Goal: Task Accomplishment & Management: Manage account settings

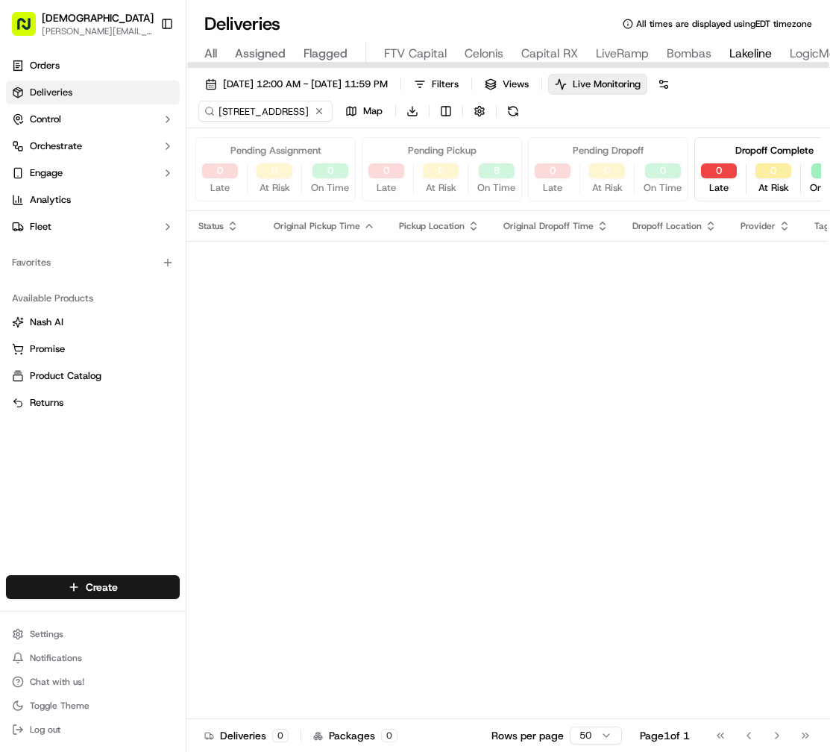
click at [737, 145] on div "Dropoff Complete" at bounding box center [774, 150] width 78 height 13
click at [691, 134] on div "Pending Assignment 0 Late 0 At Risk 0 On Time Pending Pickup 0 Late 0 At Risk 8…" at bounding box center [508, 169] width 644 height 83
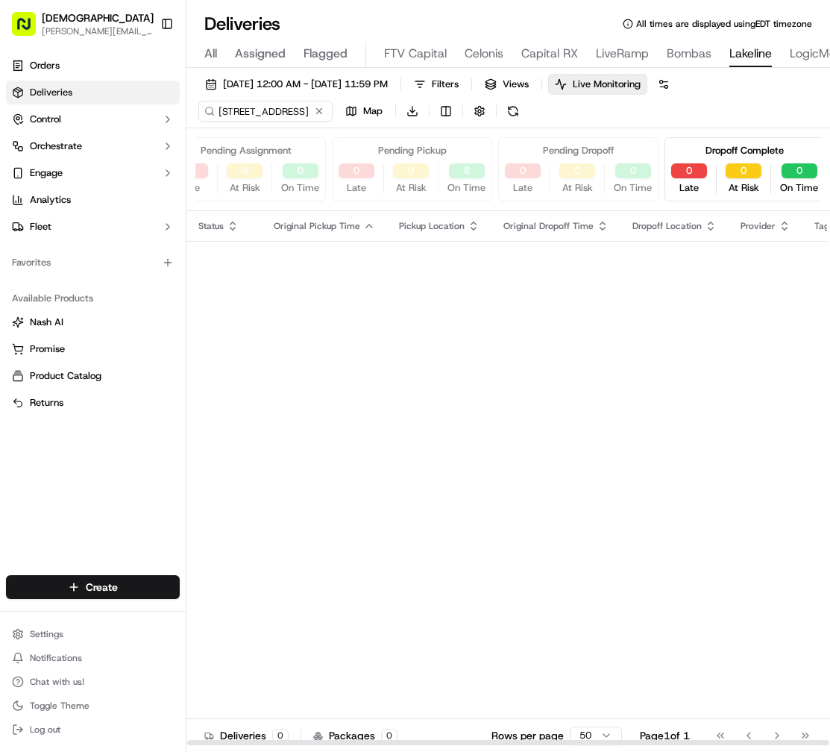
click at [649, 142] on div "Pending Dropoff 0 Late 0 At Risk 0 On Time" at bounding box center [578, 169] width 160 height 64
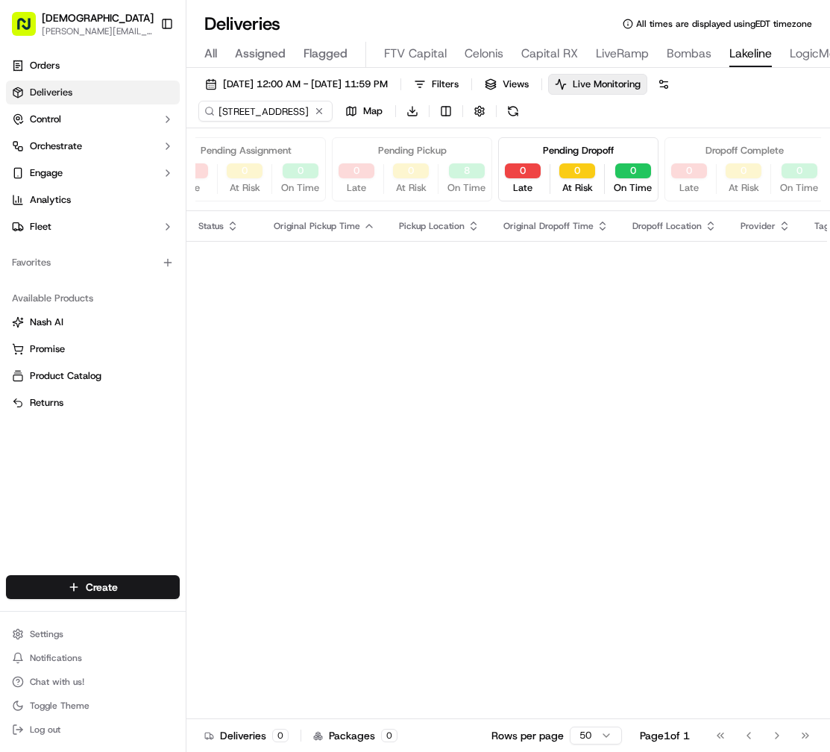
click at [651, 148] on div "Pending Dropoff 0 Late 0 At Risk 0 On Time" at bounding box center [578, 169] width 160 height 64
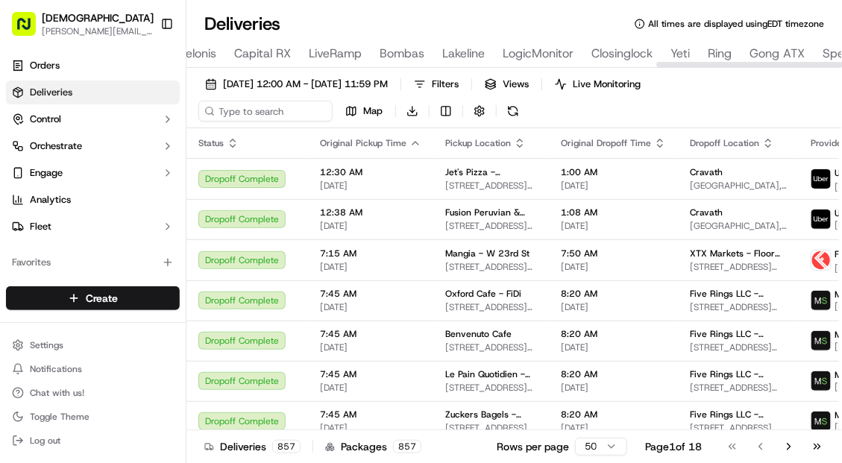
scroll to position [0, 1661]
click at [828, 60] on div at bounding box center [514, 63] width 656 height 7
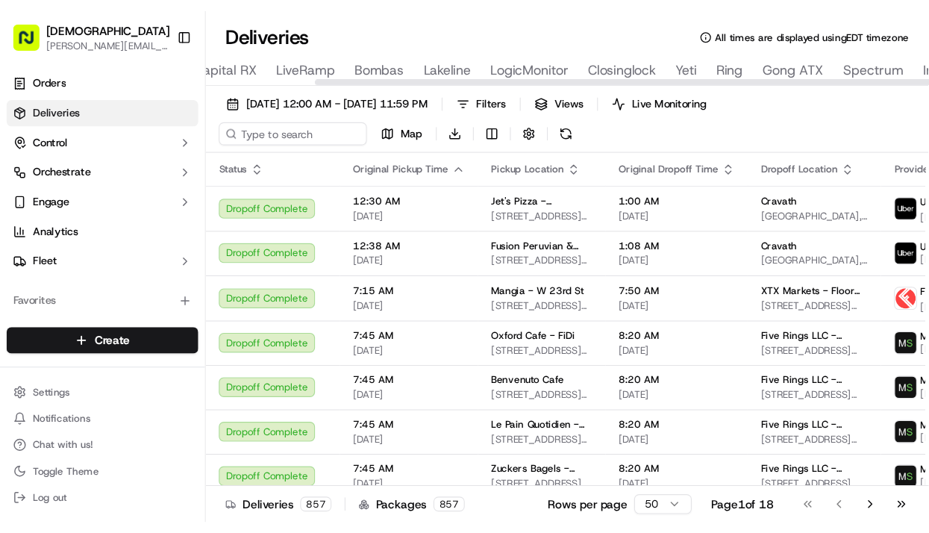
scroll to position [0, 348]
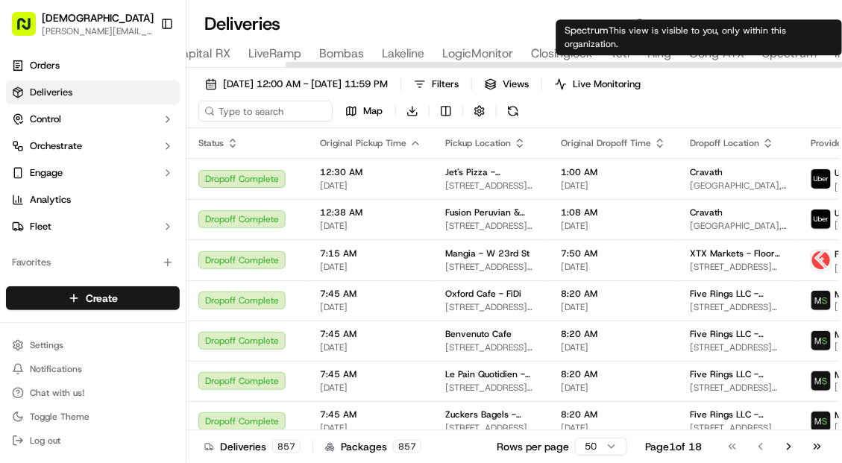
type input "Spectrum"
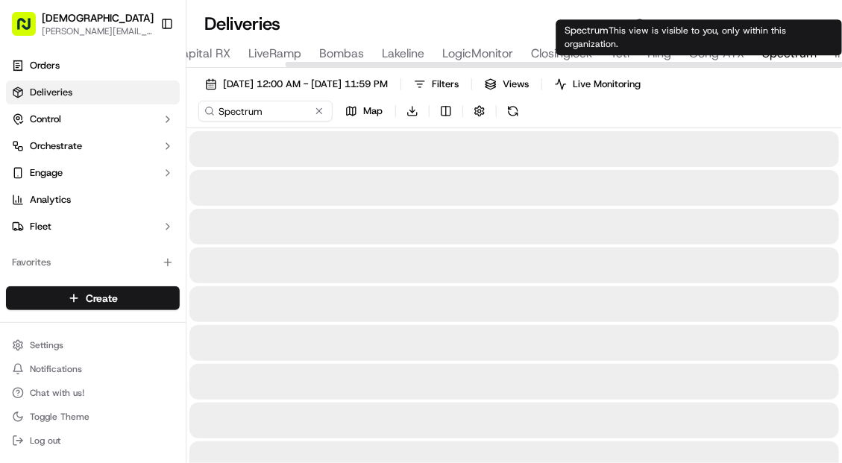
click at [767, 51] on span "Spectrum" at bounding box center [789, 54] width 54 height 18
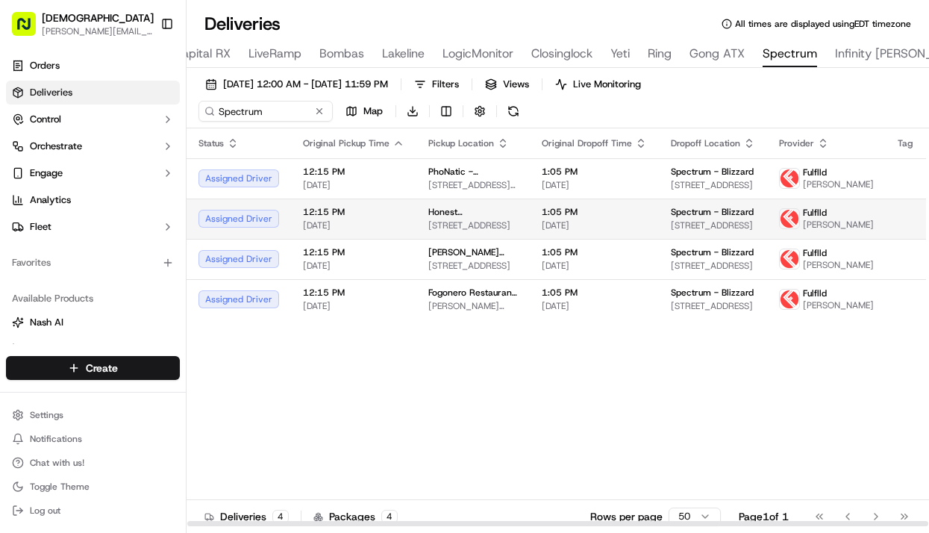
click at [493, 215] on td "Honest Mary's - Cedar Park 4701 183A Toll Rd, Cedar Park, TX 78613, USA" at bounding box center [472, 218] width 113 height 40
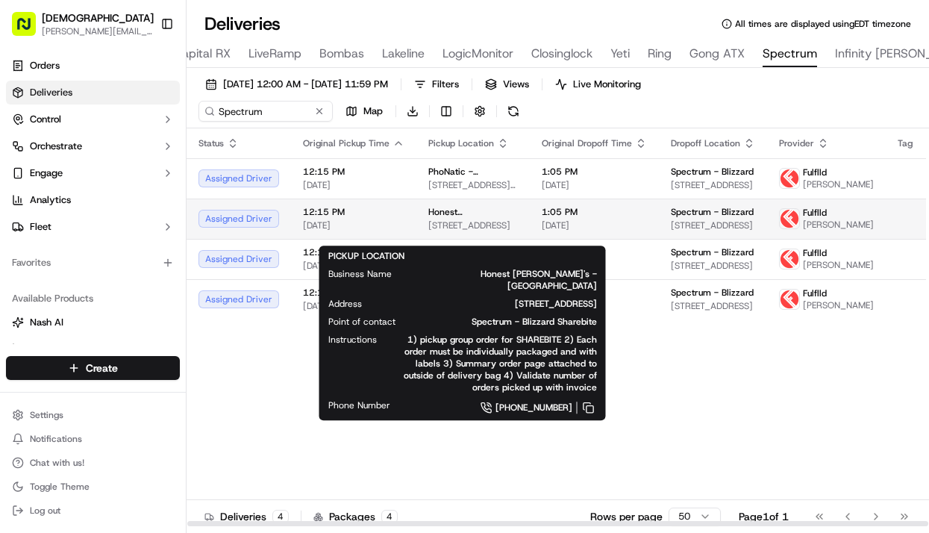
click at [428, 230] on span "4701 183A Toll Rd, Cedar Park, TX 78613, USA" at bounding box center [472, 225] width 89 height 12
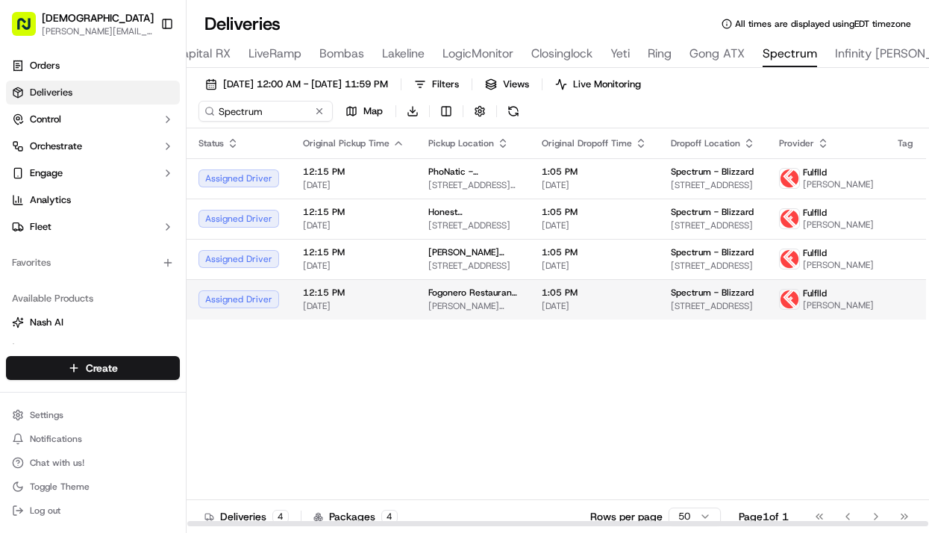
click at [304, 312] on span "[DATE]" at bounding box center [353, 306] width 101 height 12
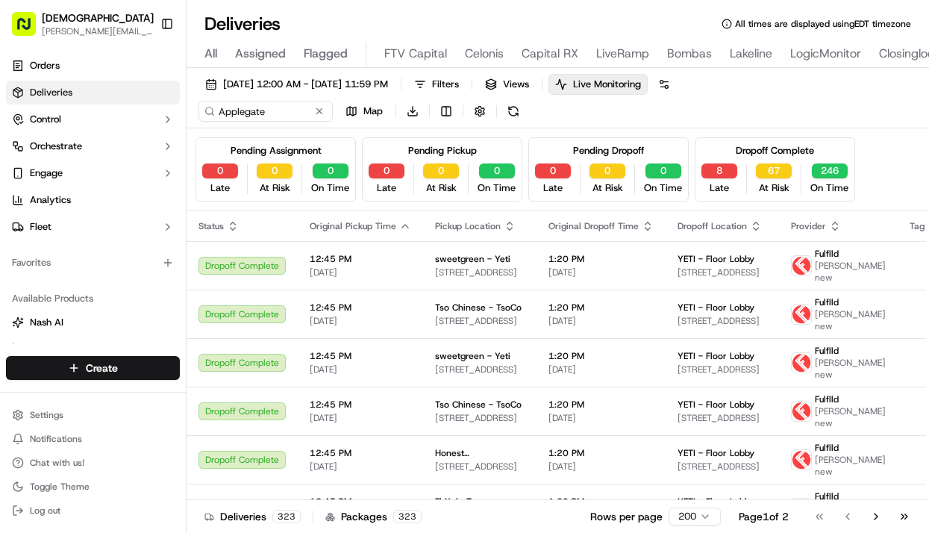
scroll to position [0, 888]
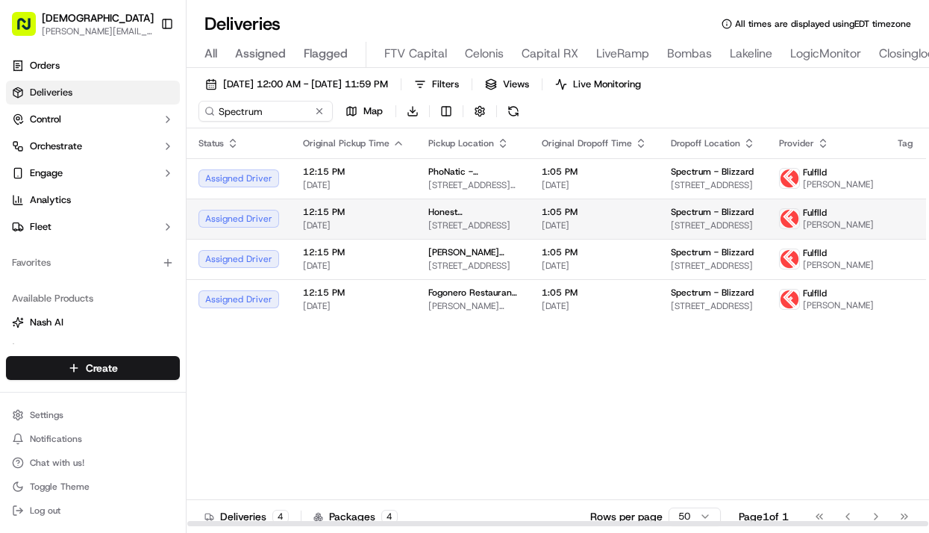
click at [358, 210] on td "12:15 PM [DATE]" at bounding box center [353, 218] width 125 height 40
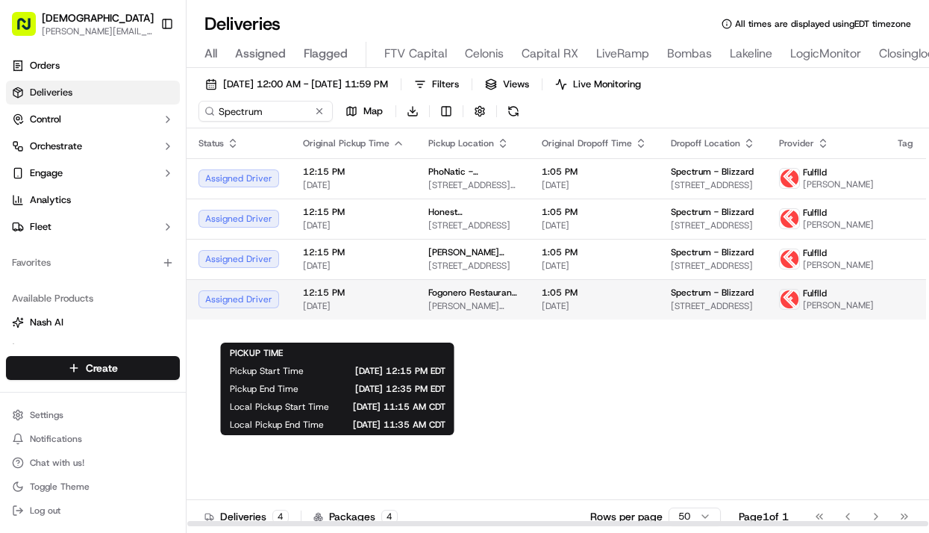
click at [347, 298] on span "12:15 PM" at bounding box center [353, 292] width 101 height 12
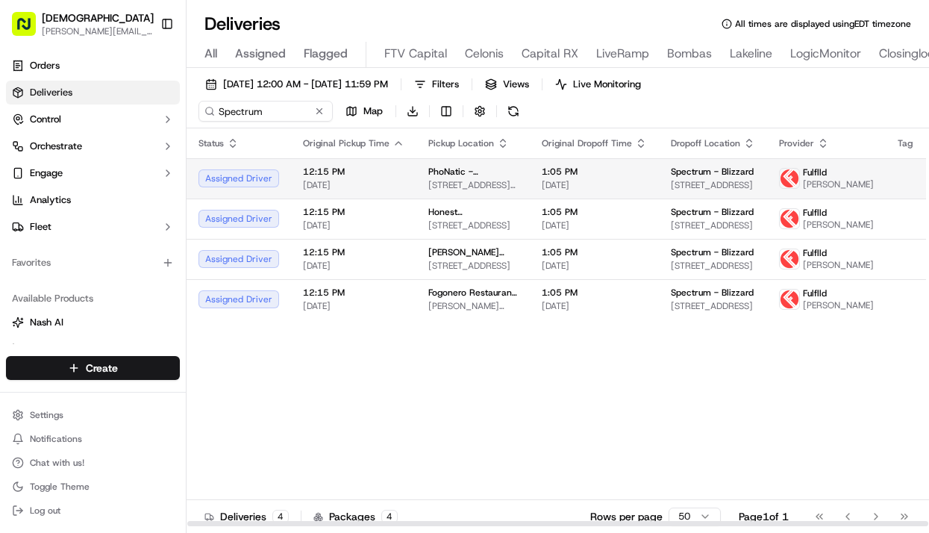
click at [312, 189] on span "[DATE]" at bounding box center [353, 185] width 101 height 12
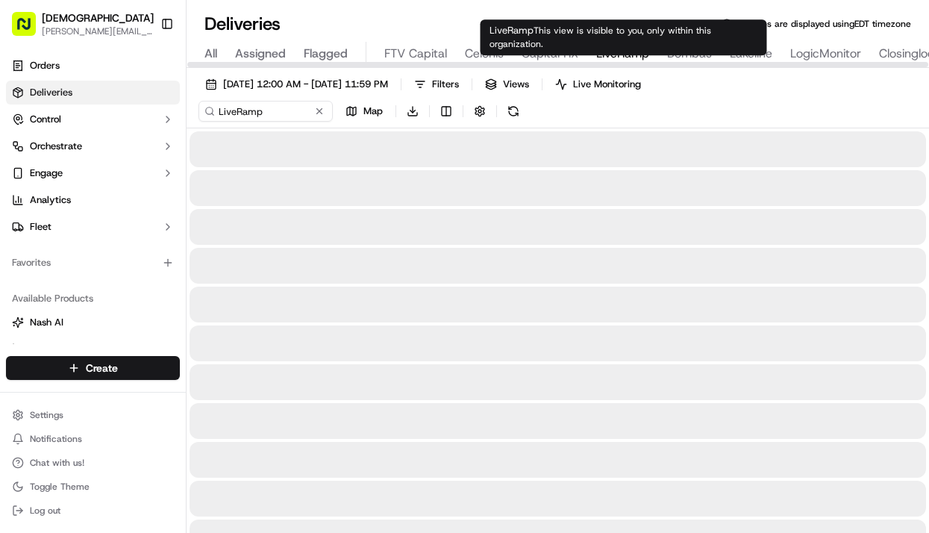
click at [609, 51] on span "LiveRamp" at bounding box center [622, 54] width 53 height 18
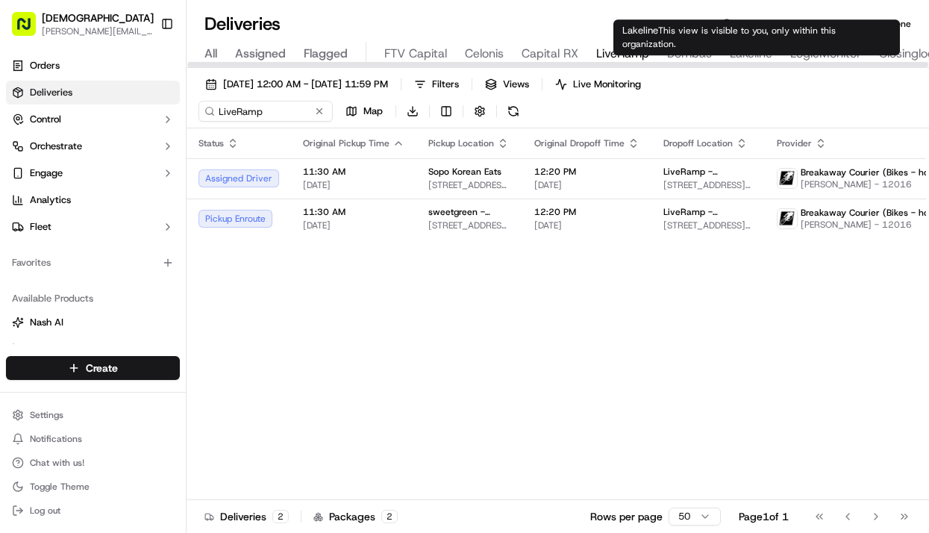
type input "11200 Lakeline Blvd, Austin, TX 78717, USA"
click at [742, 51] on span "Lakeline" at bounding box center [750, 54] width 43 height 18
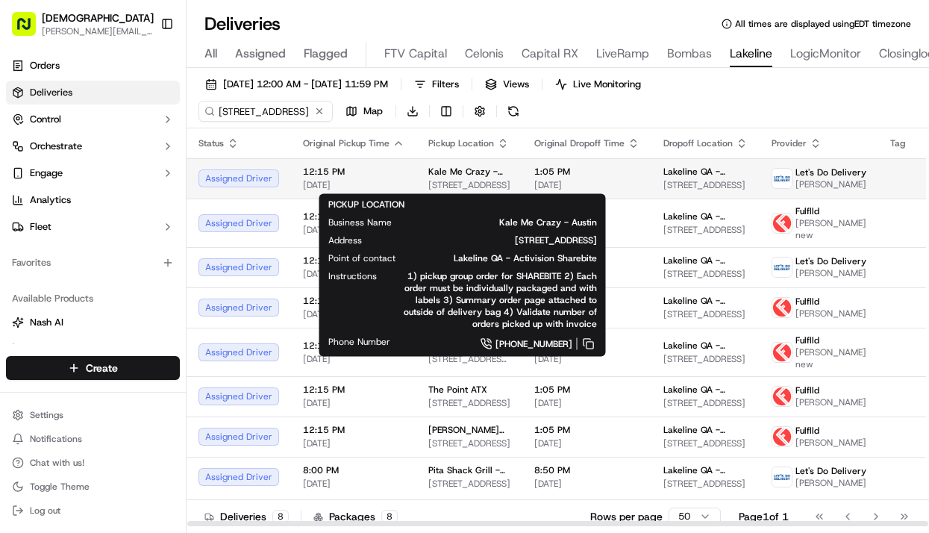
click at [496, 170] on span "Kale Me Crazy - Austin" at bounding box center [469, 172] width 82 height 12
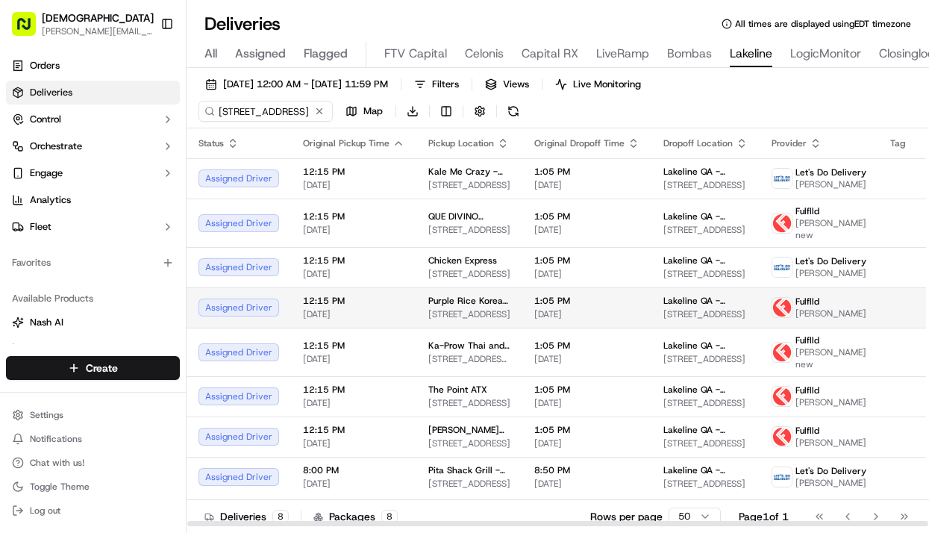
click at [339, 309] on span "[DATE]" at bounding box center [353, 314] width 101 height 12
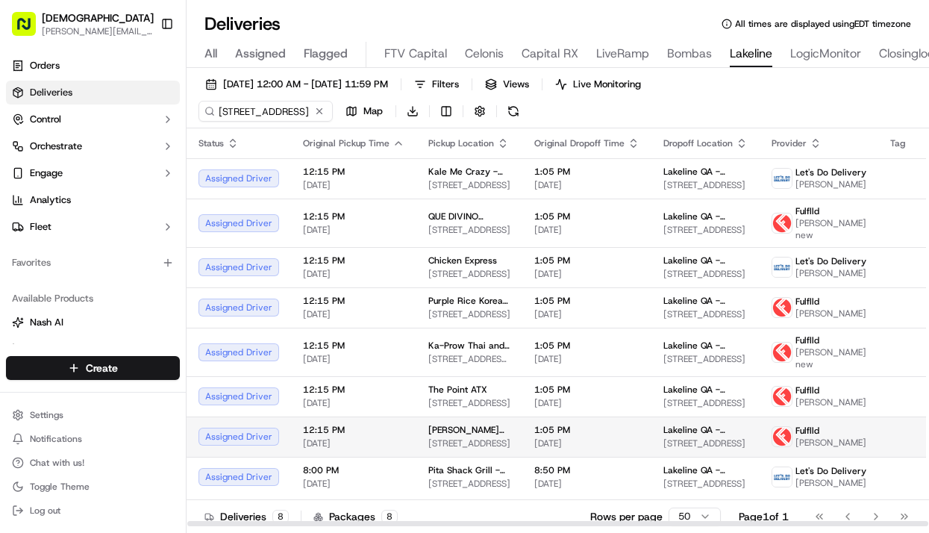
click at [342, 436] on span "12:15 PM" at bounding box center [353, 430] width 101 height 12
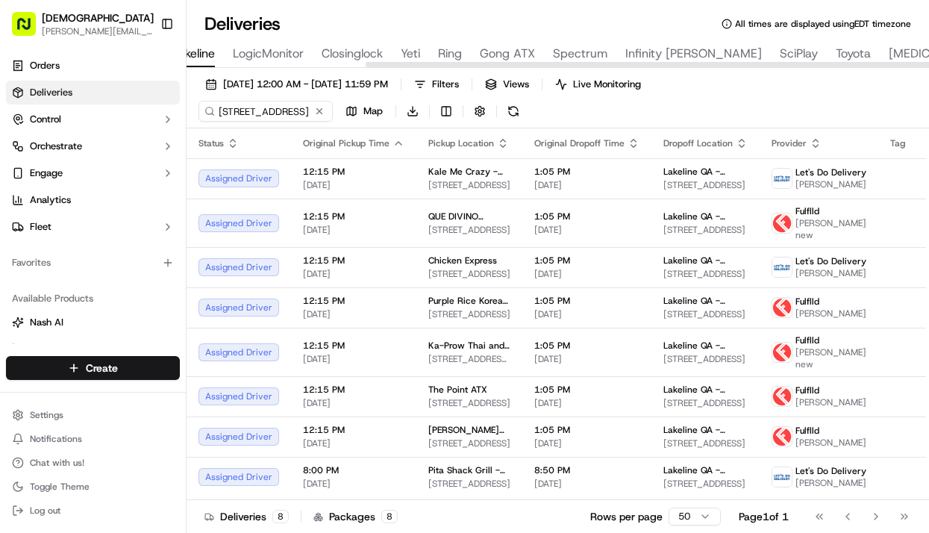
scroll to position [0, 571]
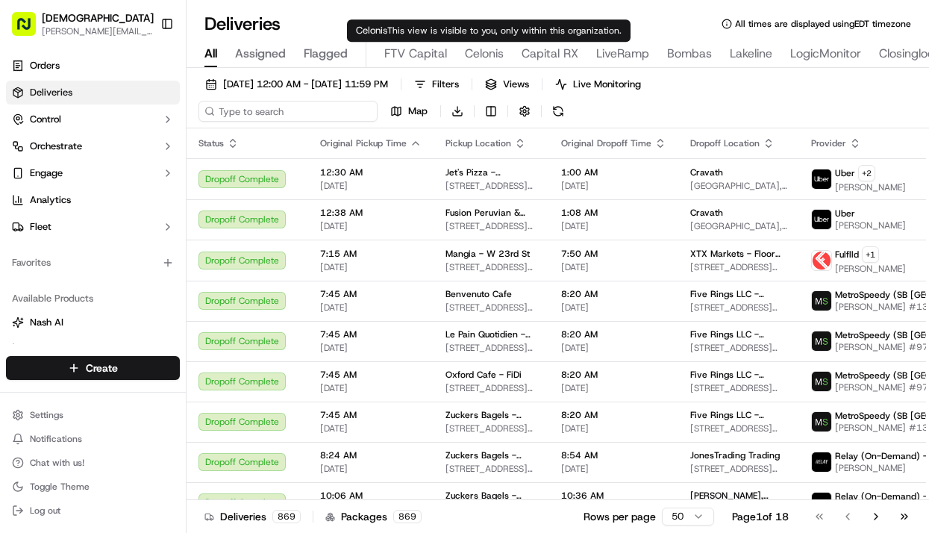
click at [298, 119] on input at bounding box center [287, 111] width 179 height 21
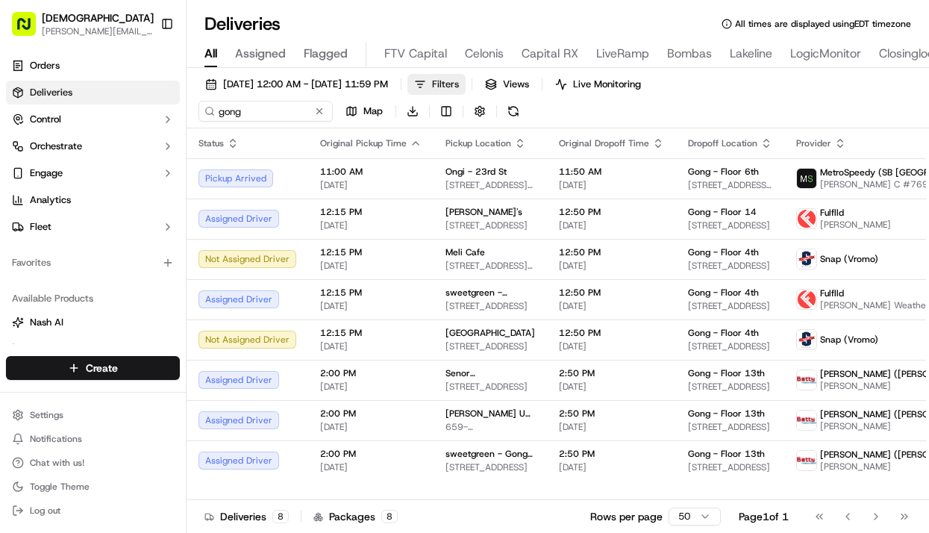
click at [465, 80] on button "Filters" at bounding box center [436, 84] width 58 height 21
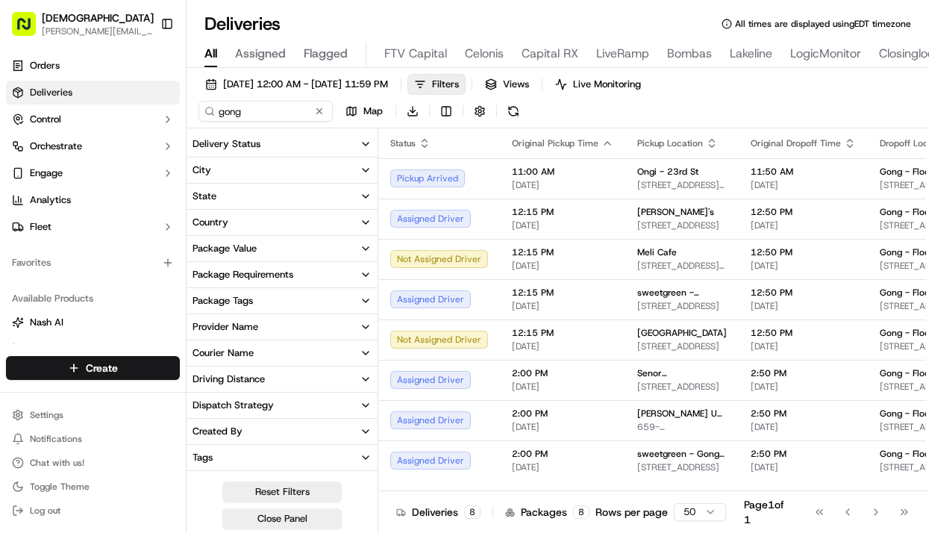
click at [260, 201] on button "State" at bounding box center [281, 195] width 191 height 25
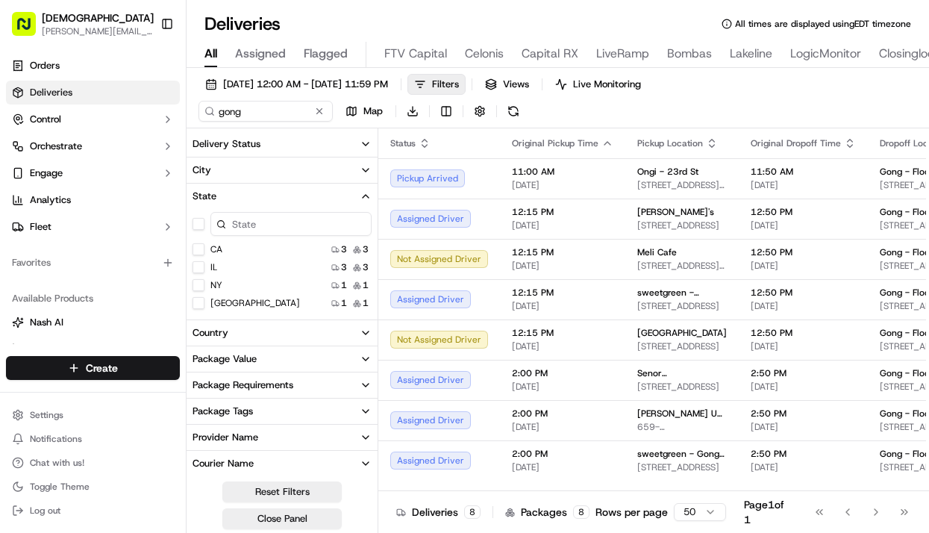
click at [195, 268] on button "IL" at bounding box center [198, 267] width 12 height 12
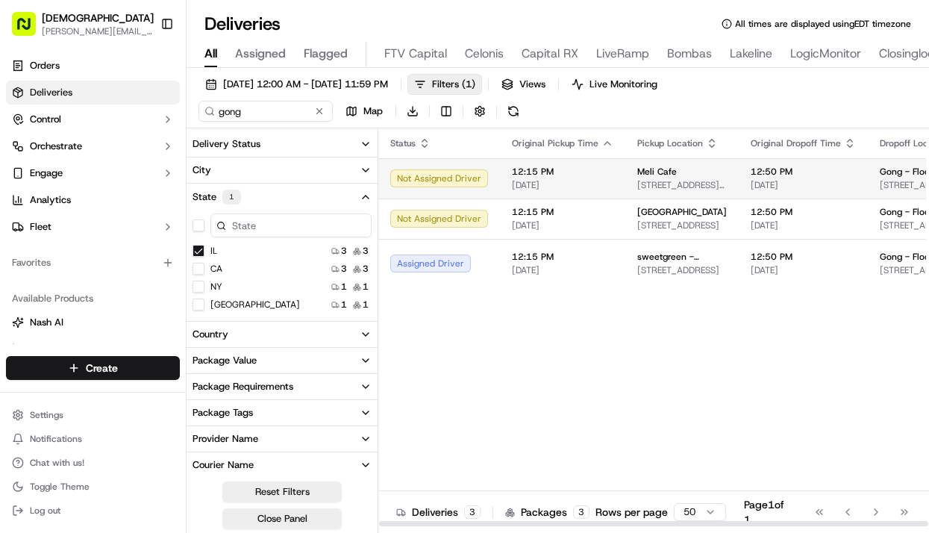
click at [545, 180] on span "[DATE]" at bounding box center [562, 185] width 101 height 12
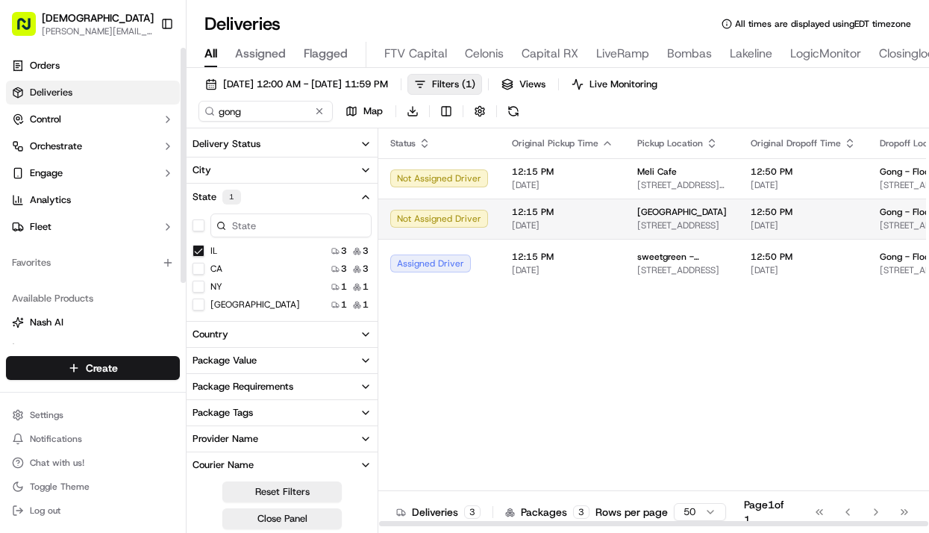
click at [582, 221] on span "[DATE]" at bounding box center [562, 225] width 101 height 12
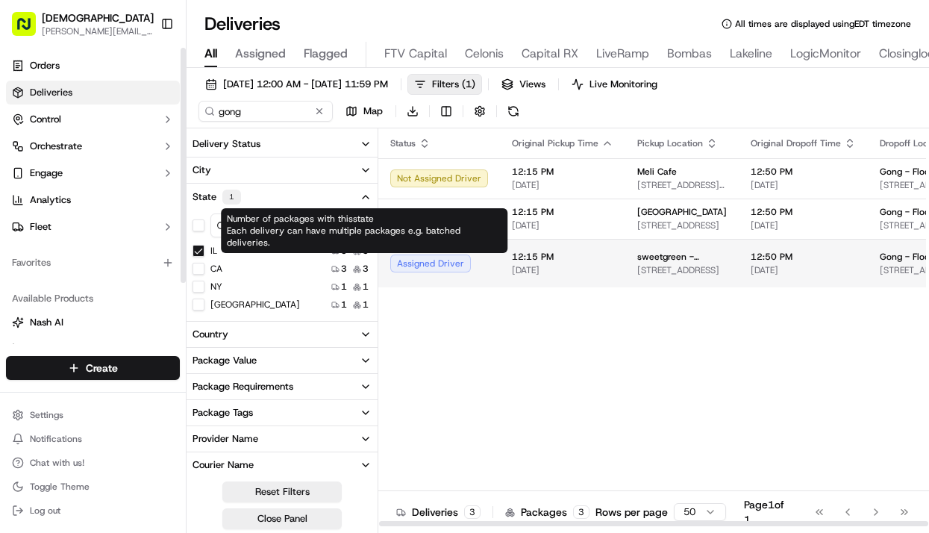
click at [475, 263] on div "Assigned Driver" at bounding box center [439, 263] width 98 height 18
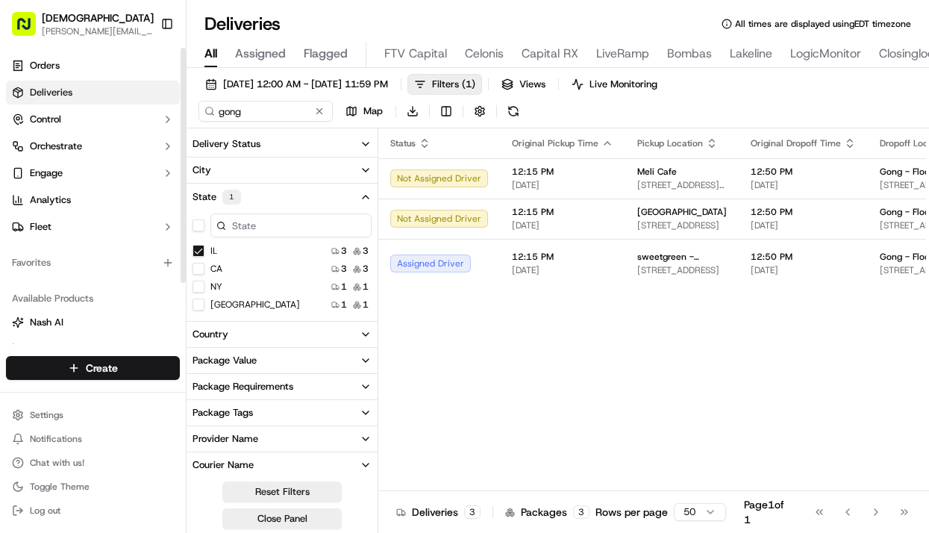
click at [193, 248] on button "IL" at bounding box center [198, 251] width 12 height 12
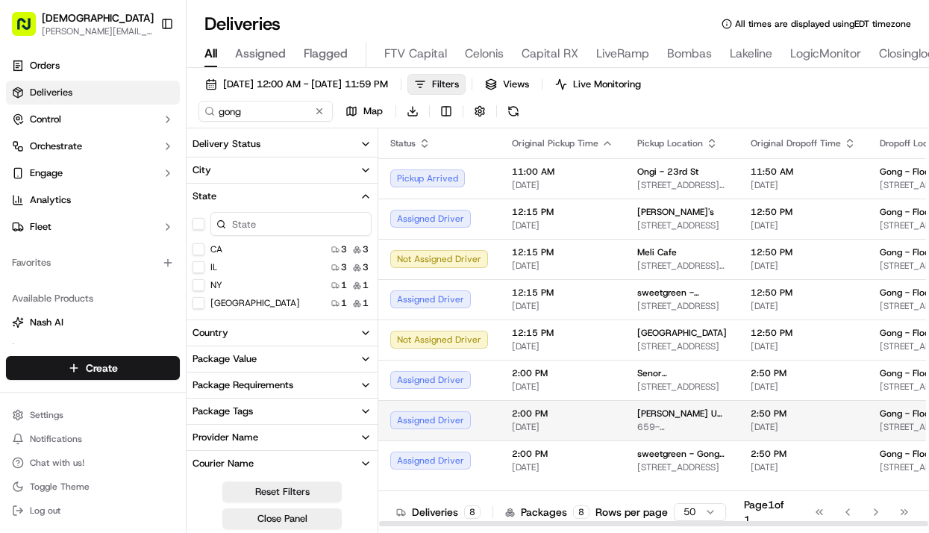
click at [395, 410] on td "Assigned Driver" at bounding box center [439, 420] width 122 height 40
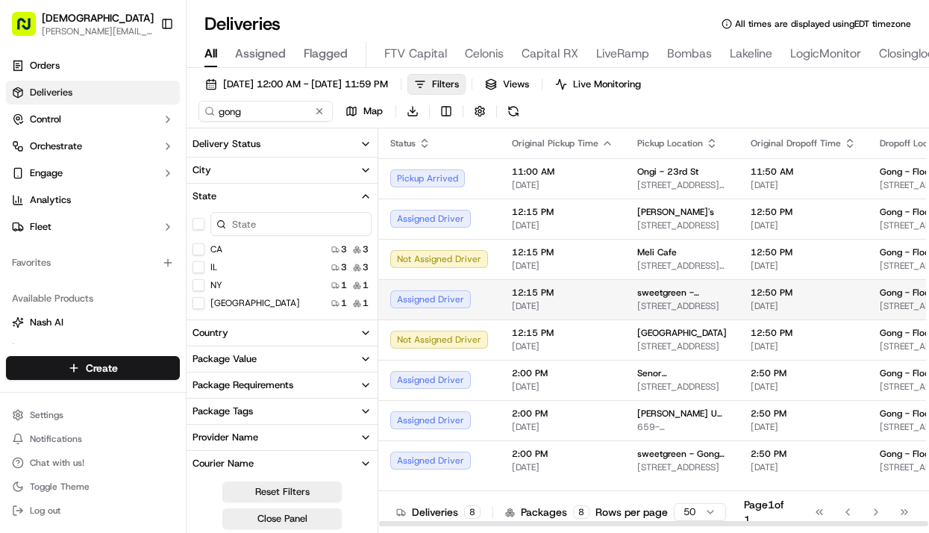
click at [547, 307] on span "[DATE]" at bounding box center [562, 306] width 101 height 12
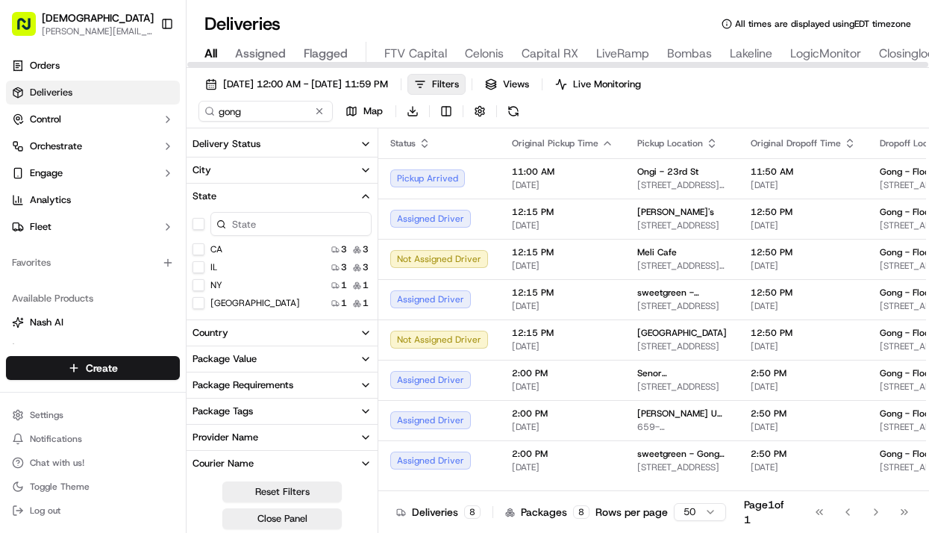
click at [829, 62] on div at bounding box center [557, 64] width 741 height 5
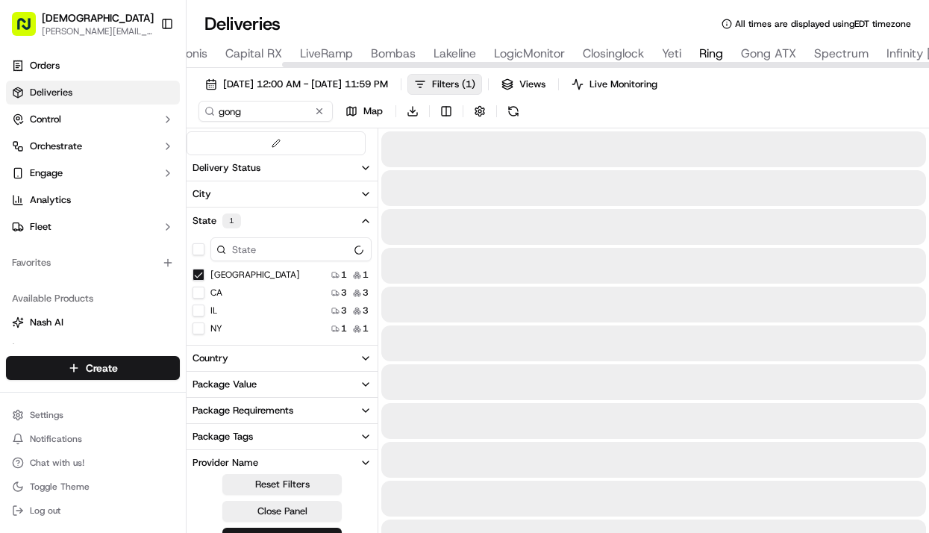
type input "Ring - Austin"
click at [707, 44] on button "Ring" at bounding box center [711, 54] width 24 height 25
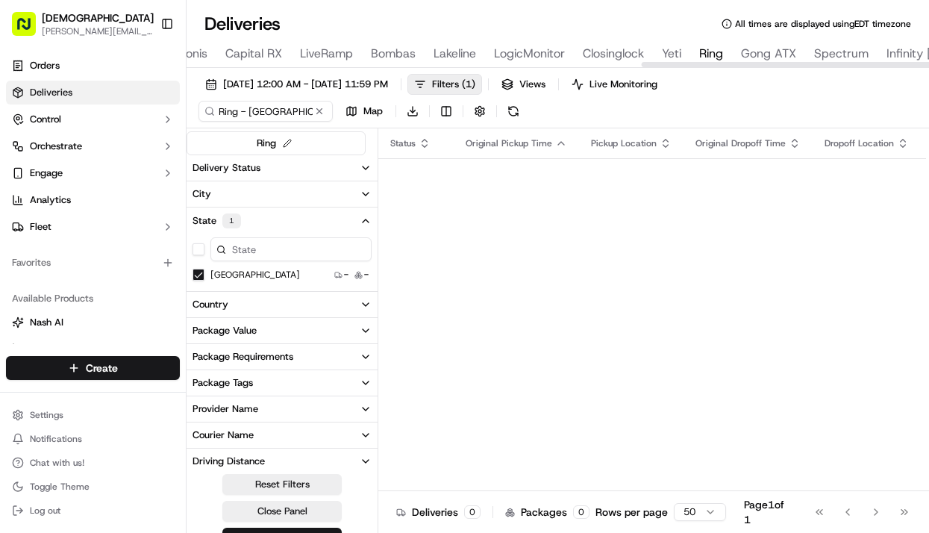
scroll to position [0, 1420]
click at [759, 60] on div at bounding box center [557, 63] width 742 height 7
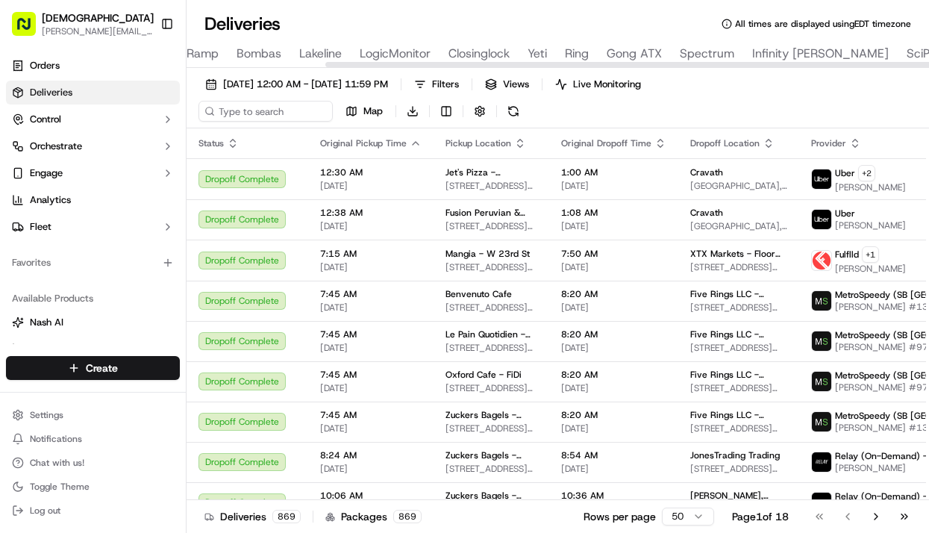
scroll to position [0, 435]
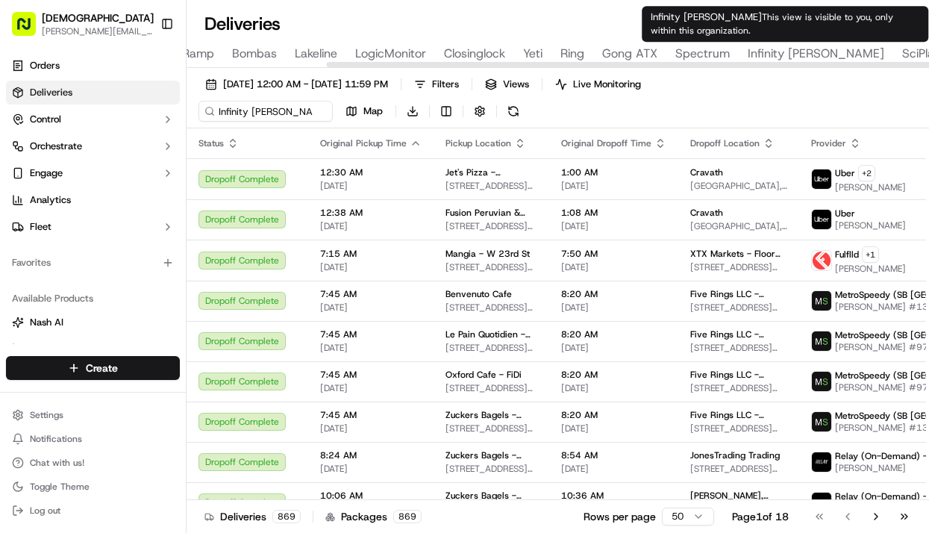
click at [773, 50] on span "Infinity [PERSON_NAME]" at bounding box center [815, 54] width 136 height 18
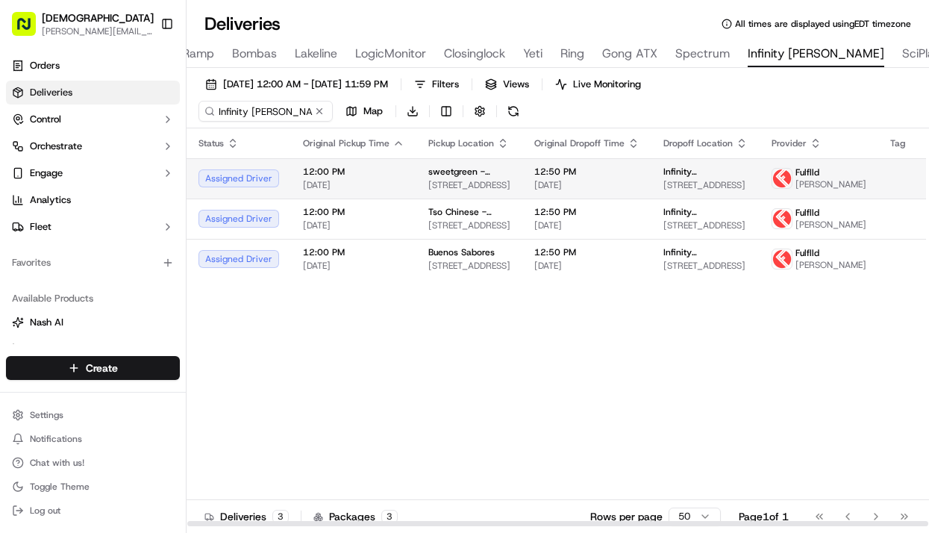
click at [347, 173] on span "12:00 PM" at bounding box center [353, 172] width 101 height 12
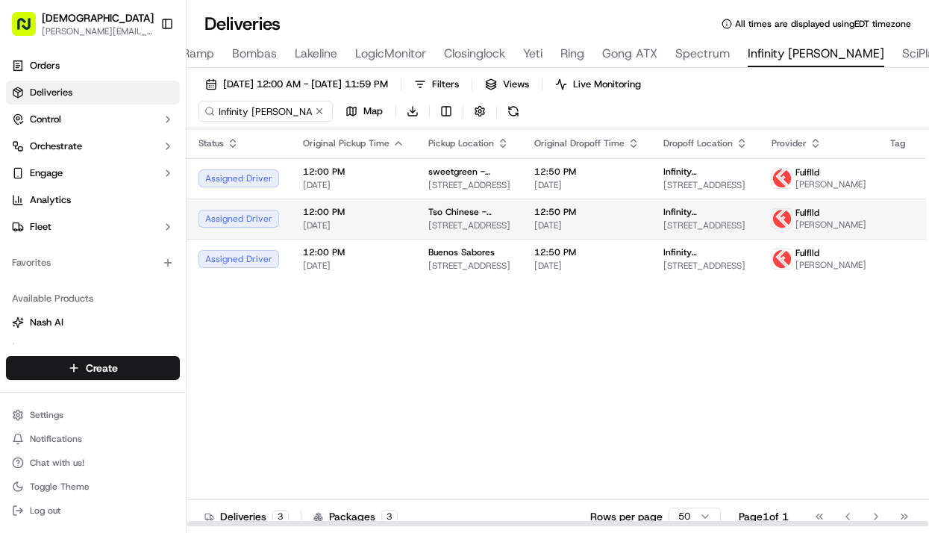
click at [333, 231] on span "[DATE]" at bounding box center [353, 225] width 101 height 12
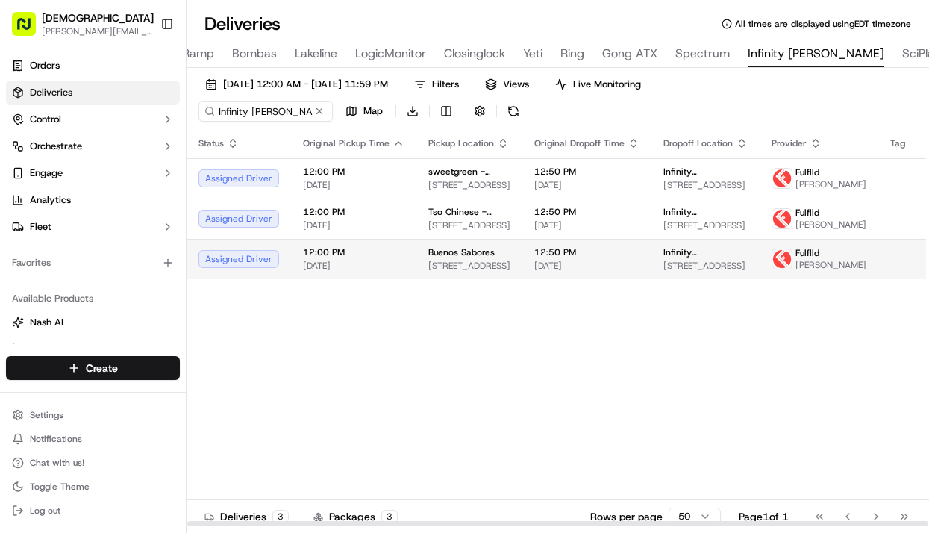
click at [316, 258] on span "12:00 PM" at bounding box center [353, 252] width 101 height 12
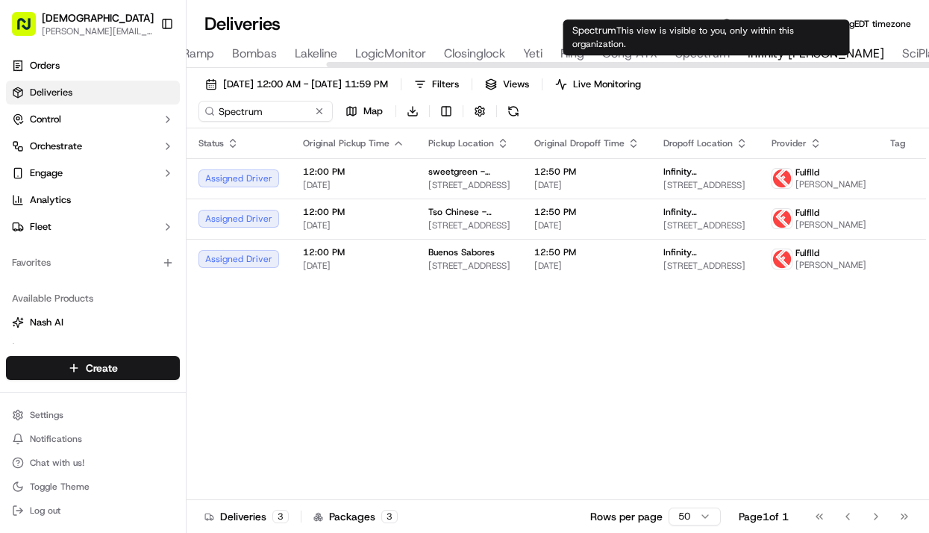
click at [702, 49] on span "Spectrum" at bounding box center [702, 54] width 54 height 18
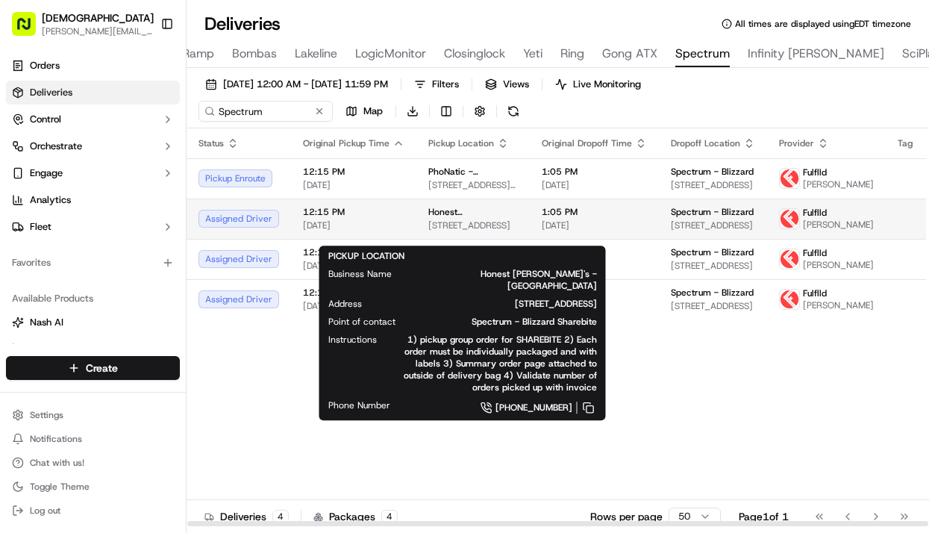
click at [476, 218] on span "Honest Mary's - Cedar Park" at bounding box center [472, 212] width 89 height 12
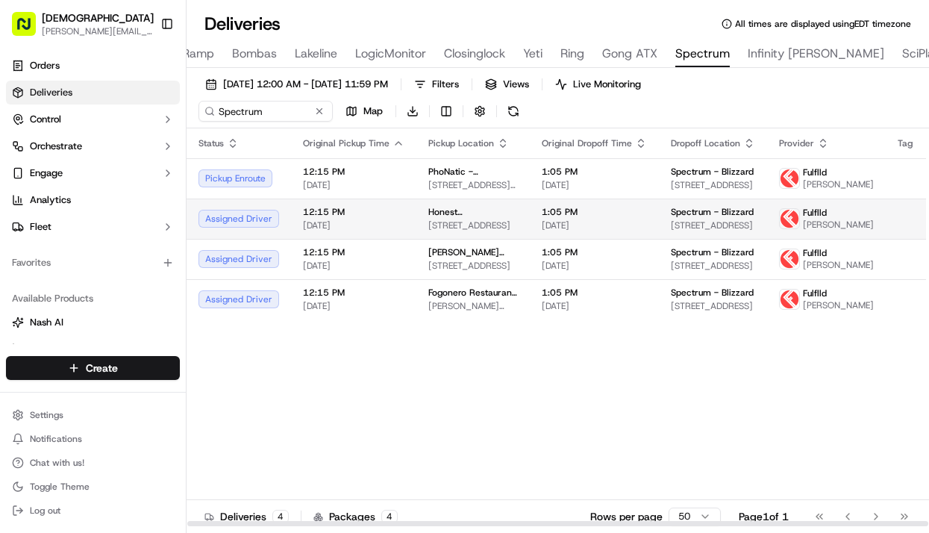
click at [476, 218] on span "Honest Mary's - Cedar Park" at bounding box center [472, 212] width 89 height 12
click at [416, 230] on td "Honest Mary's - Cedar Park 4701 183A Toll Rd, Cedar Park, TX 78613, USA" at bounding box center [472, 218] width 113 height 40
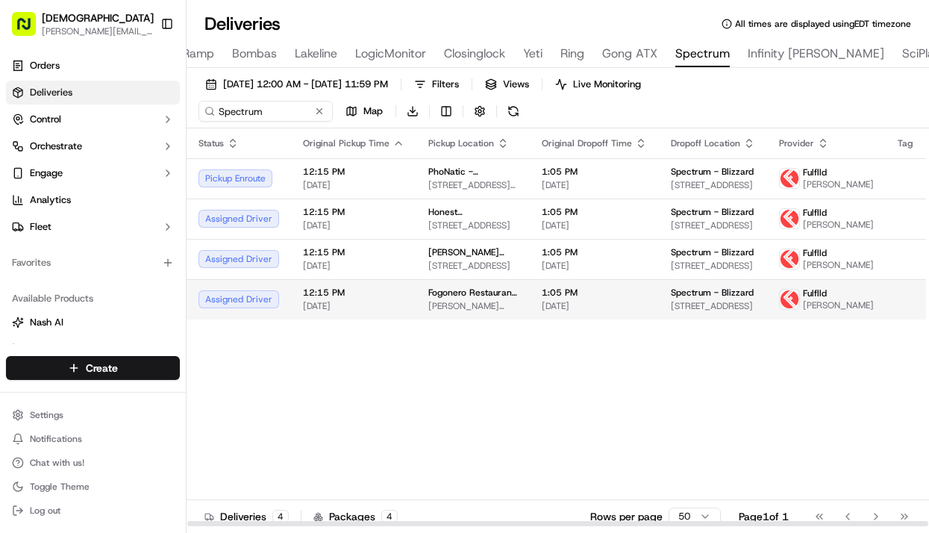
click at [306, 312] on span "[DATE]" at bounding box center [353, 306] width 101 height 12
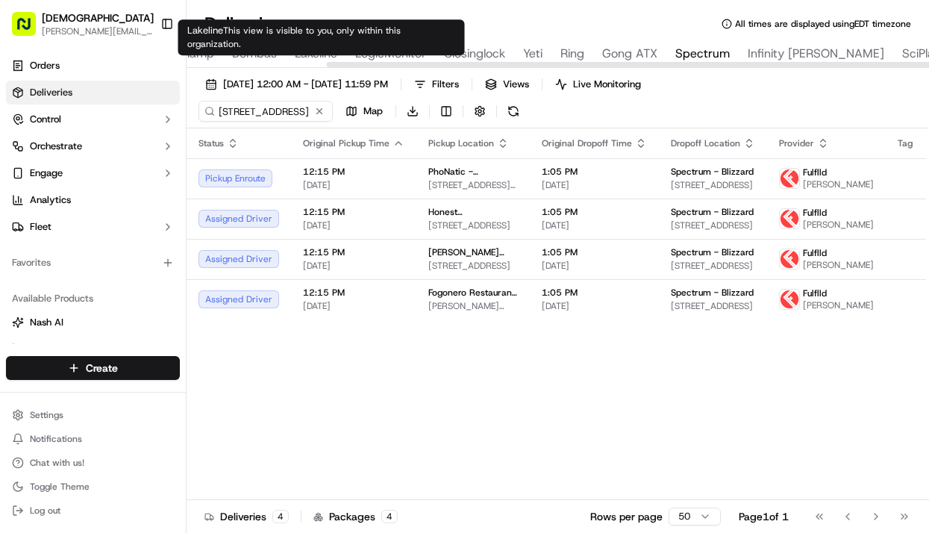
click at [324, 51] on span "Lakeline" at bounding box center [316, 54] width 43 height 18
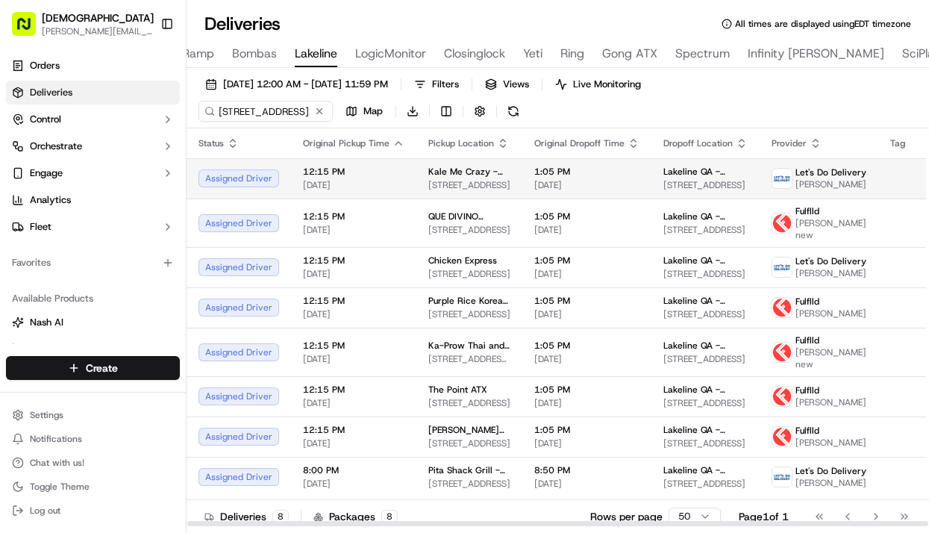
click at [361, 179] on span "[DATE]" at bounding box center [353, 185] width 101 height 12
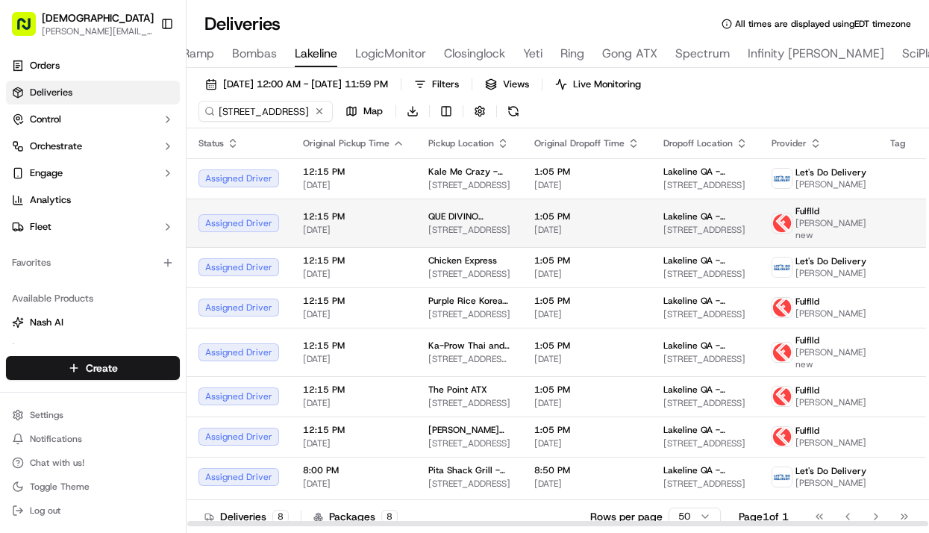
click at [303, 230] on span "[DATE]" at bounding box center [353, 230] width 101 height 12
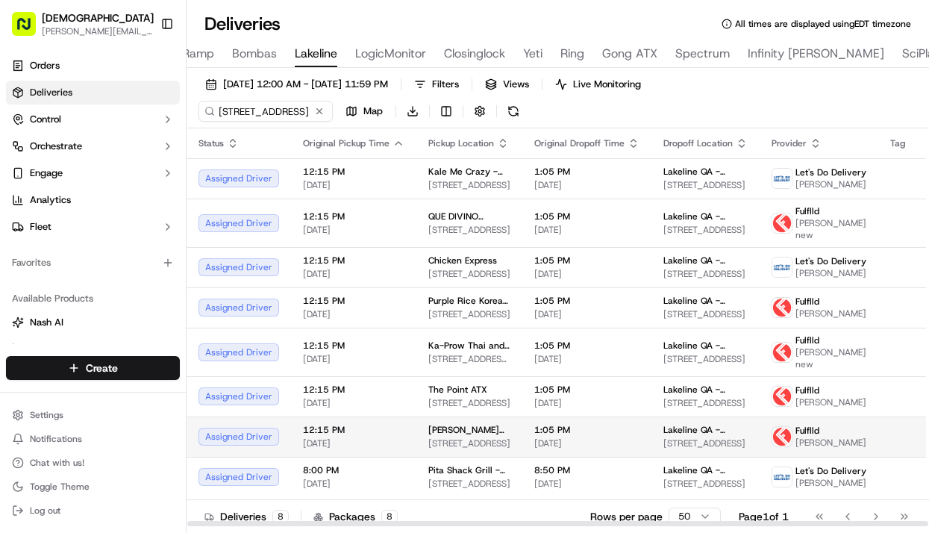
click at [444, 456] on td "Austin Burger Company - Research Blvd 10611 Research Blvd, Austin, TX 78759, USA" at bounding box center [469, 436] width 106 height 40
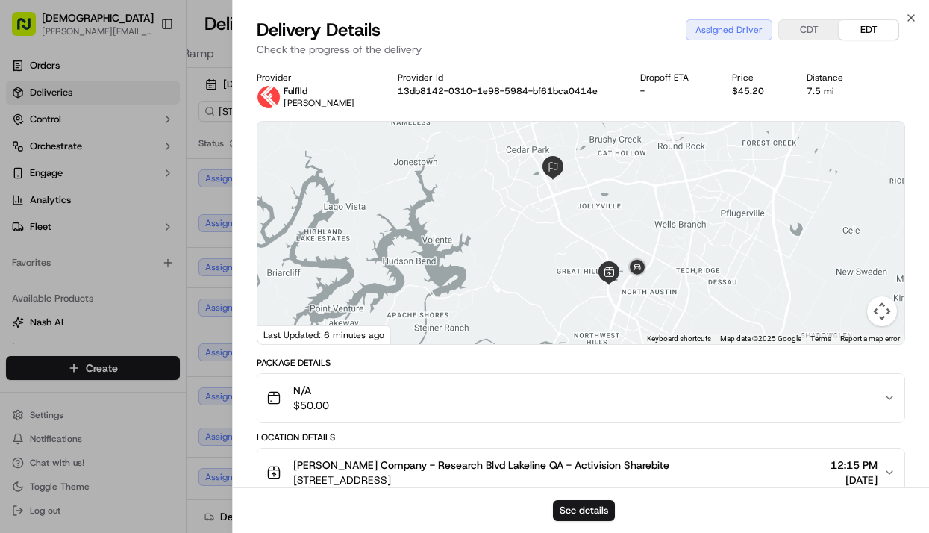
click at [247, 391] on div "Provider Fulflld Kevin Espeut Provider Id 13db8142-0310-1e98-5984-bf61bca0414e …" at bounding box center [581, 402] width 696 height 679
click at [235, 389] on div "Provider Fulflld Kevin Espeut Provider Id 13db8142-0310-1e98-5984-bf61bca0414e …" at bounding box center [581, 402] width 696 height 679
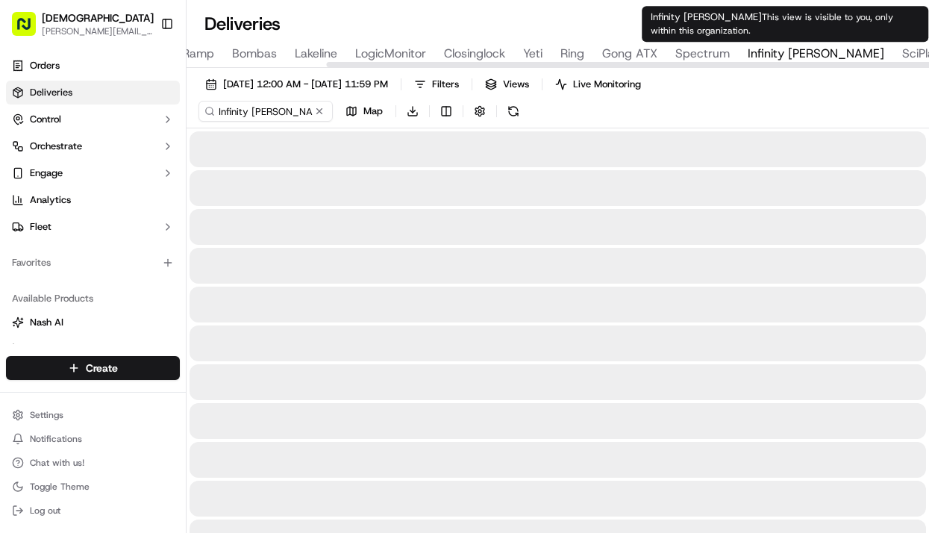
click at [778, 52] on span "Infinity [PERSON_NAME]" at bounding box center [815, 54] width 136 height 18
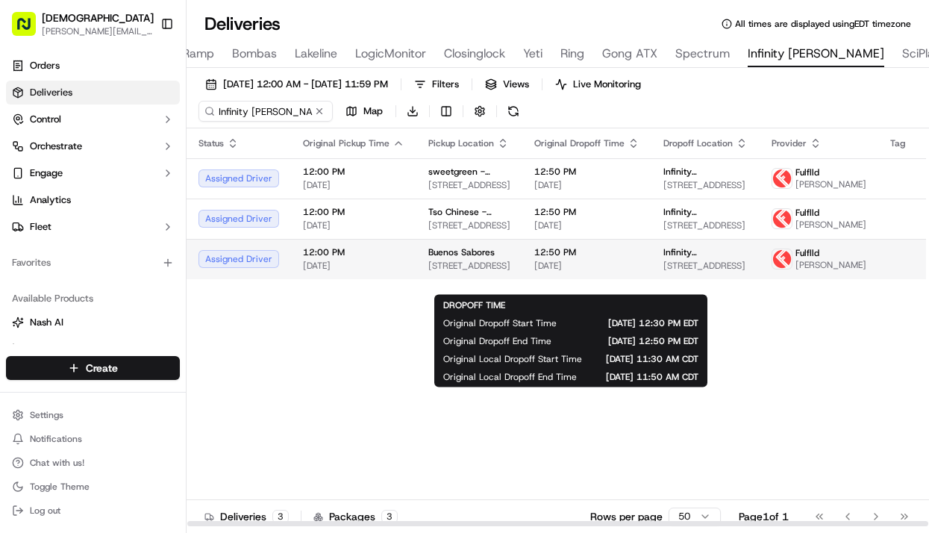
click at [566, 271] on span "[DATE]" at bounding box center [586, 266] width 105 height 12
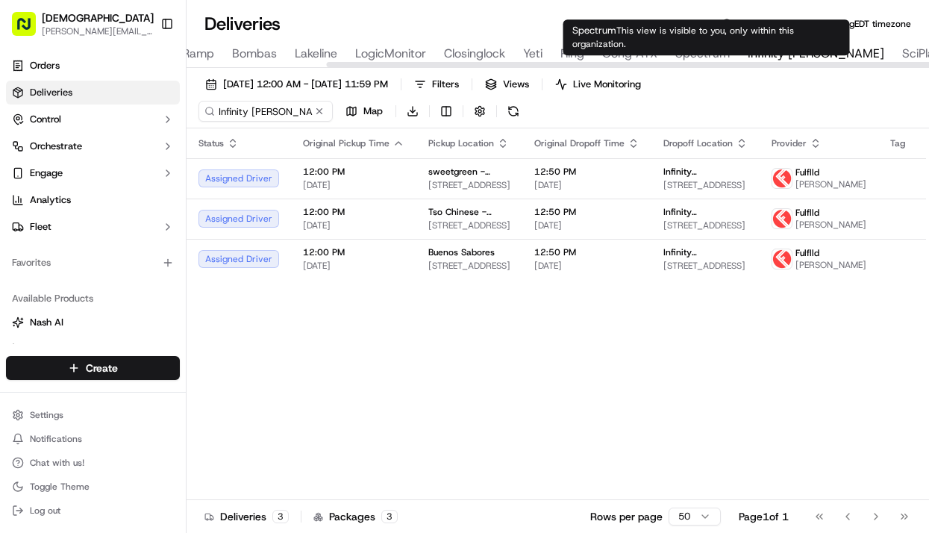
type input "Spectrum"
click at [716, 40] on div "Spectrum This view is visible to you, only within this organization. Spectrum T…" at bounding box center [706, 37] width 286 height 36
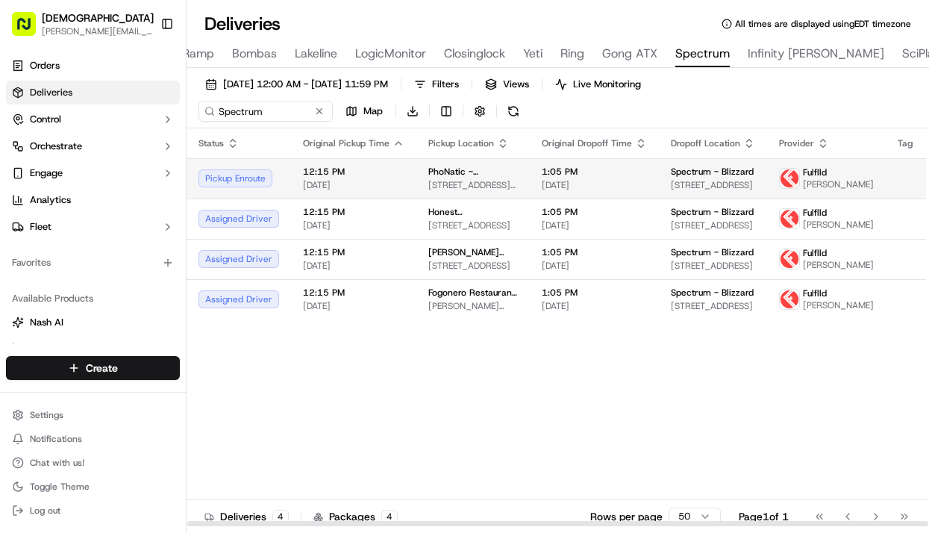
click at [446, 169] on span "PhoNatic - North Cross" at bounding box center [472, 172] width 89 height 12
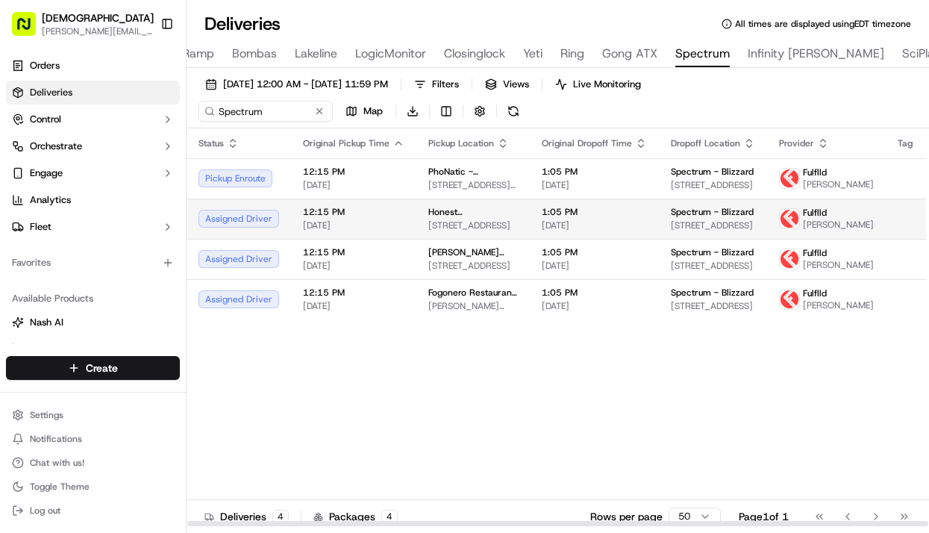
click at [363, 218] on span "12:15 PM" at bounding box center [353, 212] width 101 height 12
click at [456, 218] on span "Honest Mary's - Cedar Park" at bounding box center [472, 212] width 89 height 12
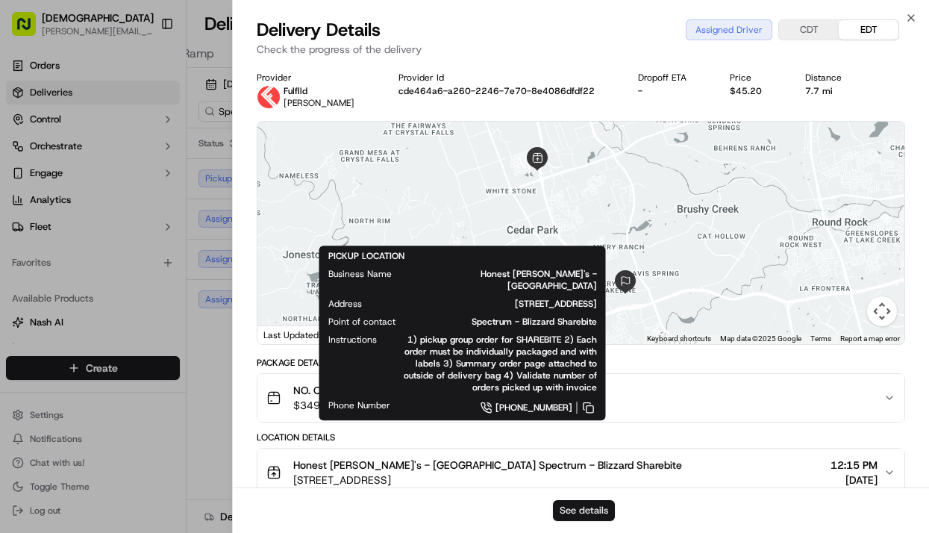
click at [581, 517] on button "See details" at bounding box center [584, 510] width 62 height 21
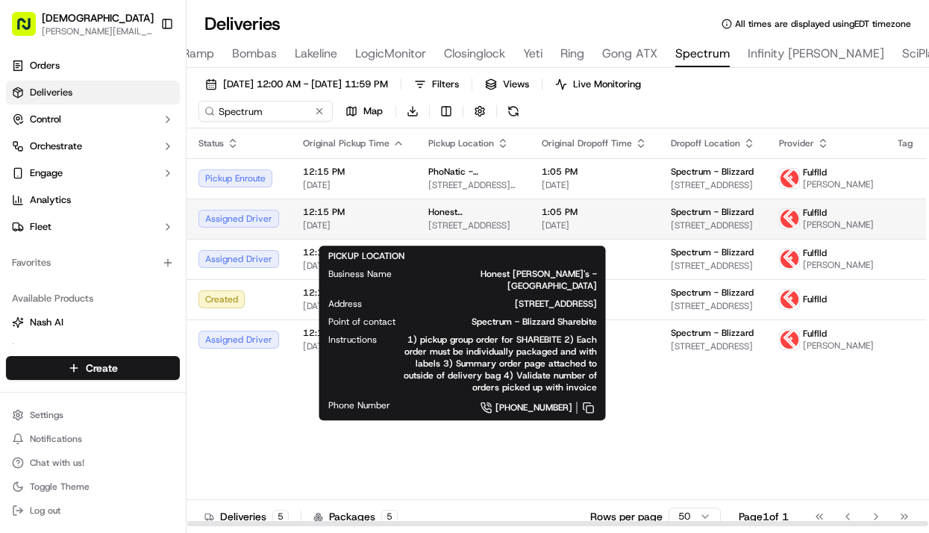
click at [472, 231] on span "4701 183A Toll Rd, Cedar Park, TX 78613, USA" at bounding box center [472, 225] width 89 height 12
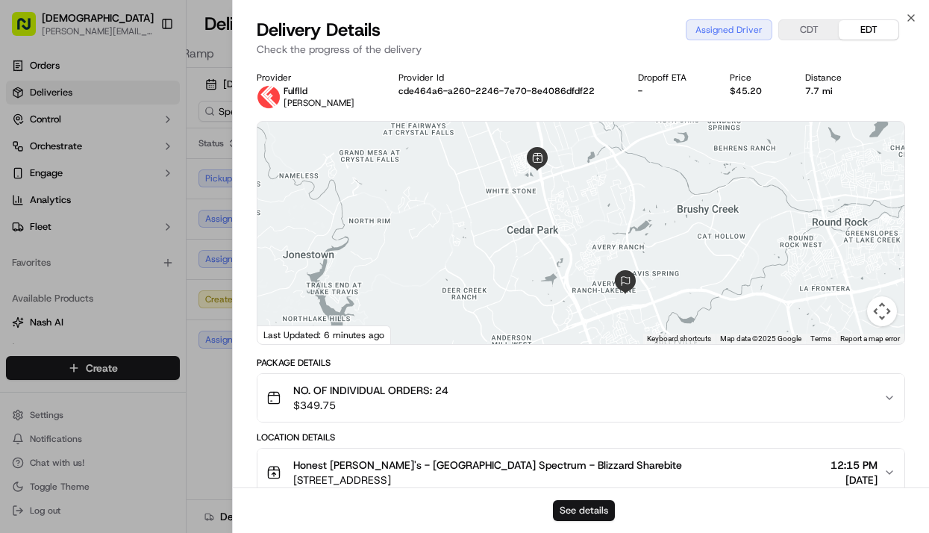
click at [574, 508] on button "See details" at bounding box center [584, 510] width 62 height 21
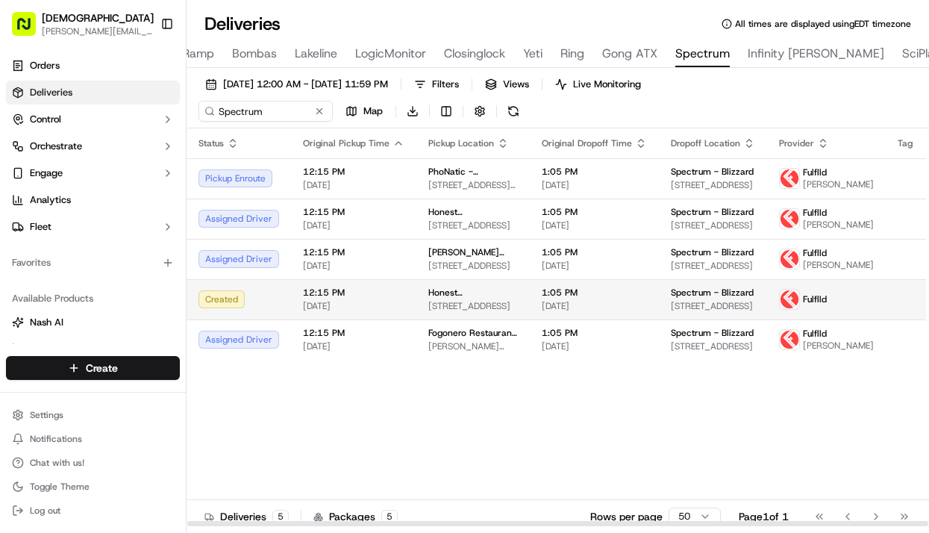
click at [303, 312] on span "[DATE]" at bounding box center [353, 306] width 101 height 12
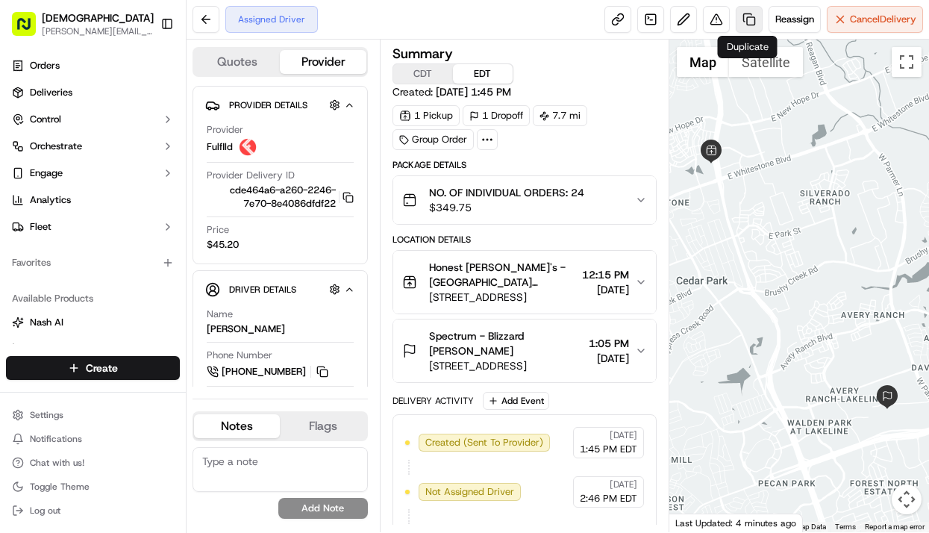
click at [753, 27] on link at bounding box center [748, 19] width 27 height 27
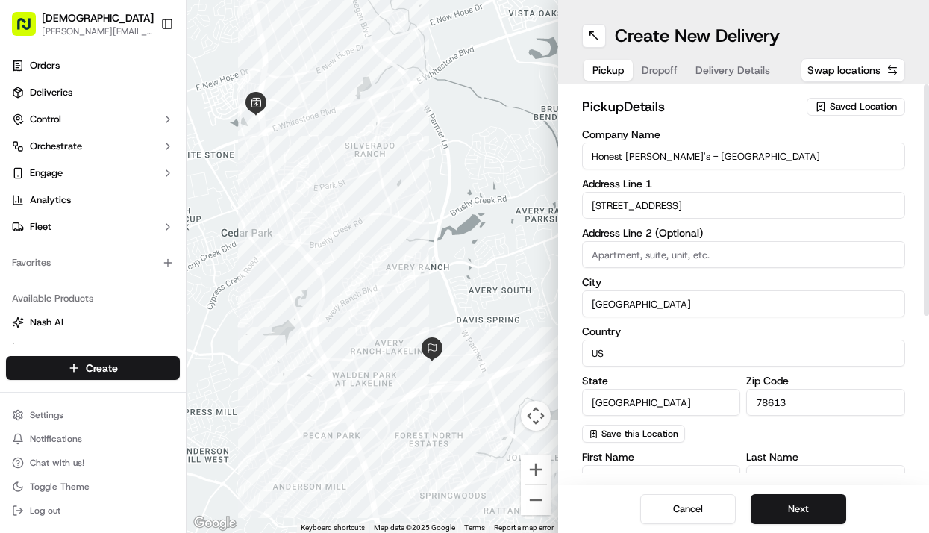
drag, startPoint x: 723, startPoint y: 148, endPoint x: 672, endPoint y: 148, distance: 50.7
click at [672, 148] on input "Honest Mary's - Cedar Park" at bounding box center [744, 155] width 324 height 27
click at [742, 160] on input "Honest Mary's - Cedar Park" at bounding box center [744, 155] width 324 height 27
drag, startPoint x: 729, startPoint y: 160, endPoint x: 667, endPoint y: 162, distance: 62.7
click at [667, 162] on input "Honest Mary's - Cedar Park" at bounding box center [744, 155] width 324 height 27
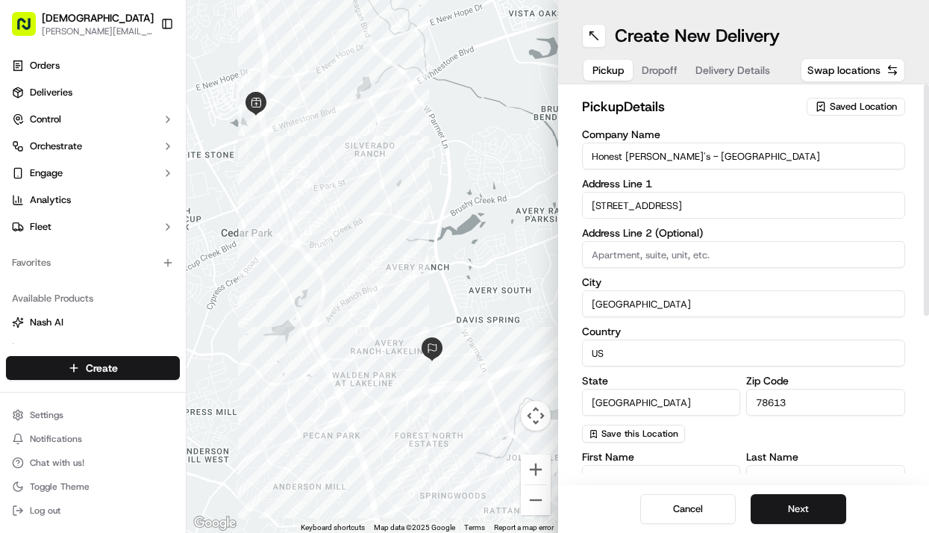
paste input "Arboretum"
type input "Honest Mary's - Arboretum"
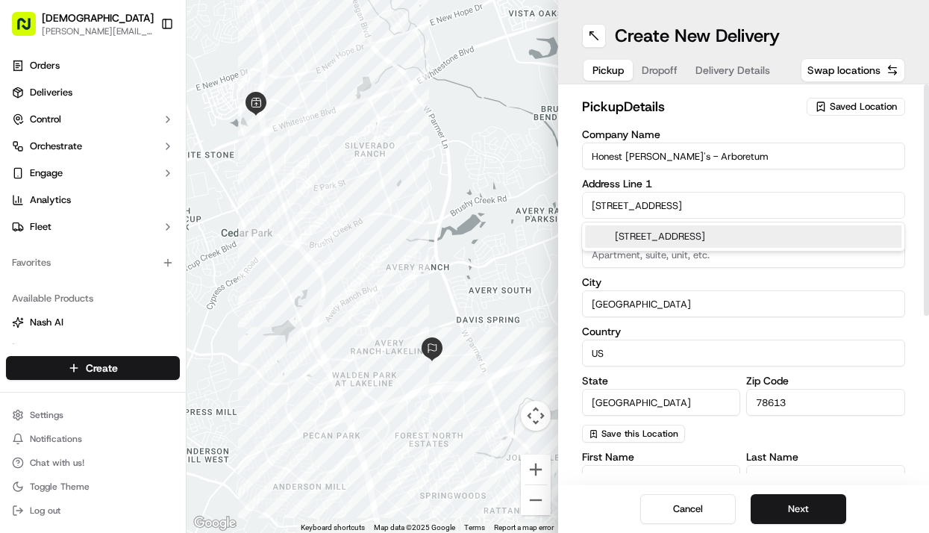
click at [709, 204] on input "4701 183A Toll Rd" at bounding box center [744, 205] width 324 height 27
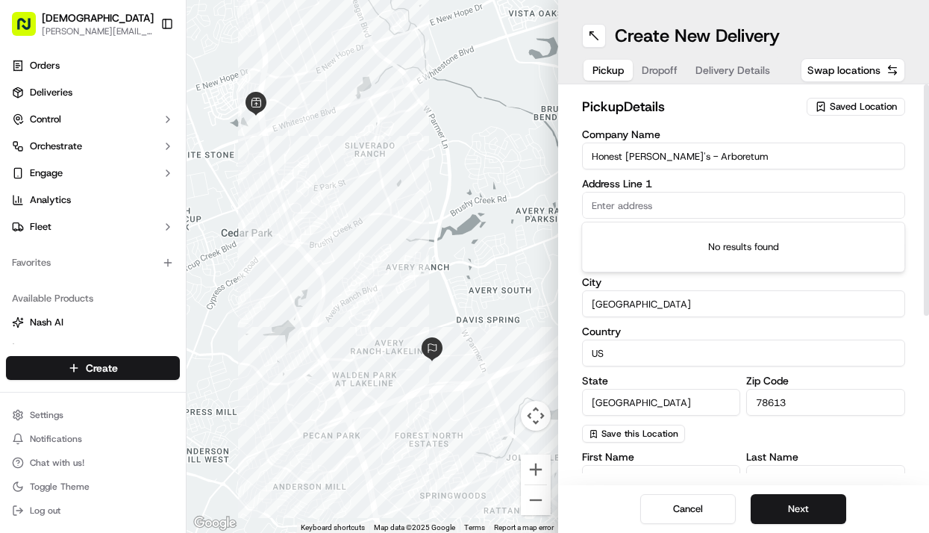
paste input "9828 Great Hills Trail, Austin, TX 78759"
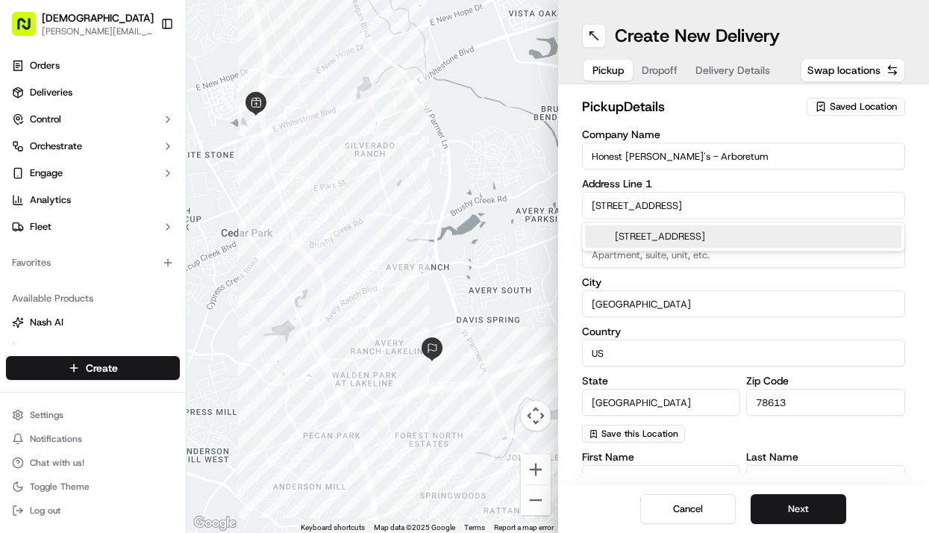
click at [705, 235] on div "9828 Great Hills Trail, Austin, TX 78759" at bounding box center [743, 236] width 316 height 22
type input "[STREET_ADDRESS]"
type input "Austin"
type input "United States"
type input "78759"
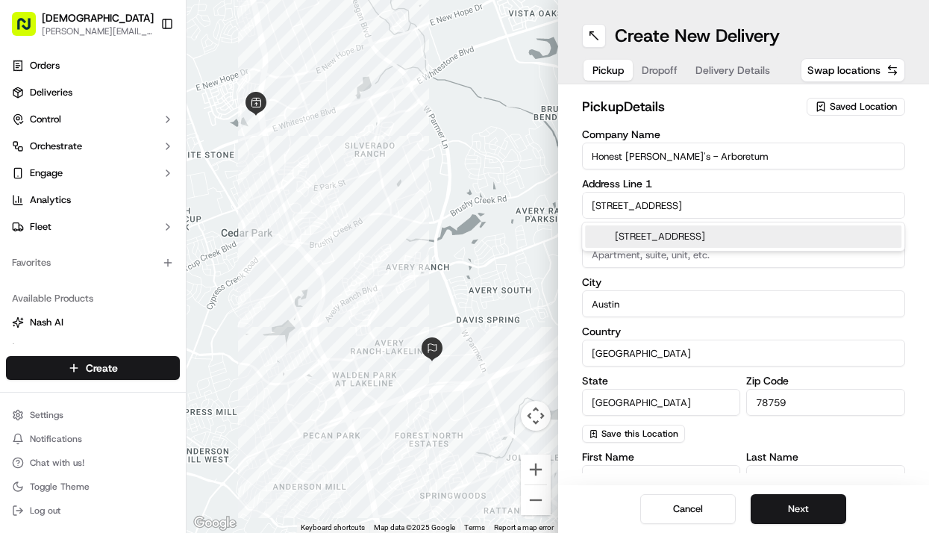
type input "9828 Great Hills Trail"
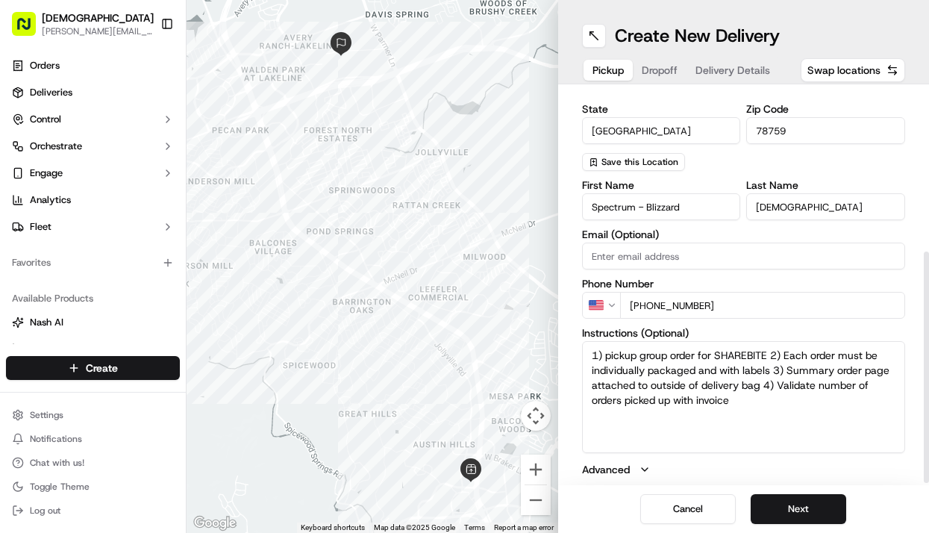
scroll to position [275, 0]
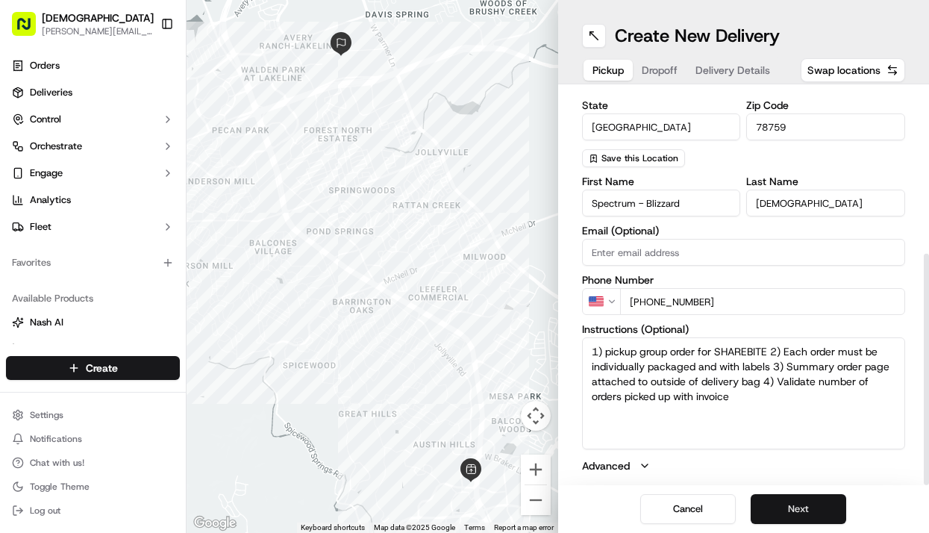
click at [795, 497] on button "Next" at bounding box center [797, 509] width 95 height 30
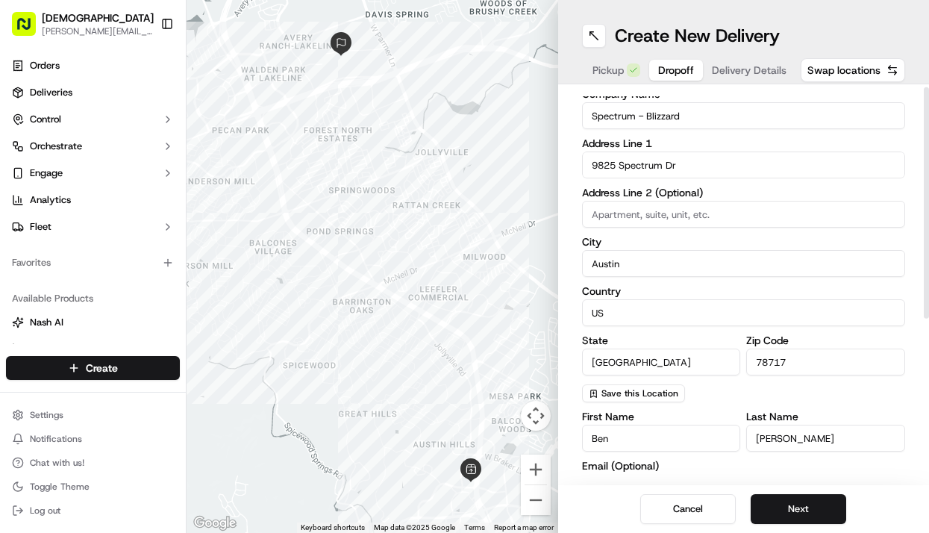
scroll to position [0, 0]
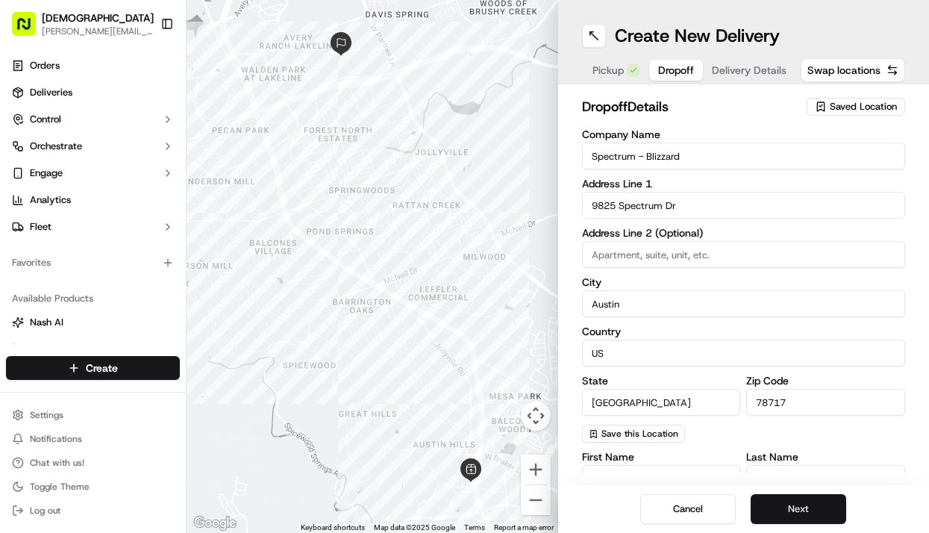
click at [802, 515] on button "Next" at bounding box center [797, 509] width 95 height 30
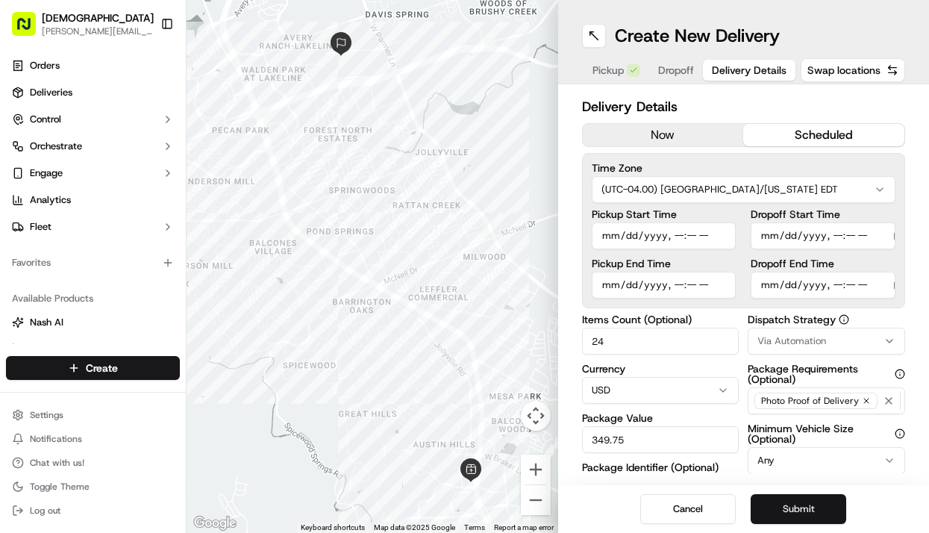
click at [800, 515] on button "Submit" at bounding box center [797, 509] width 95 height 30
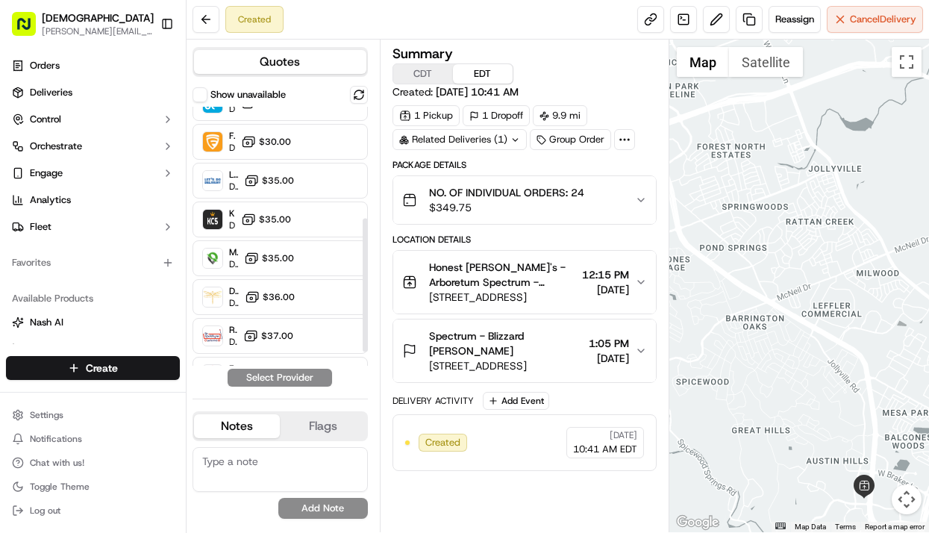
scroll to position [242, 0]
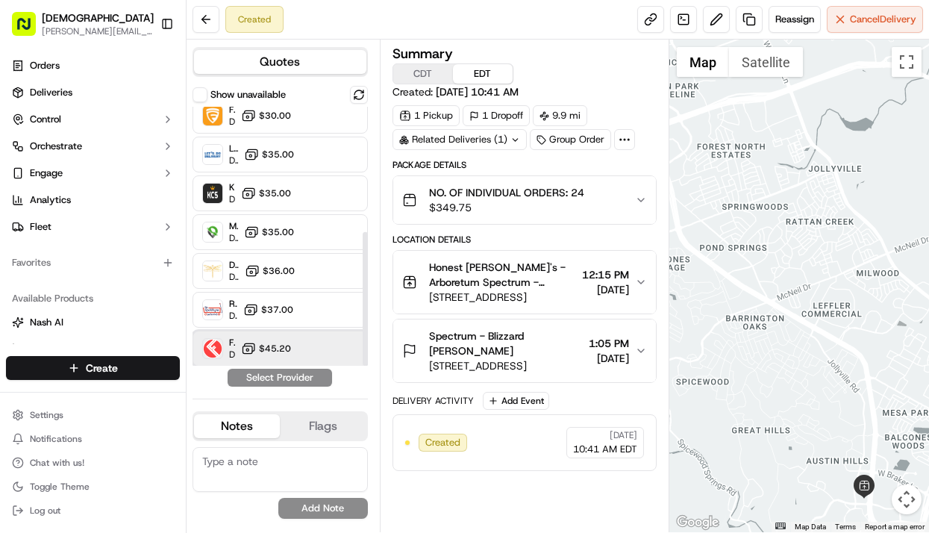
click at [282, 336] on div "Fulflld Dropoff ETA - $45.20" at bounding box center [279, 348] width 175 height 36
click at [277, 371] on button "Assign Provider" at bounding box center [280, 377] width 106 height 18
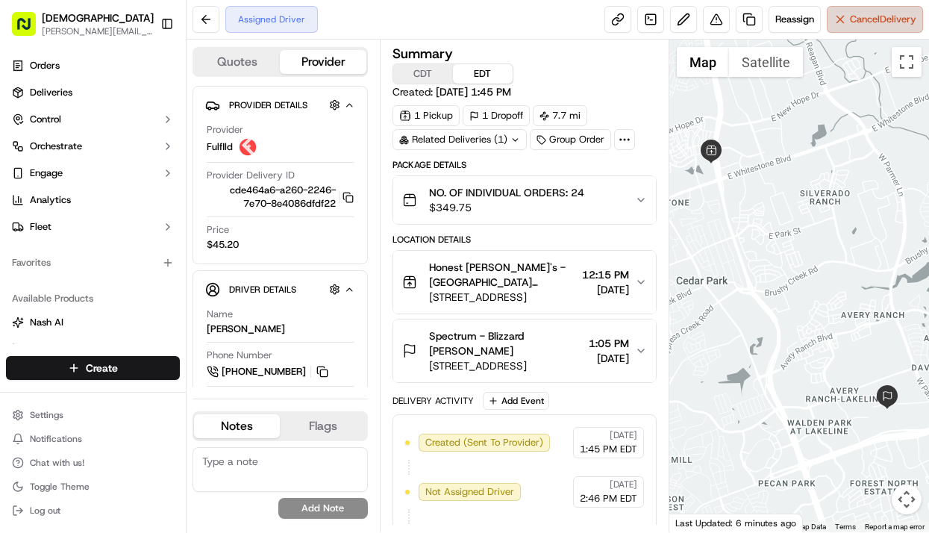
click at [850, 19] on span "Cancel Delivery" at bounding box center [883, 19] width 66 height 13
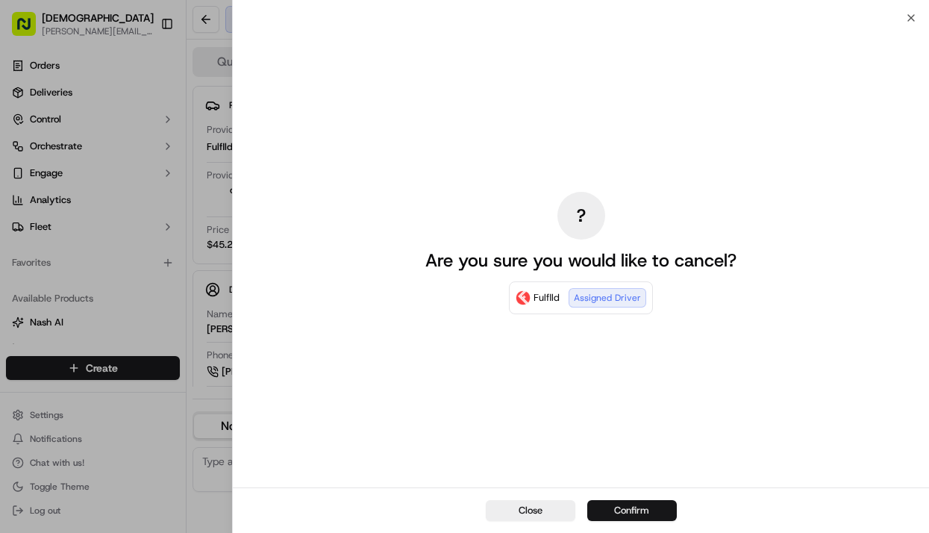
click at [647, 508] on button "Confirm" at bounding box center [631, 510] width 89 height 21
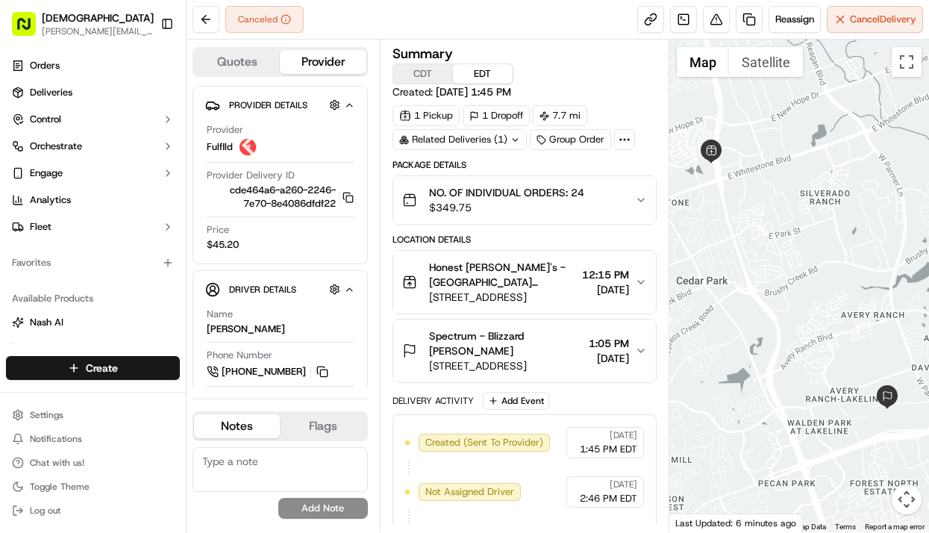
scroll to position [139, 0]
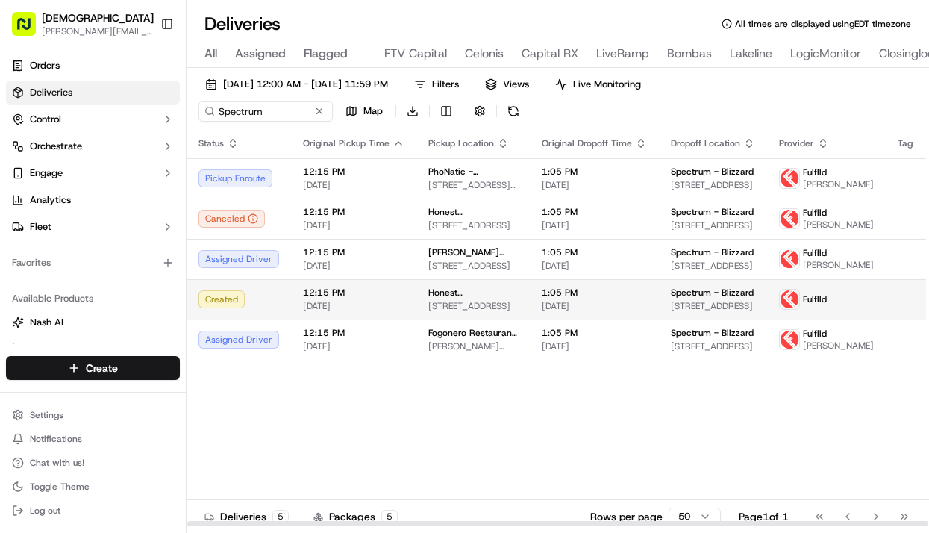
click at [485, 308] on td "Honest [PERSON_NAME][GEOGRAPHIC_DATA] [STREET_ADDRESS]" at bounding box center [472, 299] width 113 height 40
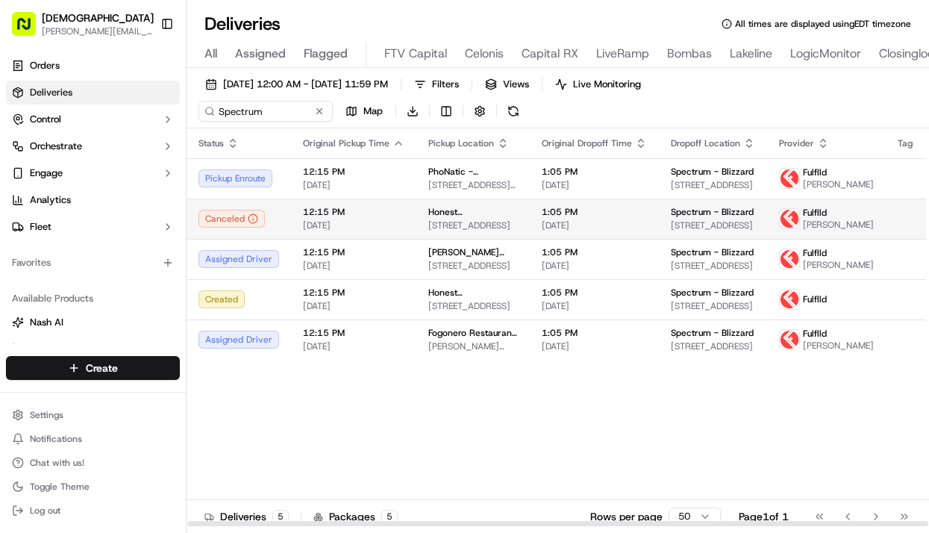
click at [396, 239] on td "12:15 PM [DATE]" at bounding box center [353, 218] width 125 height 40
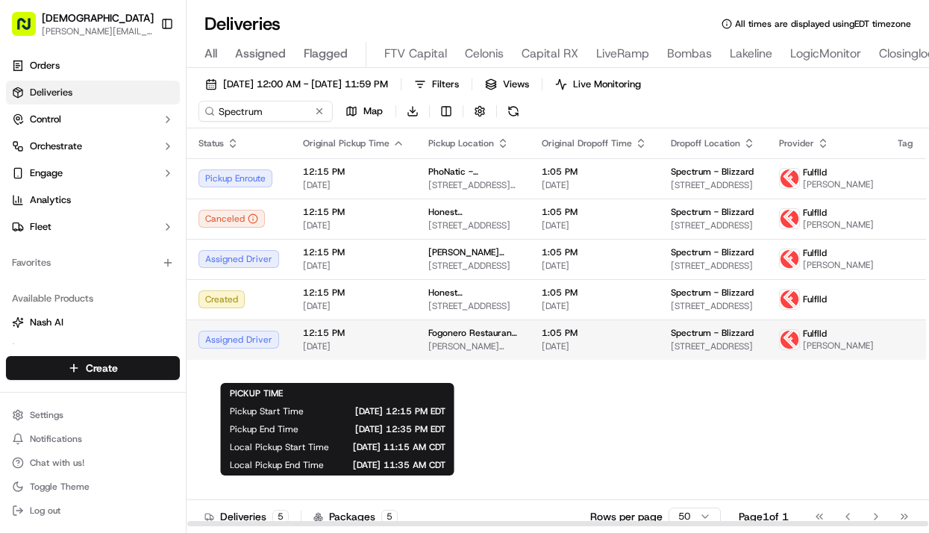
click at [376, 352] on div "12:15 PM [DATE]" at bounding box center [353, 339] width 101 height 25
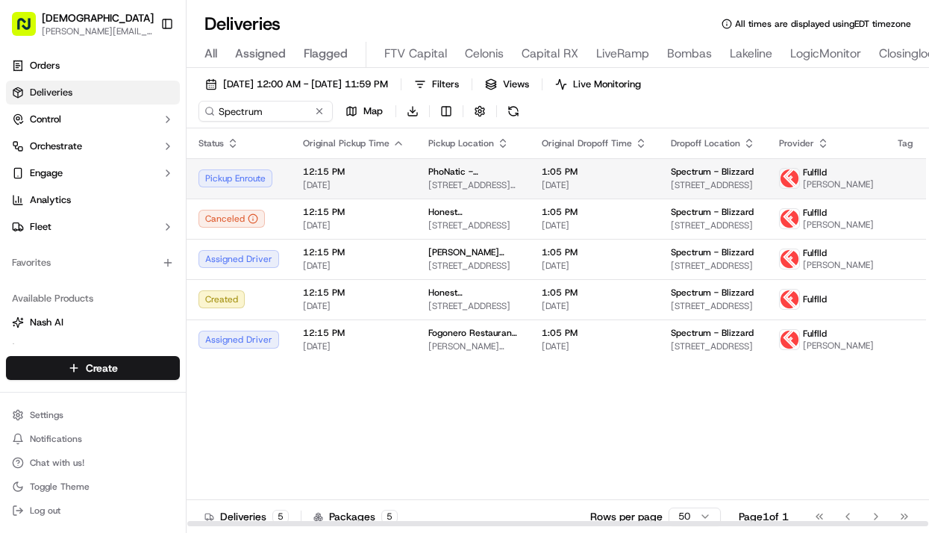
click at [575, 186] on span "[DATE]" at bounding box center [593, 185] width 105 height 12
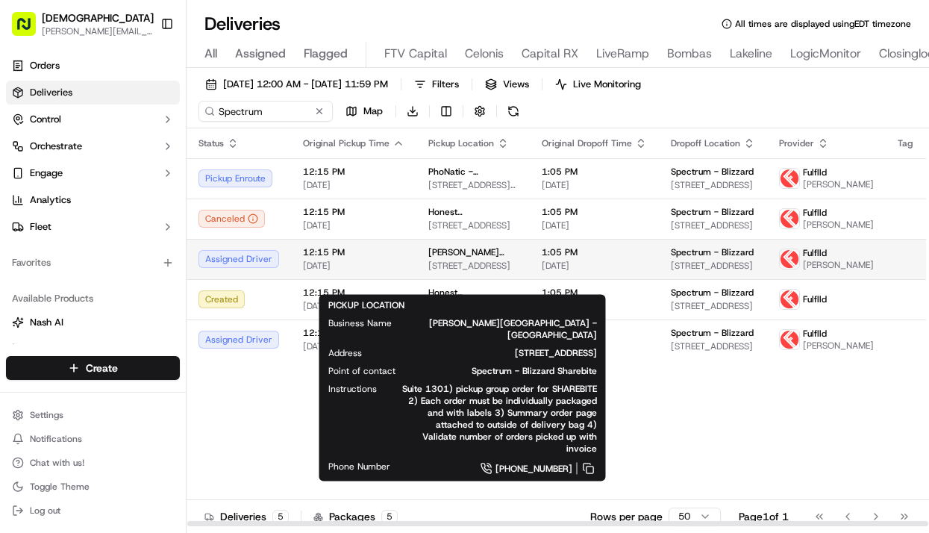
click at [486, 258] on span "[PERSON_NAME][GEOGRAPHIC_DATA] - [GEOGRAPHIC_DATA]" at bounding box center [472, 252] width 89 height 12
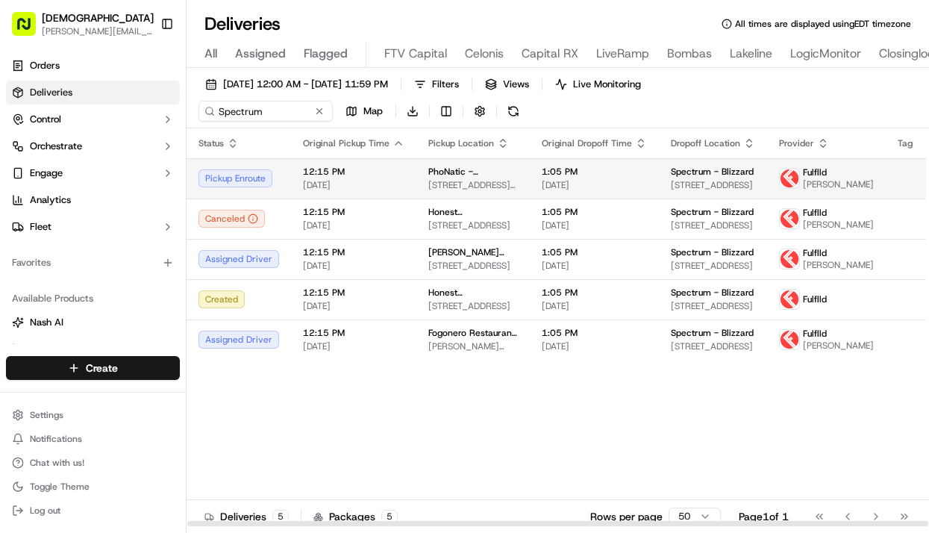
click at [442, 191] on span "[STREET_ADDRESS][PERSON_NAME]" at bounding box center [472, 185] width 89 height 12
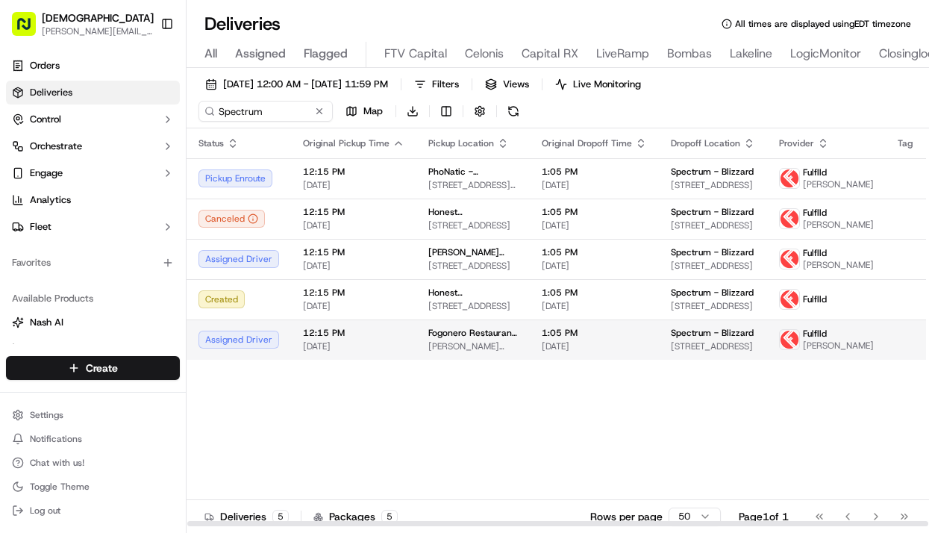
click at [430, 339] on span "Fogonero Restaurant - Cedar Park" at bounding box center [472, 333] width 89 height 12
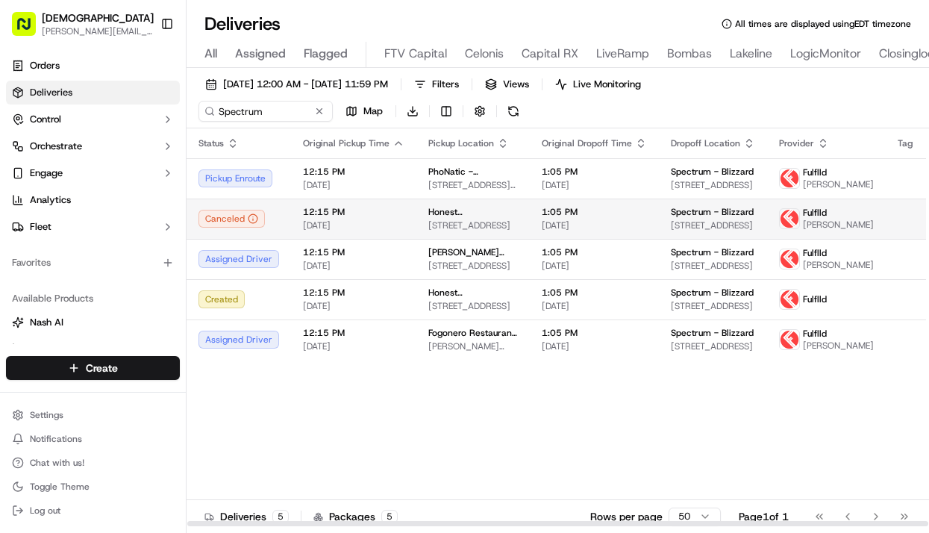
click at [433, 231] on span "4701 183A Toll Rd, Cedar Park, TX 78613, USA" at bounding box center [472, 225] width 89 height 12
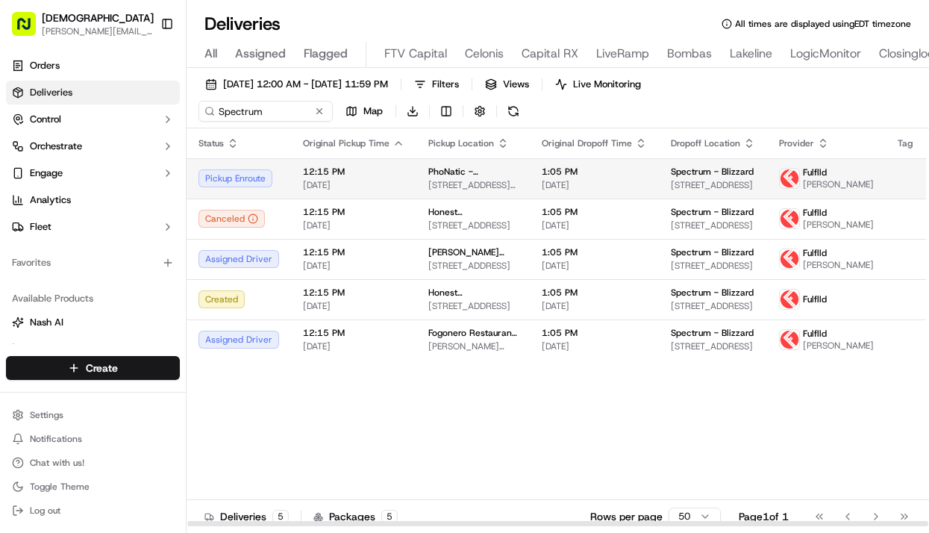
click at [418, 190] on td "PhoNatic - North Cross 2525 W Anderson Ln., Austin, TX 78757, USA" at bounding box center [472, 178] width 113 height 40
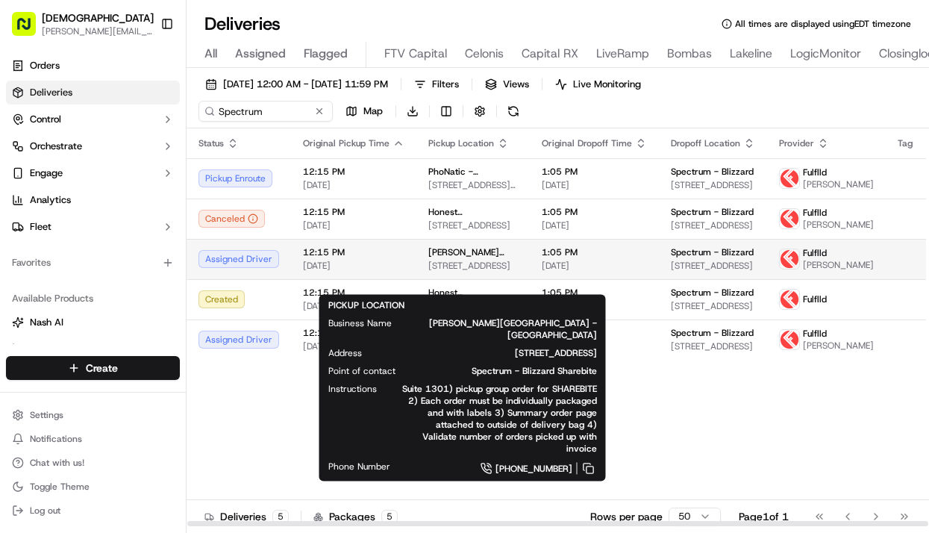
click at [485, 258] on span "Curry Pizza House - Cedar Park" at bounding box center [472, 252] width 89 height 12
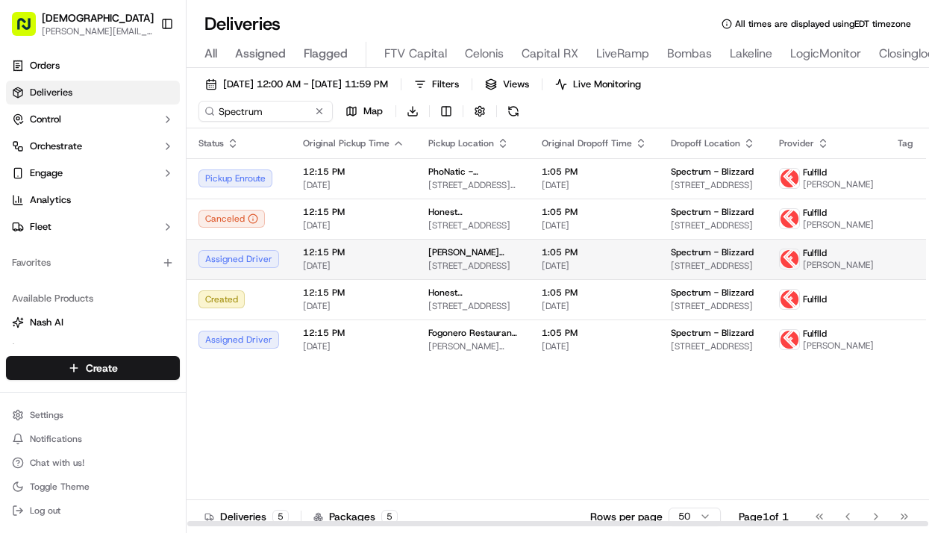
click at [532, 260] on td "1:05 PM 09/18/2025" at bounding box center [594, 259] width 129 height 40
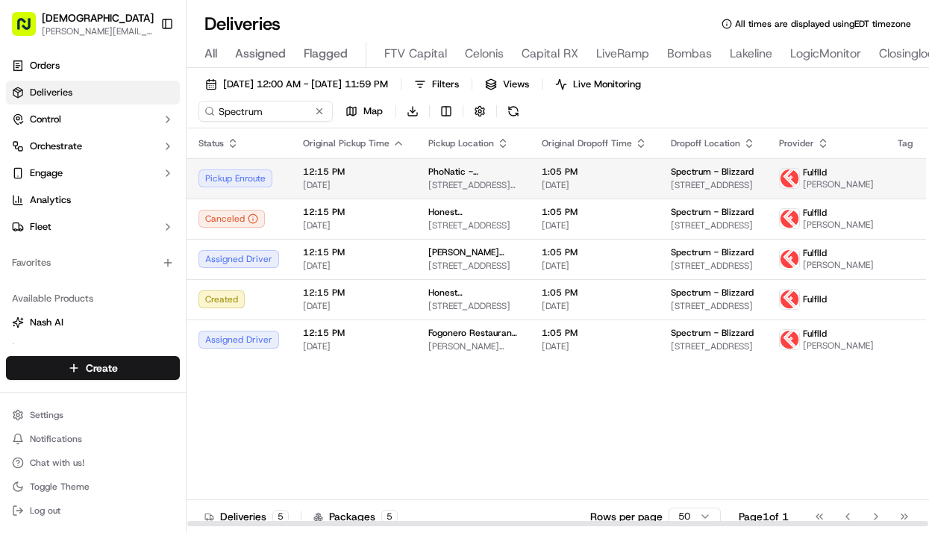
click at [450, 177] on span "PhoNatic - North Cross" at bounding box center [472, 172] width 89 height 12
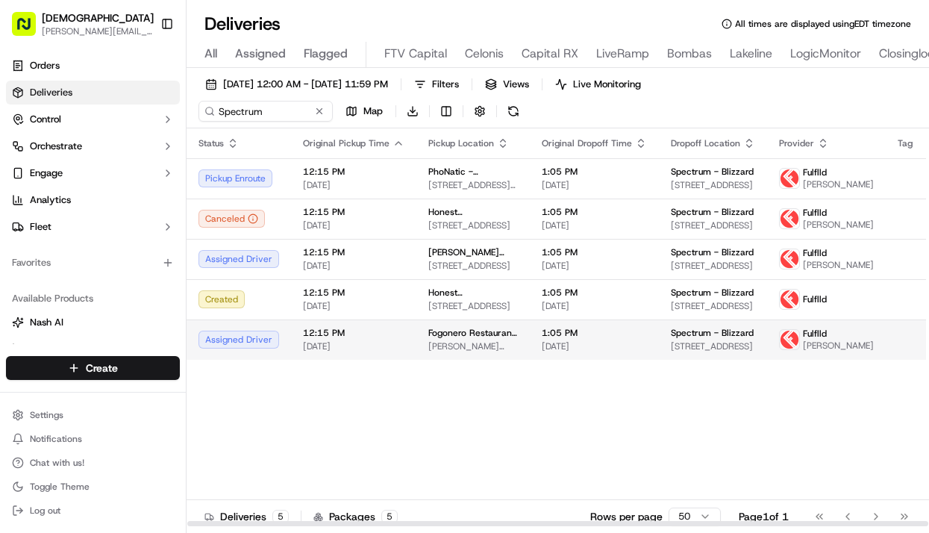
click at [570, 359] on td "1:05 PM 09/18/2025" at bounding box center [594, 339] width 129 height 40
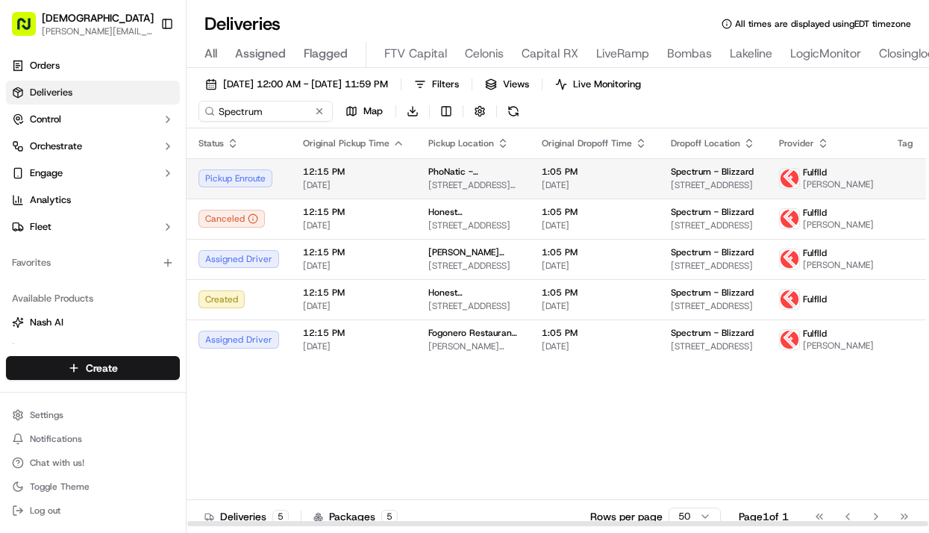
click at [418, 174] on td "PhoNatic - North Cross 2525 W Anderson Ln., Austin, TX 78757, USA" at bounding box center [472, 178] width 113 height 40
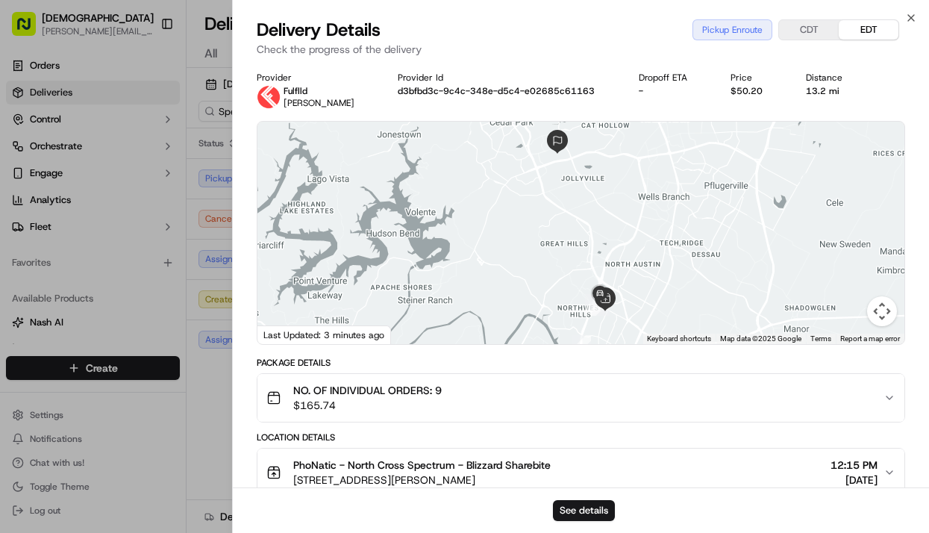
click at [244, 268] on div "Provider Fulflld Abraham Zepeda Provider Id d3bfbd3c-9c4c-348e-d5c4-e02685c6116…" at bounding box center [581, 420] width 696 height 715
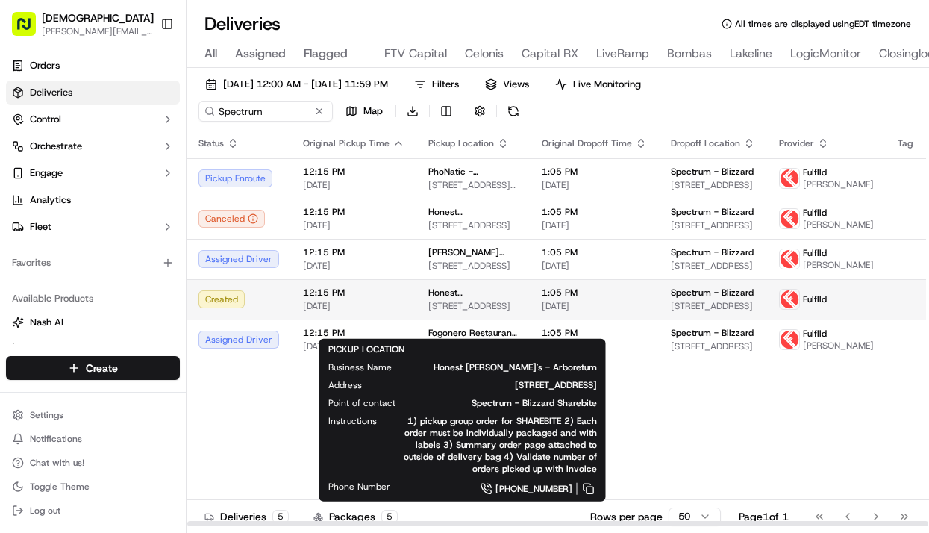
click at [436, 298] on span "Honest Mary's - Arboretum" at bounding box center [472, 292] width 89 height 12
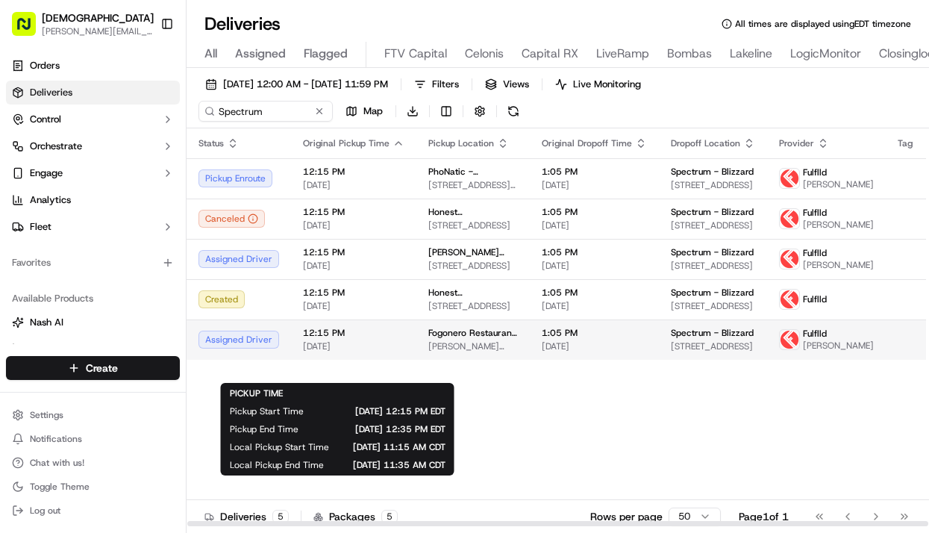
click at [352, 352] on span "[DATE]" at bounding box center [353, 346] width 101 height 12
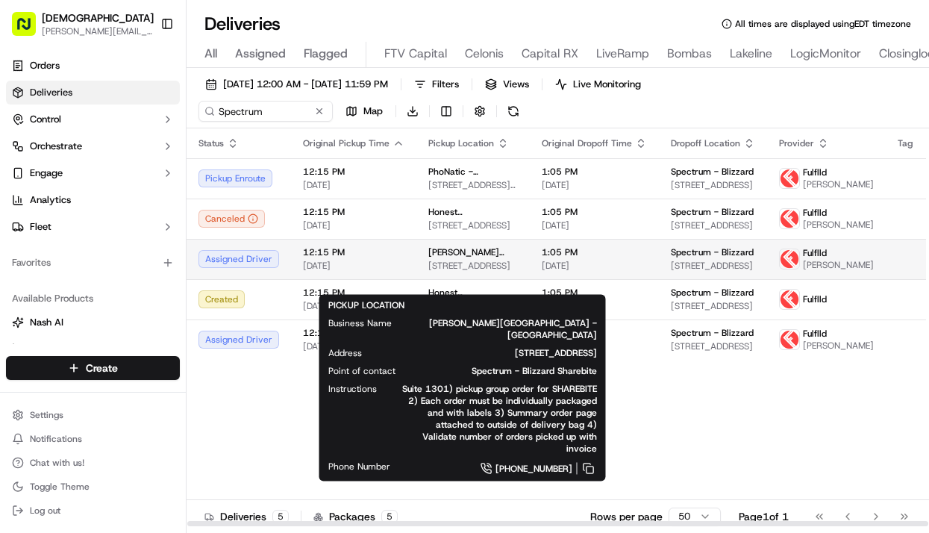
click at [446, 258] on span "Curry Pizza House - Cedar Park" at bounding box center [472, 252] width 89 height 12
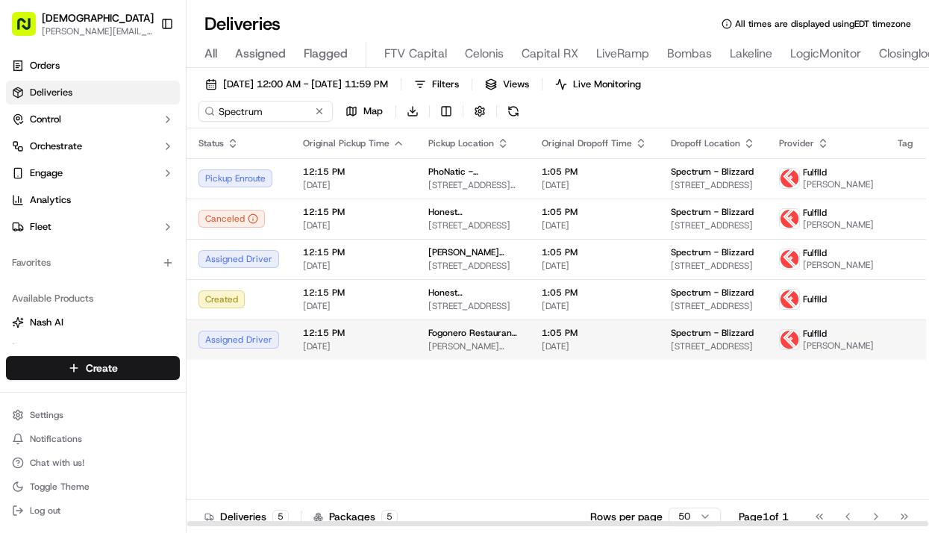
click at [322, 359] on td "12:15 PM 09/18/2025" at bounding box center [353, 339] width 125 height 40
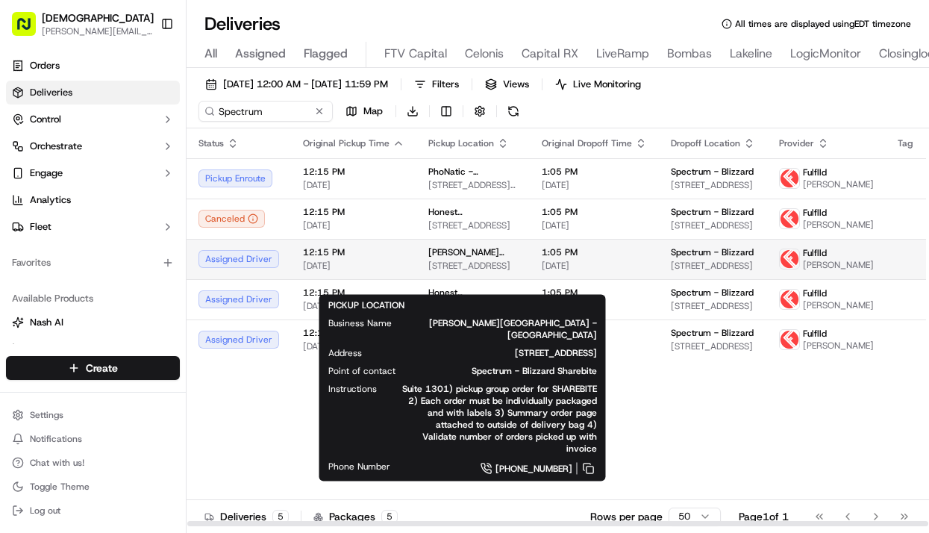
click at [499, 258] on span "Curry Pizza House - Cedar Park" at bounding box center [472, 252] width 89 height 12
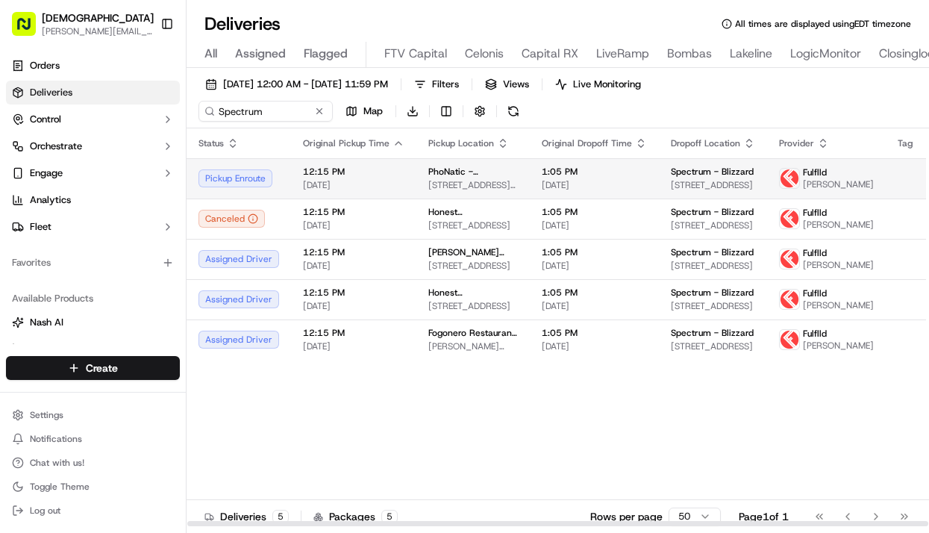
click at [490, 191] on span "2525 W Anderson Ln., Austin, TX 78757, USA" at bounding box center [472, 185] width 89 height 12
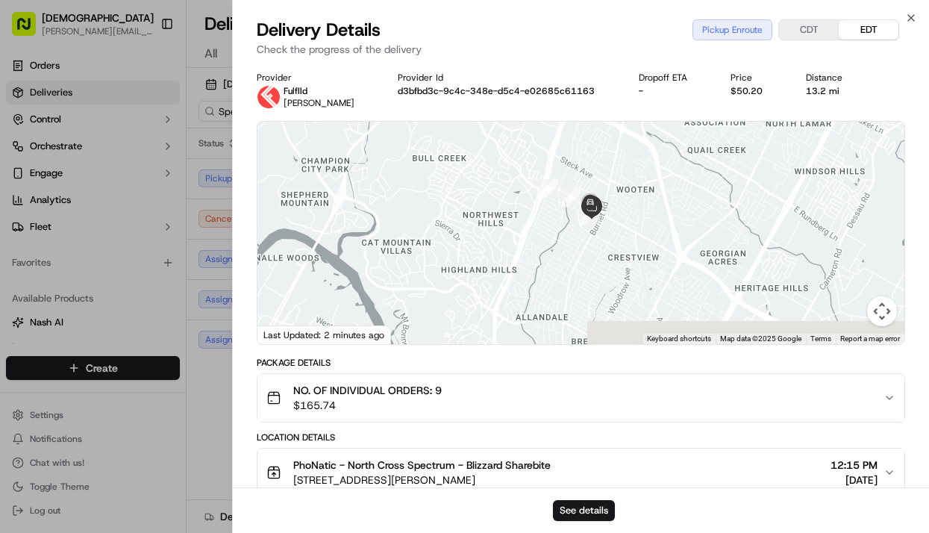
drag, startPoint x: 545, startPoint y: 219, endPoint x: 418, endPoint y: -34, distance: 283.2
click at [418, 0] on html "Sharebite a.castillo@sharebite.com Toggle Sidebar Orders Deliveries Control Orc…" at bounding box center [464, 266] width 929 height 533
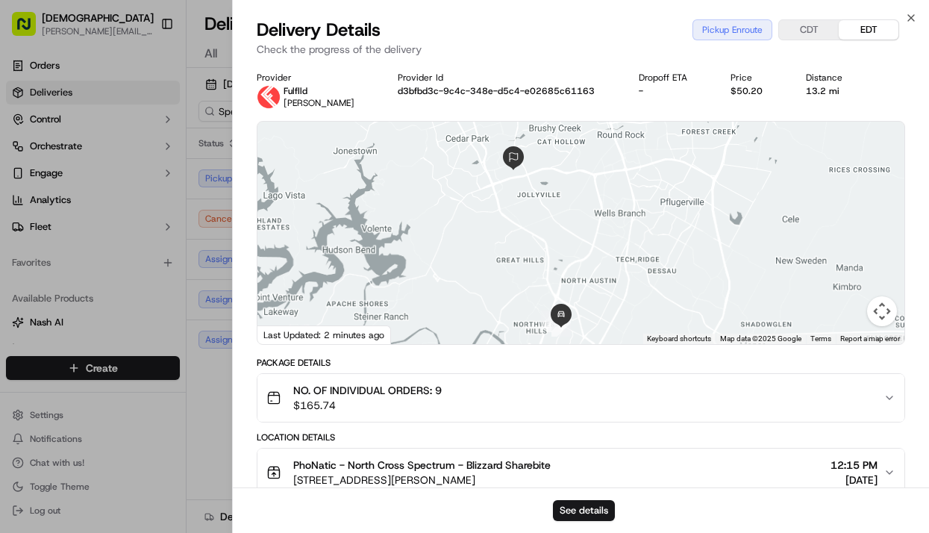
drag, startPoint x: 508, startPoint y: 170, endPoint x: 512, endPoint y: 283, distance: 113.5
click at [512, 283] on div at bounding box center [580, 233] width 647 height 222
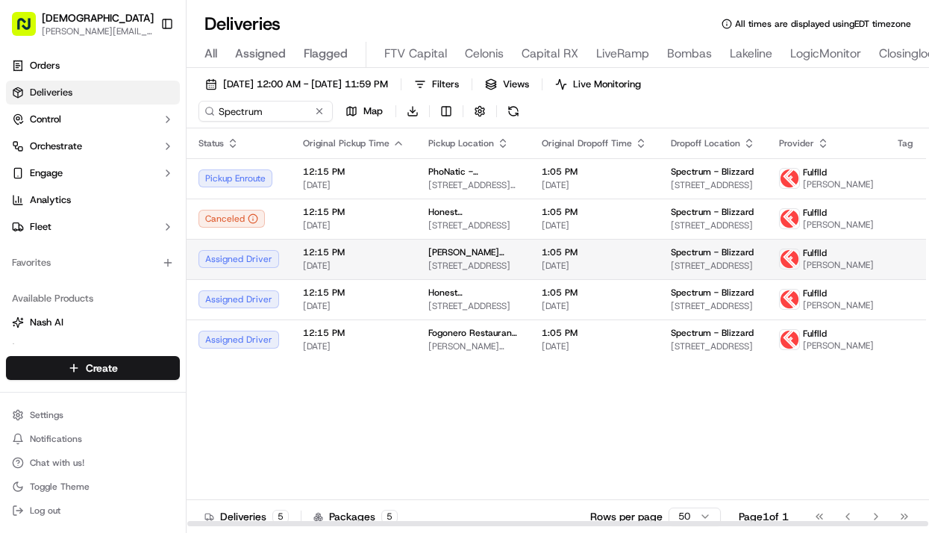
click at [388, 279] on td "12:15 PM 09/18/2025" at bounding box center [353, 259] width 125 height 40
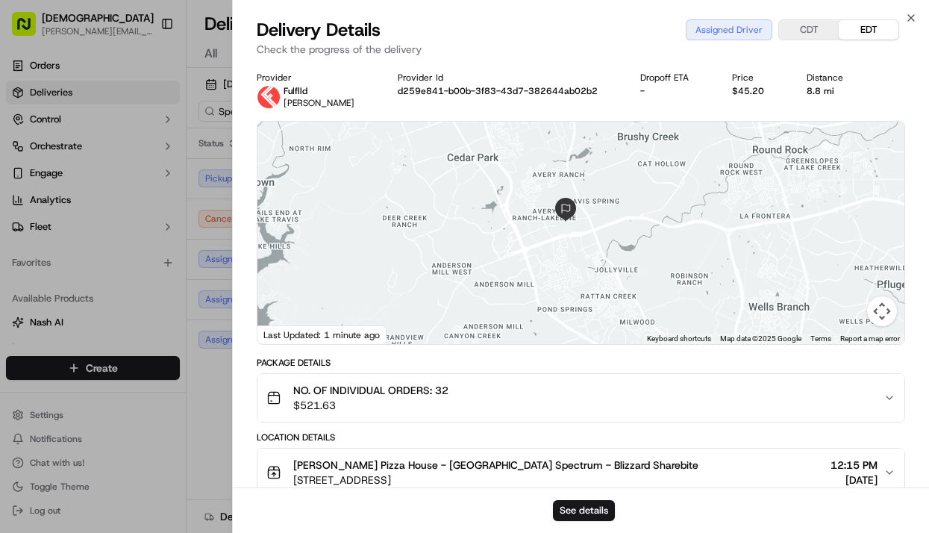
drag, startPoint x: 550, startPoint y: 281, endPoint x: 492, endPoint y: 205, distance: 95.3
click at [492, 205] on div at bounding box center [580, 233] width 647 height 222
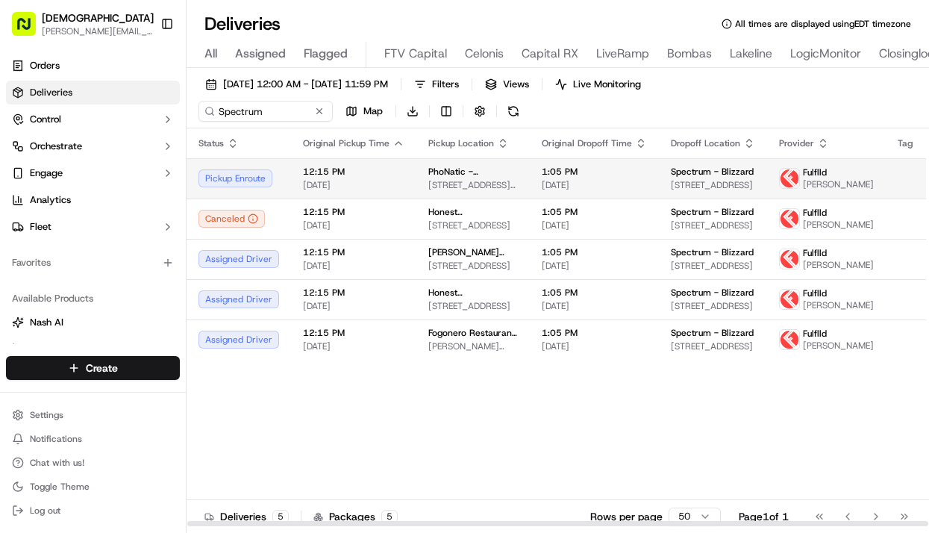
click at [344, 182] on span "[DATE]" at bounding box center [353, 185] width 101 height 12
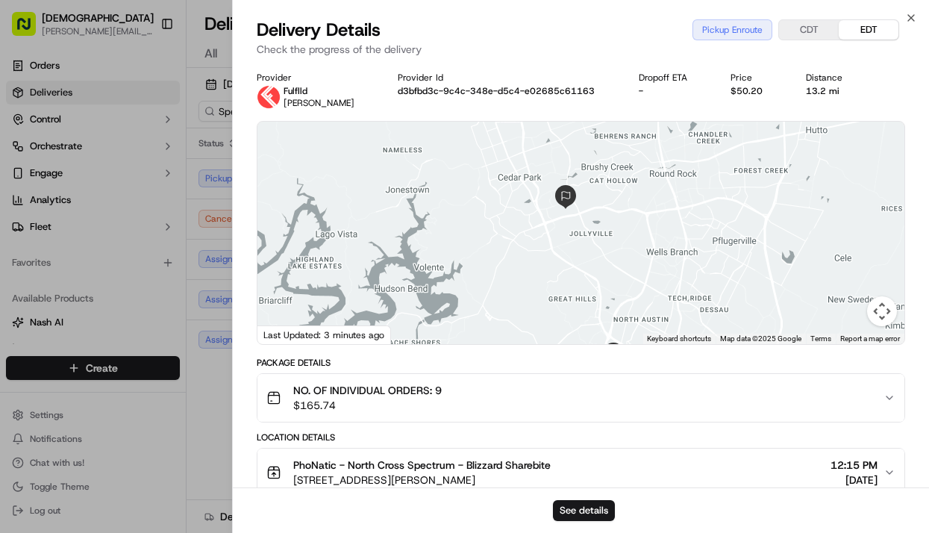
drag, startPoint x: 522, startPoint y: 151, endPoint x: 530, endPoint y: 210, distance: 59.5
click at [530, 210] on div at bounding box center [580, 233] width 647 height 222
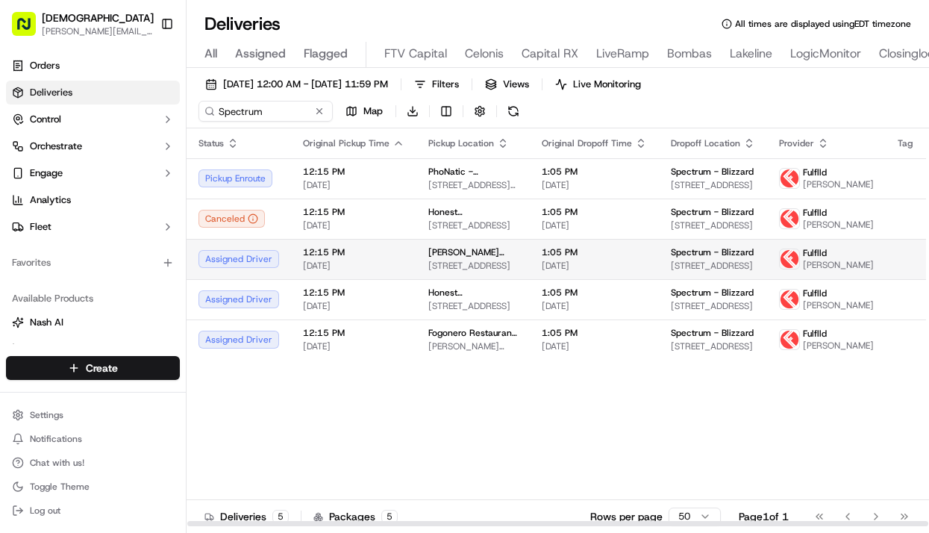
click at [355, 271] on span "[DATE]" at bounding box center [353, 266] width 101 height 12
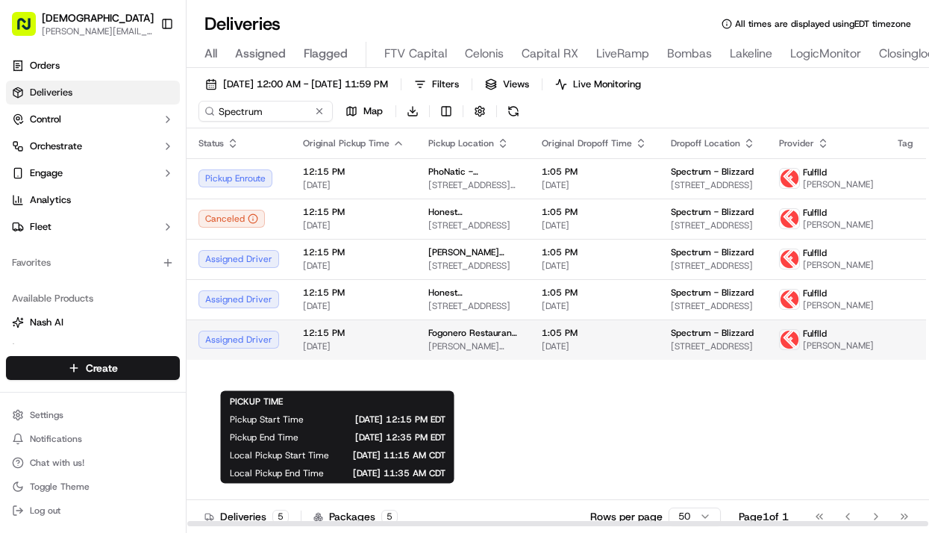
click at [380, 352] on span "[DATE]" at bounding box center [353, 346] width 101 height 12
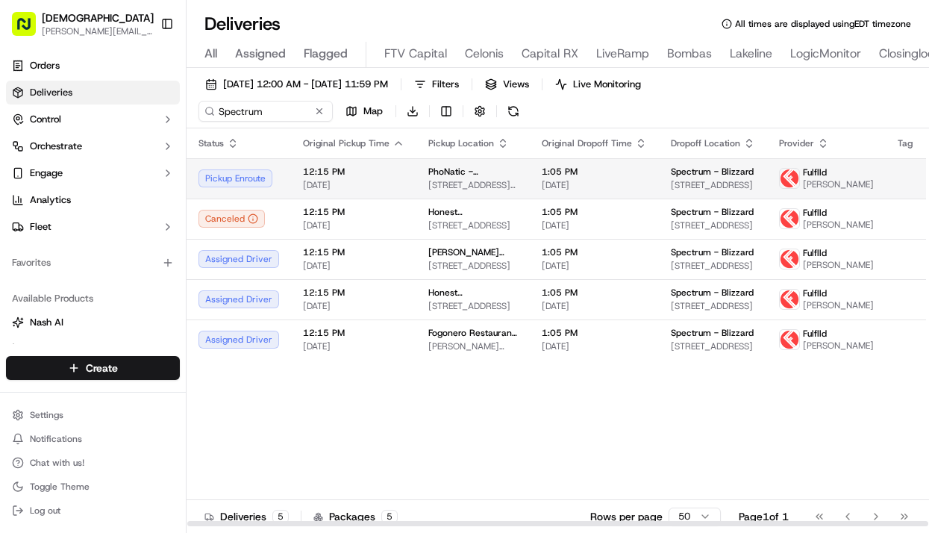
click at [416, 172] on td "PhoNatic - North Cross 2525 W Anderson Ln., Austin, TX 78757, USA" at bounding box center [472, 178] width 113 height 40
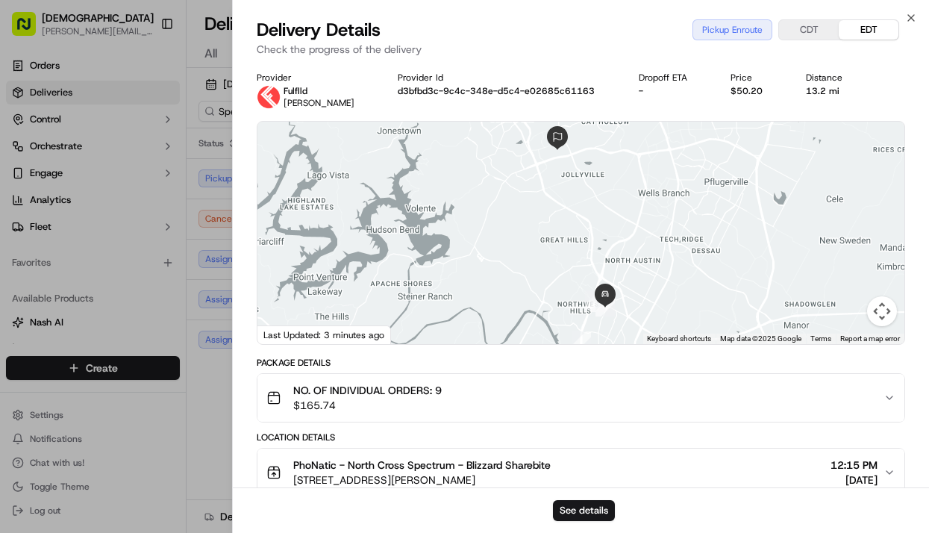
click at [543, 257] on div at bounding box center [580, 233] width 647 height 222
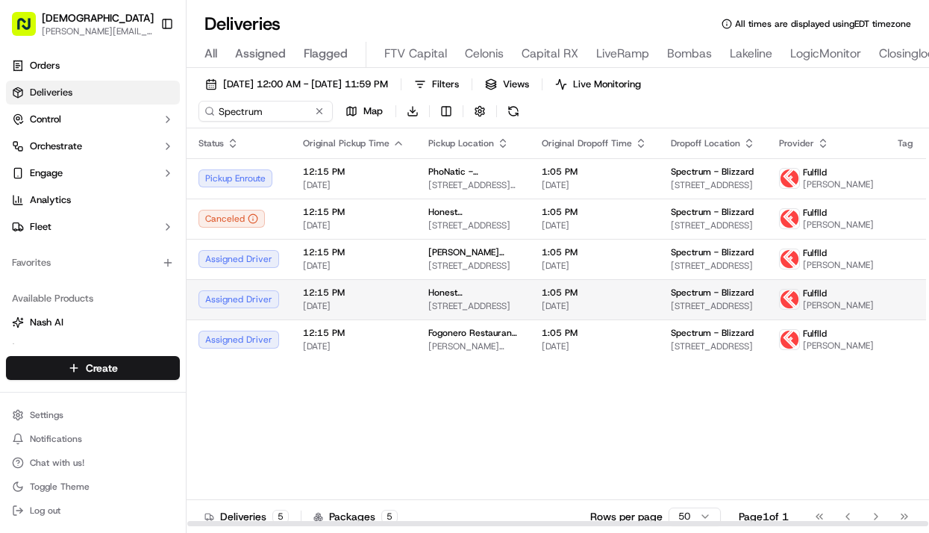
click at [386, 298] on span "12:15 PM" at bounding box center [353, 292] width 101 height 12
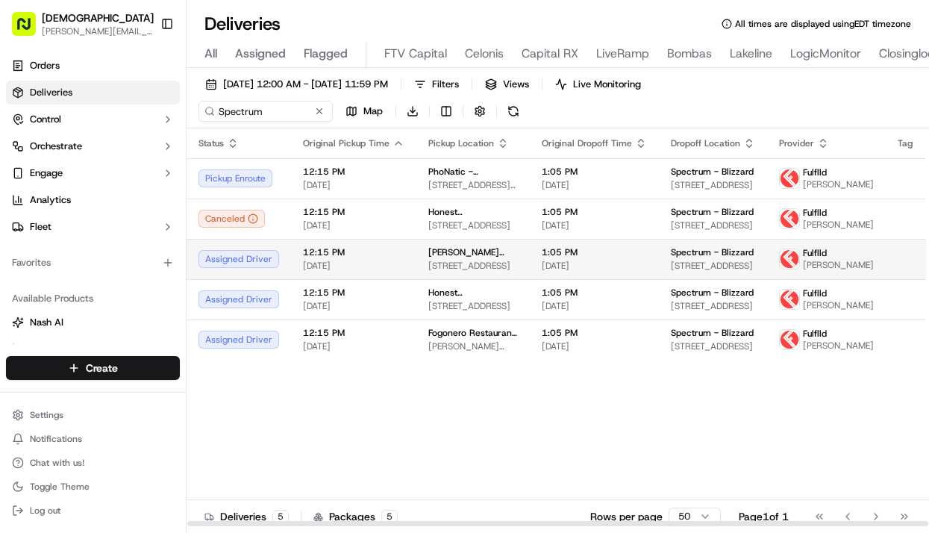
click at [386, 255] on td "12:15 PM 09/18/2025" at bounding box center [353, 259] width 125 height 40
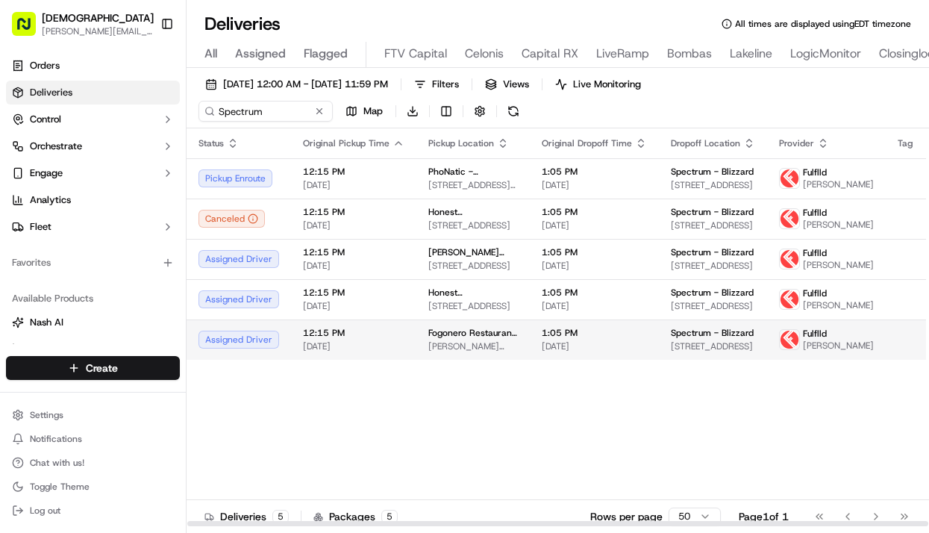
click at [388, 352] on span "[DATE]" at bounding box center [353, 346] width 101 height 12
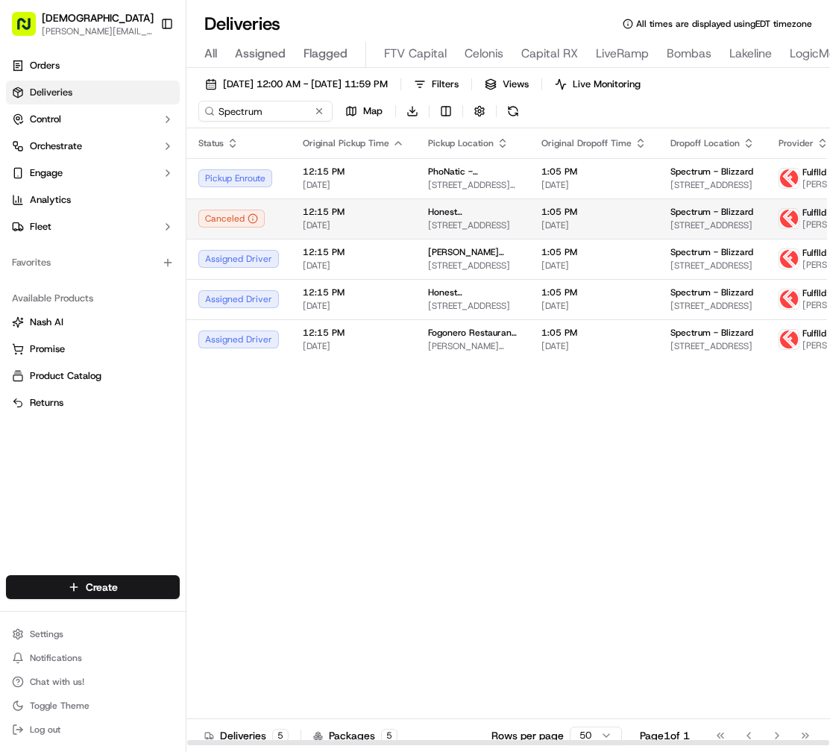
click at [418, 216] on td "Honest [PERSON_NAME]'s - [GEOGRAPHIC_DATA] [STREET_ADDRESS]" at bounding box center [472, 218] width 113 height 40
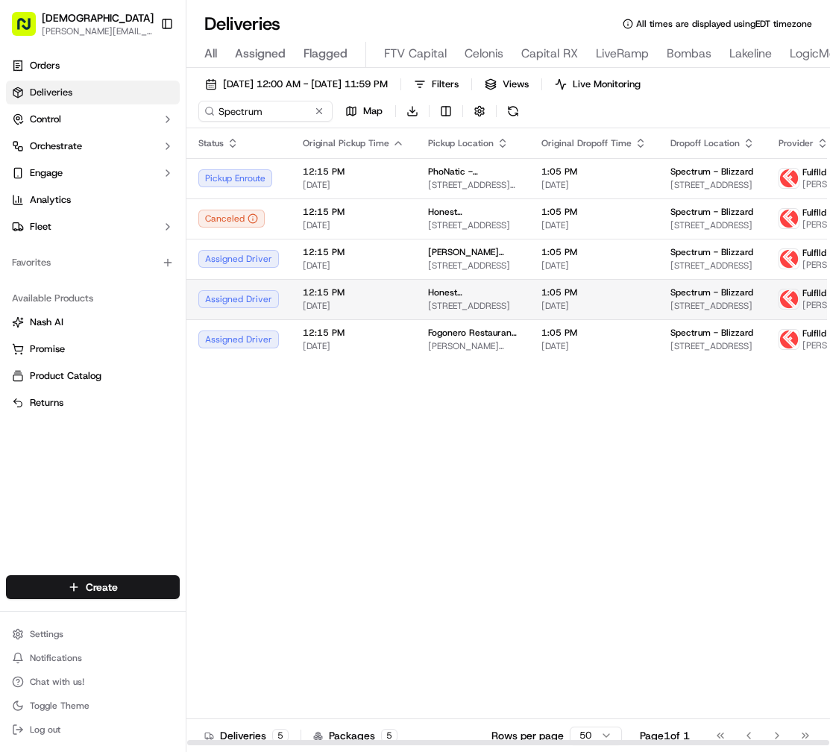
click at [371, 298] on span "12:15 PM" at bounding box center [353, 292] width 101 height 12
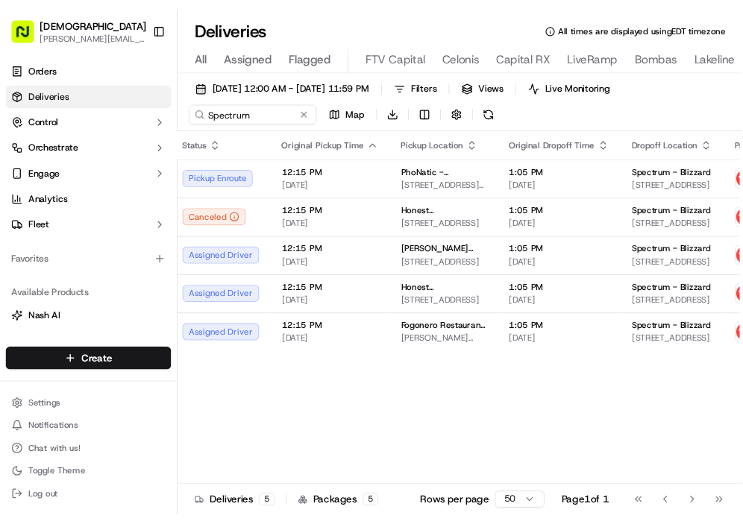
scroll to position [0, 7]
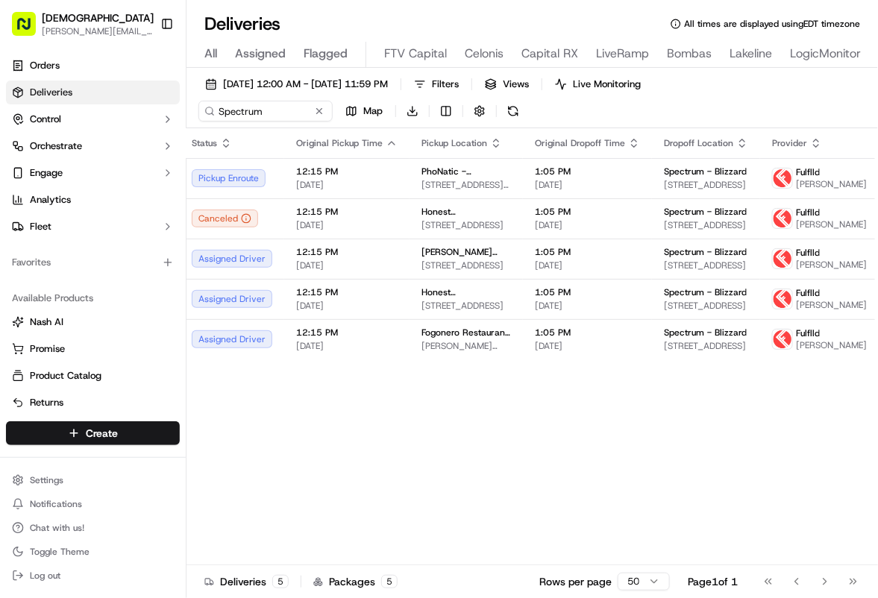
click at [866, 532] on div "Deliveries 5 Packages 5 Rows per page 50 Page 1 of 1 Go to first page Go to pre…" at bounding box center [531, 582] width 691 height 34
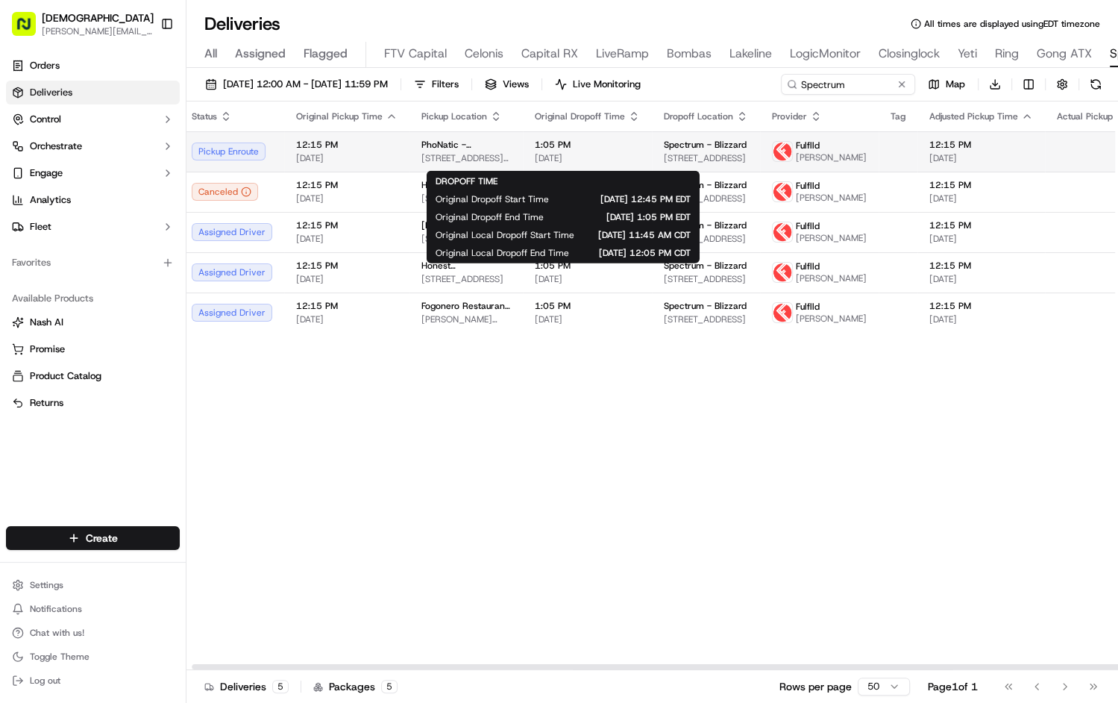
click at [580, 162] on span "[DATE]" at bounding box center [587, 158] width 105 height 12
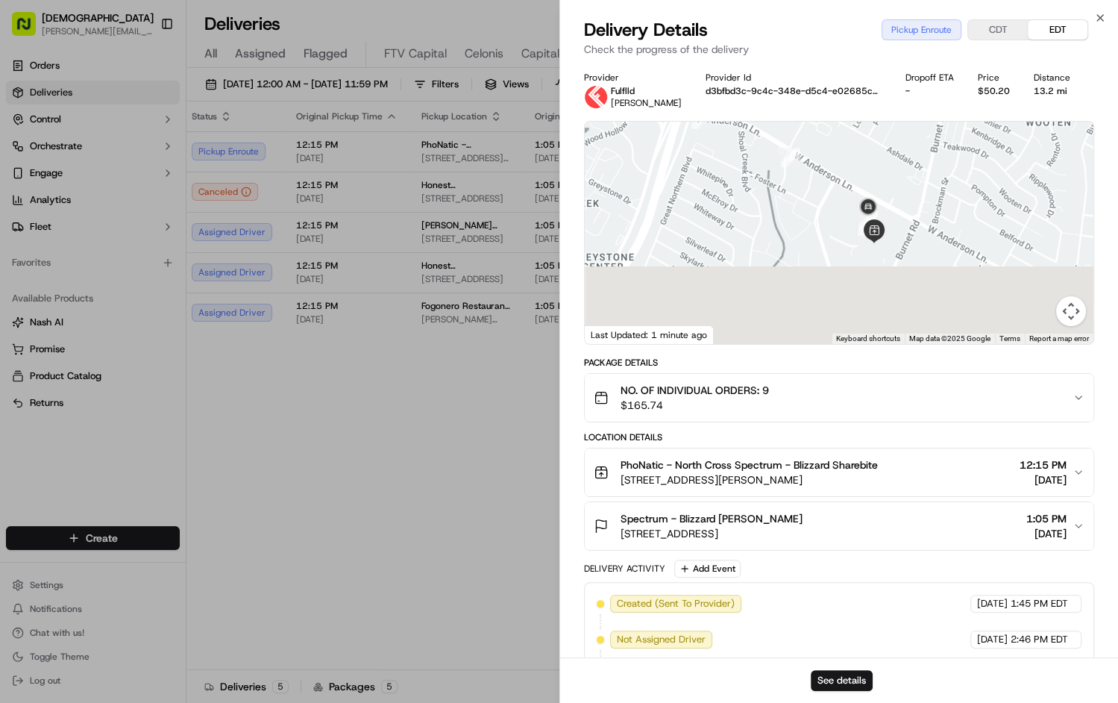
drag, startPoint x: 799, startPoint y: 276, endPoint x: 797, endPoint y: 119, distance: 157.4
click at [797, 119] on div "Provider Fulflld Abraham Zepeda Provider Id d3bfbd3c-9c4c-348e-d5c4-e02685c6116…" at bounding box center [839, 420] width 511 height 697
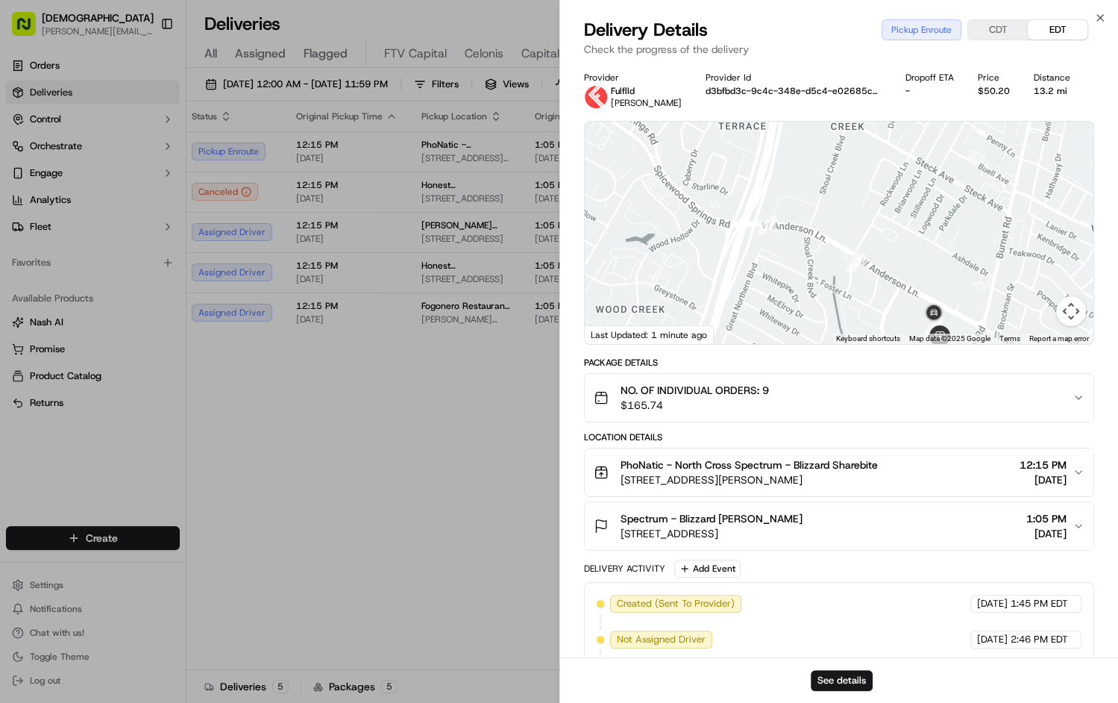
drag, startPoint x: 748, startPoint y: 186, endPoint x: 816, endPoint y: 306, distance: 137.9
click at [816, 306] on div at bounding box center [839, 233] width 509 height 222
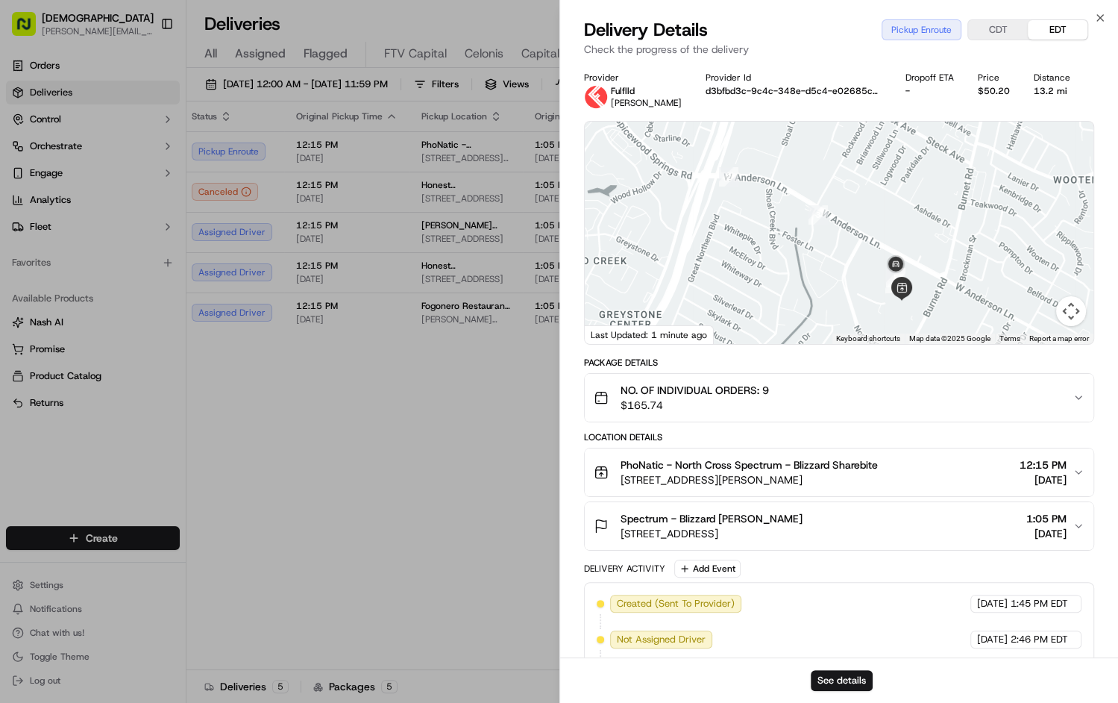
drag, startPoint x: 887, startPoint y: 315, endPoint x: 849, endPoint y: 268, distance: 60.5
click at [846, 263] on div at bounding box center [839, 233] width 509 height 222
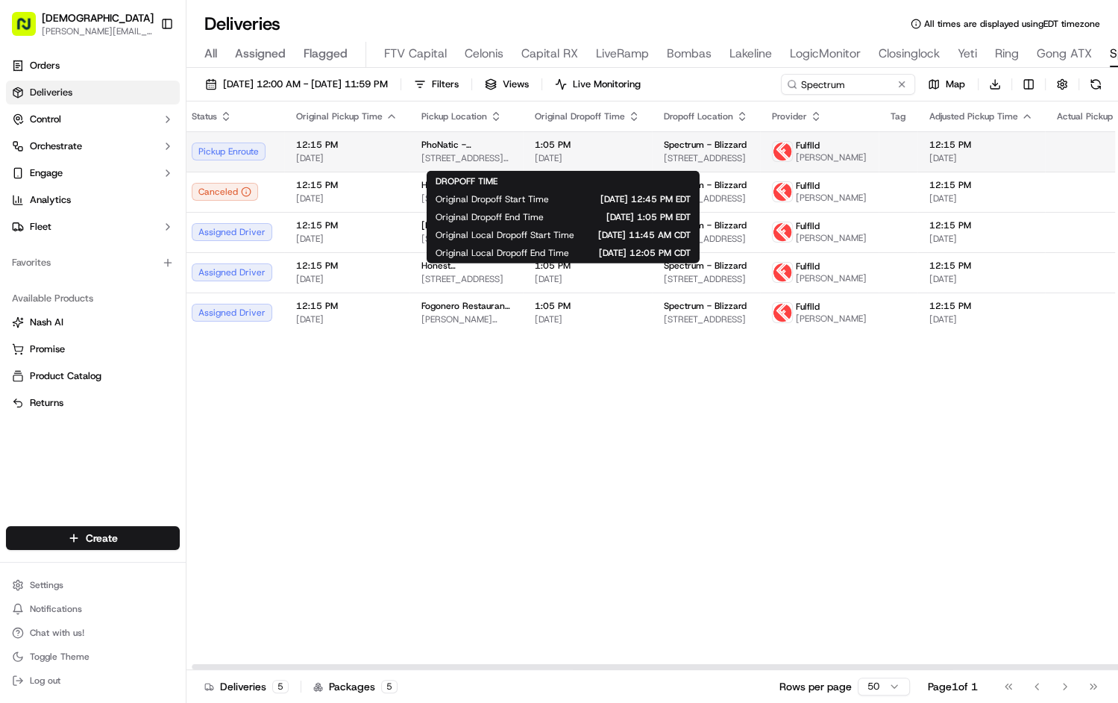
click at [572, 163] on span "[DATE]" at bounding box center [587, 158] width 105 height 12
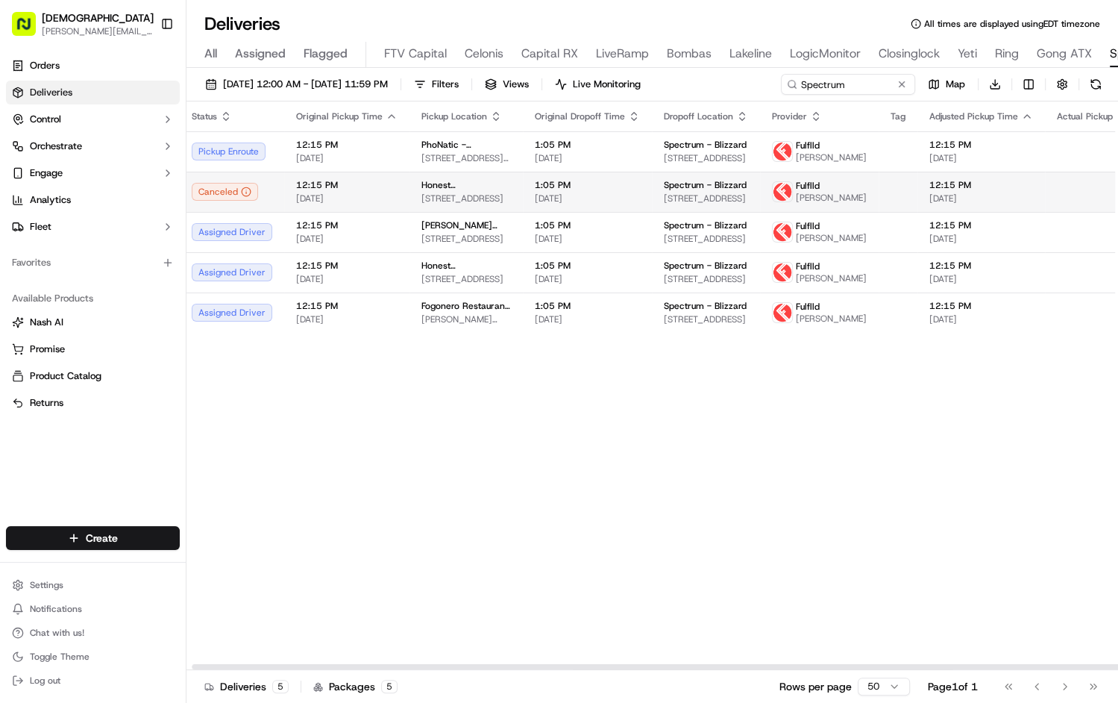
click at [624, 212] on td "1:05 PM 09/18/2025" at bounding box center [587, 192] width 129 height 40
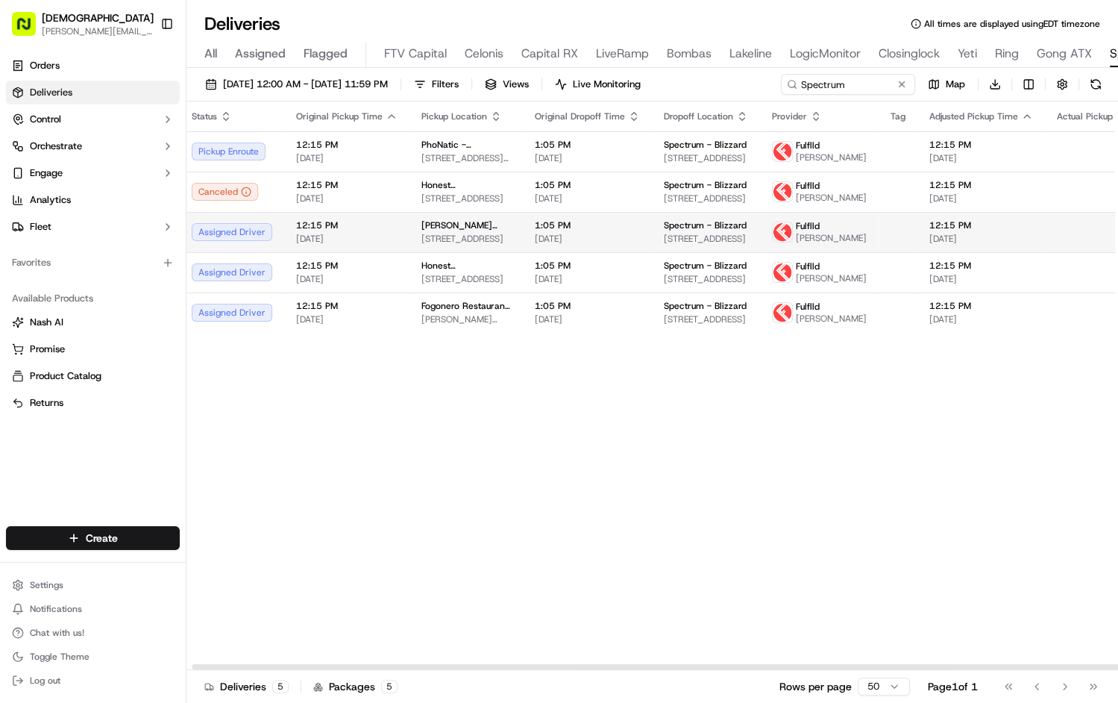
click at [480, 231] on span "Curry Pizza House - Cedar Park" at bounding box center [465, 225] width 89 height 12
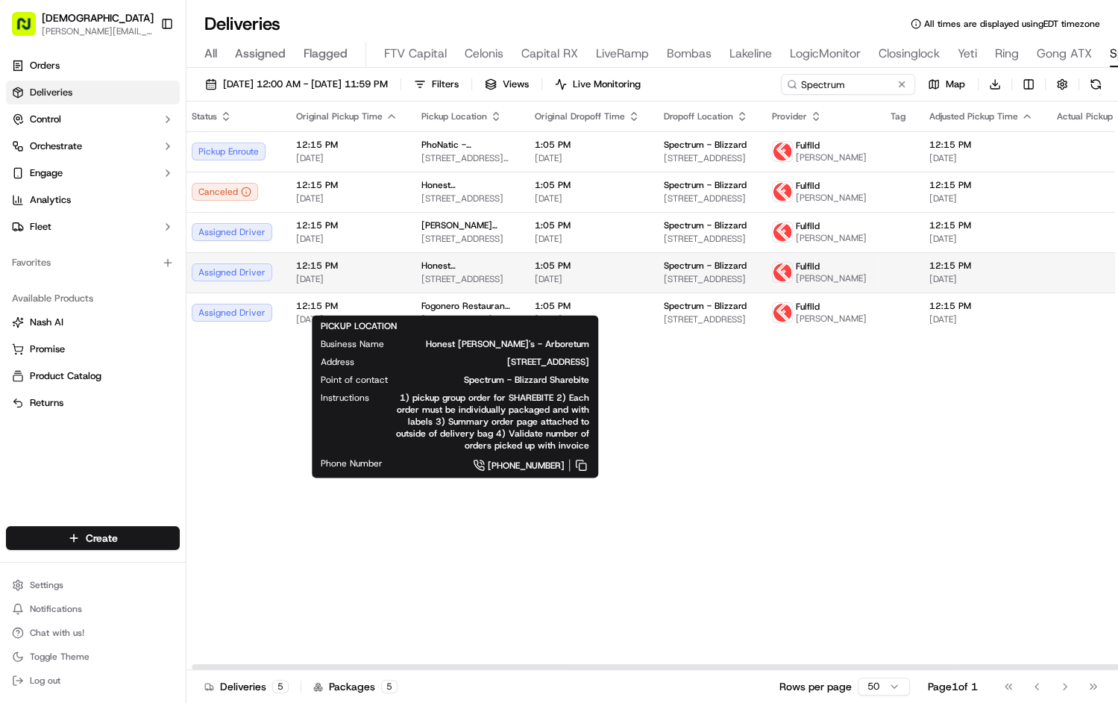
click at [443, 285] on span "9828 Great Hills Trl, Austin, TX 78759, USA" at bounding box center [465, 279] width 89 height 12
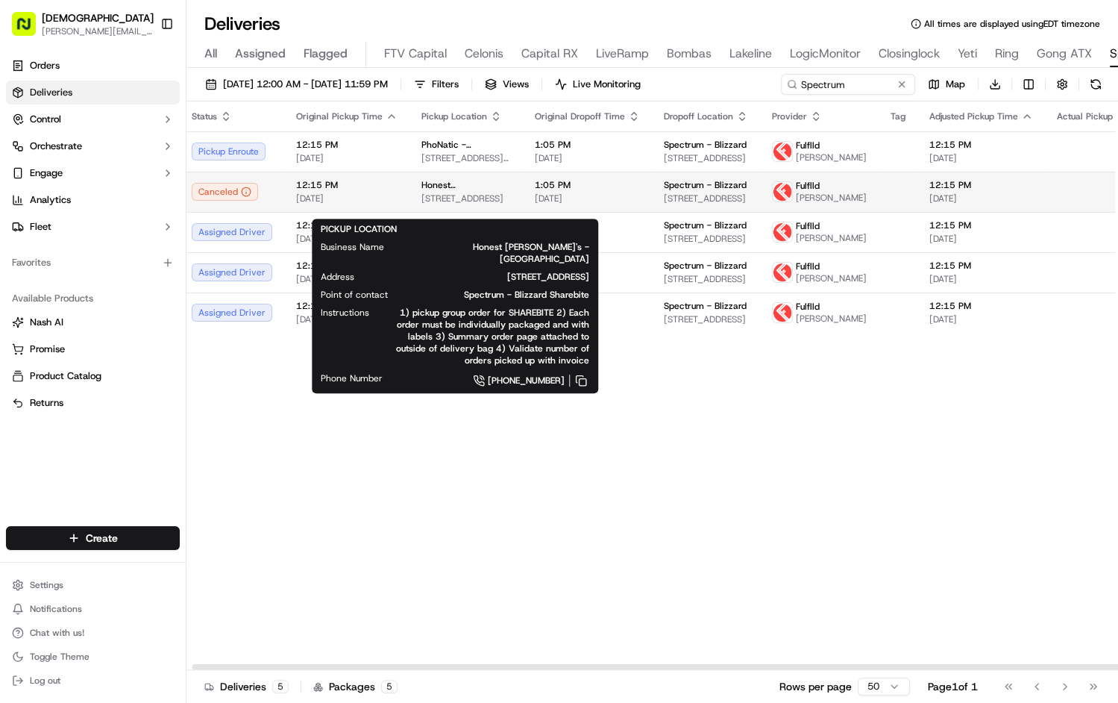
click at [442, 191] on span "Honest Mary's - Cedar Park" at bounding box center [465, 185] width 89 height 12
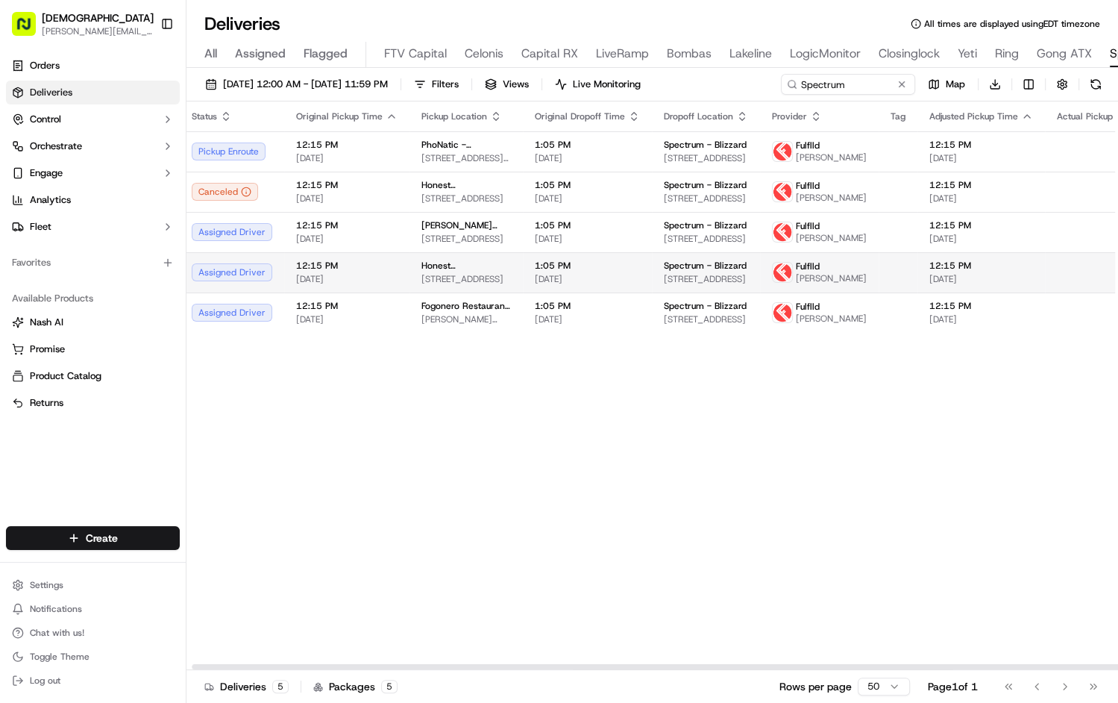
click at [486, 285] on span "9828 Great Hills Trl, Austin, TX 78759, USA" at bounding box center [465, 279] width 89 height 12
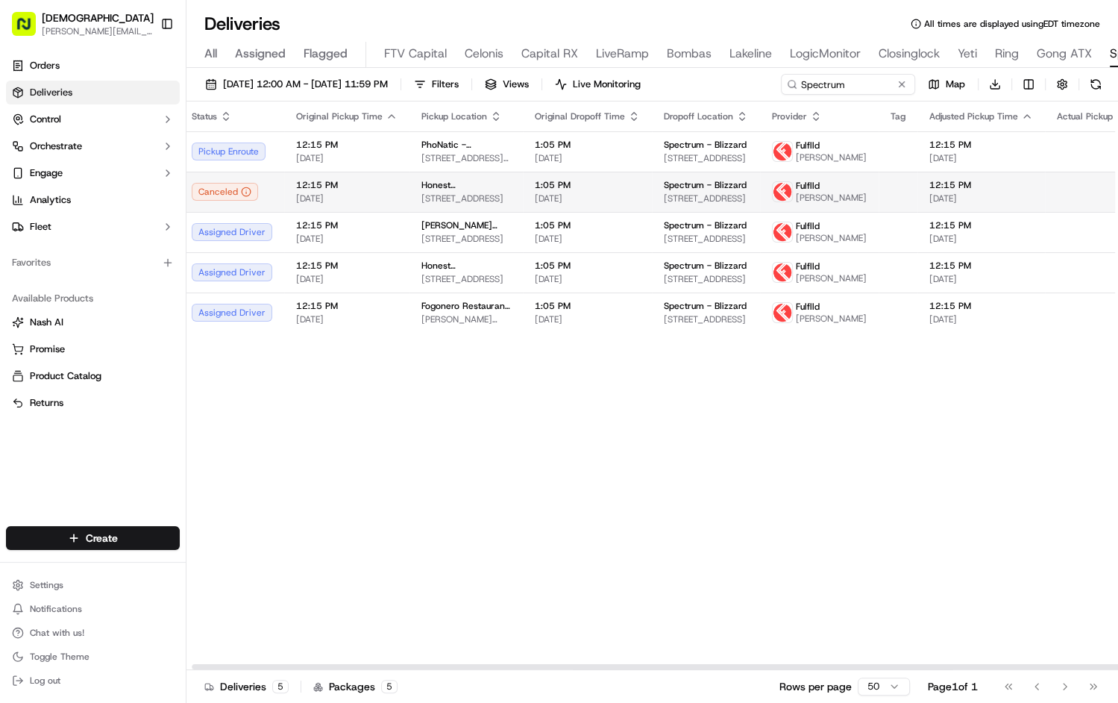
click at [463, 204] on span "4701 183A Toll Rd, Cedar Park, TX 78613, USA" at bounding box center [465, 198] width 89 height 12
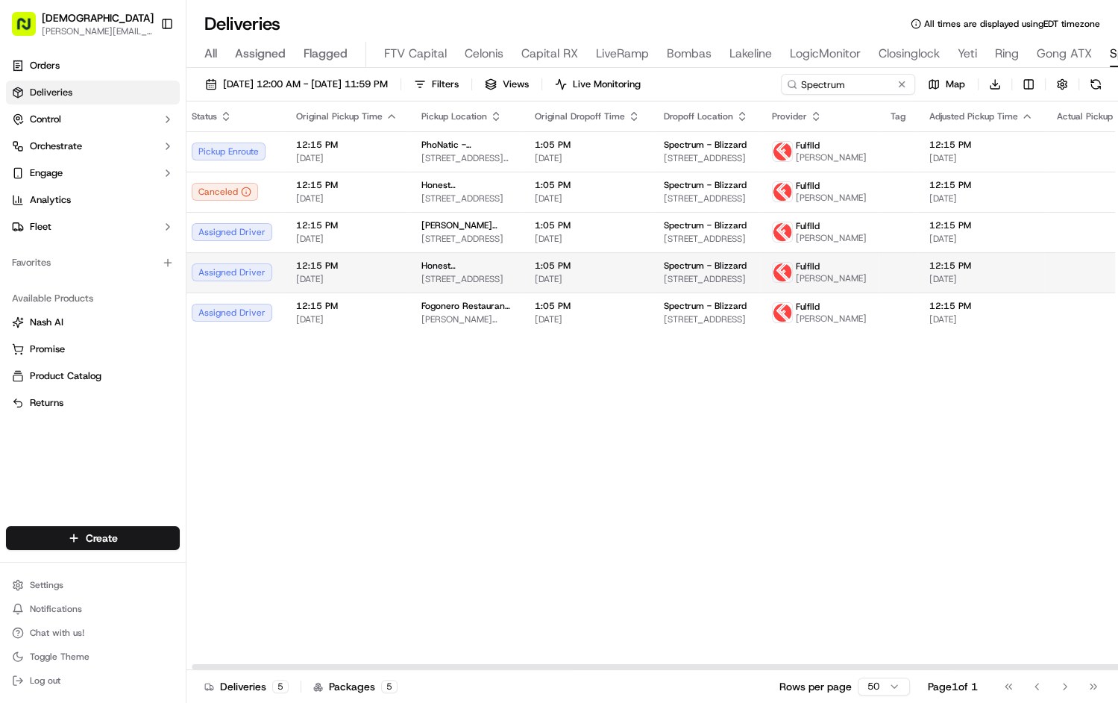
click at [480, 271] on span "Honest Mary's - Arboretum" at bounding box center [465, 266] width 89 height 12
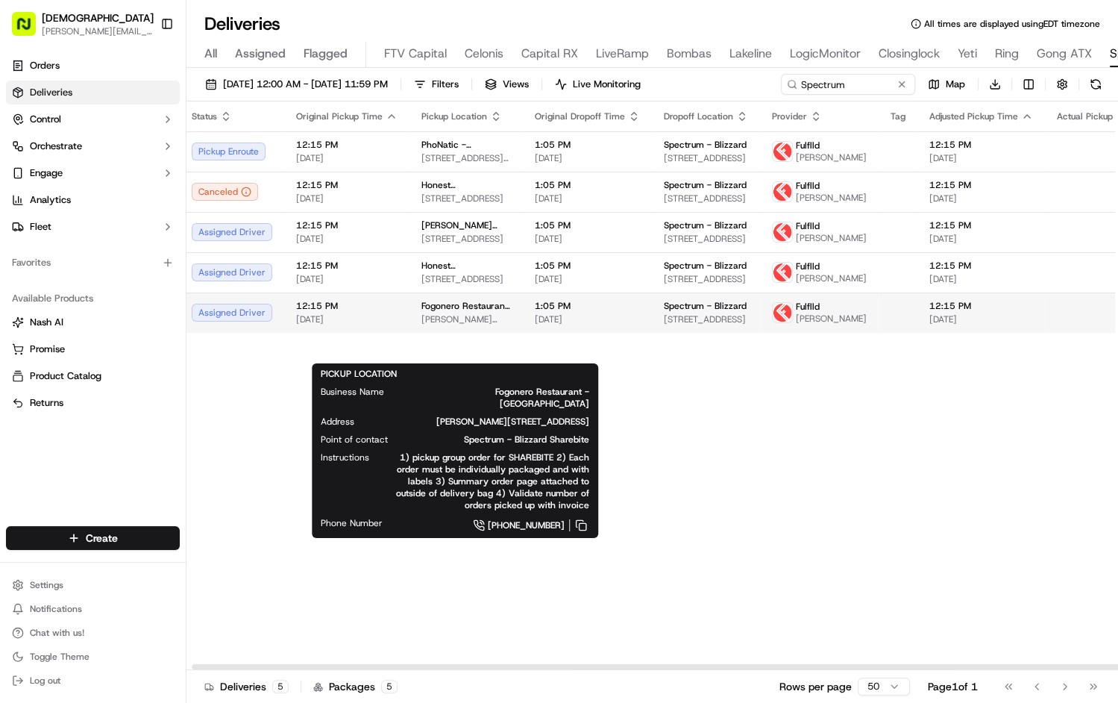
click at [448, 325] on span "Walton Way #202, Cedar Park, TX 78613, USA" at bounding box center [465, 319] width 89 height 12
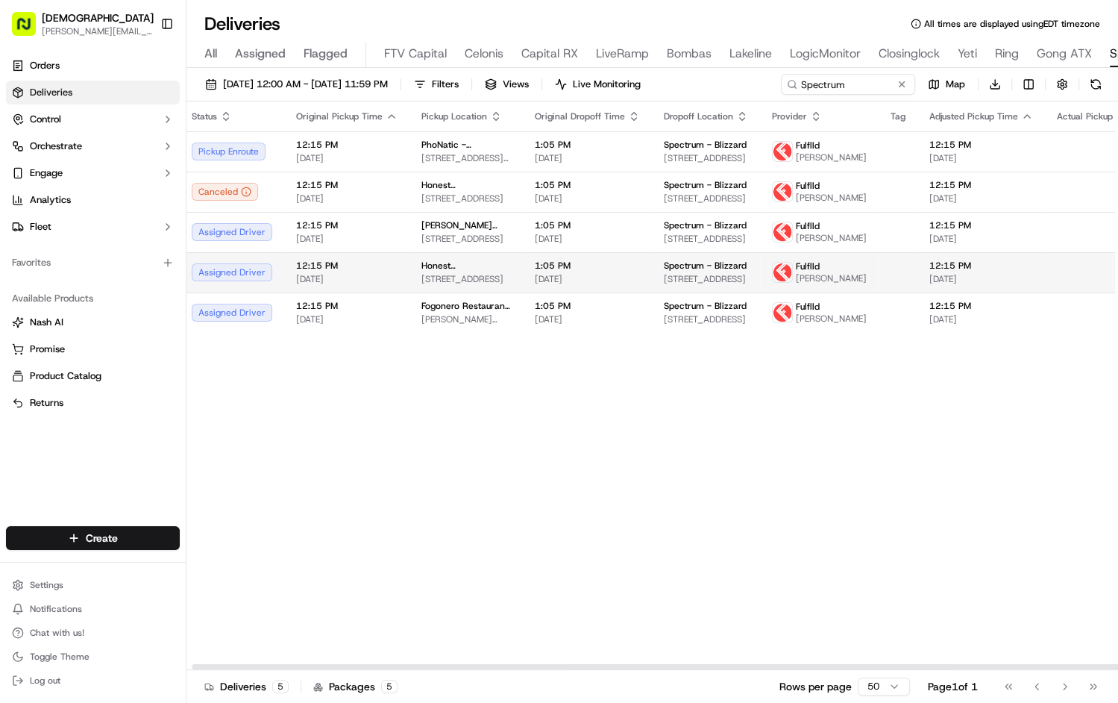
click at [437, 285] on span "9828 Great Hills Trl, Austin, TX 78759, USA" at bounding box center [465, 279] width 89 height 12
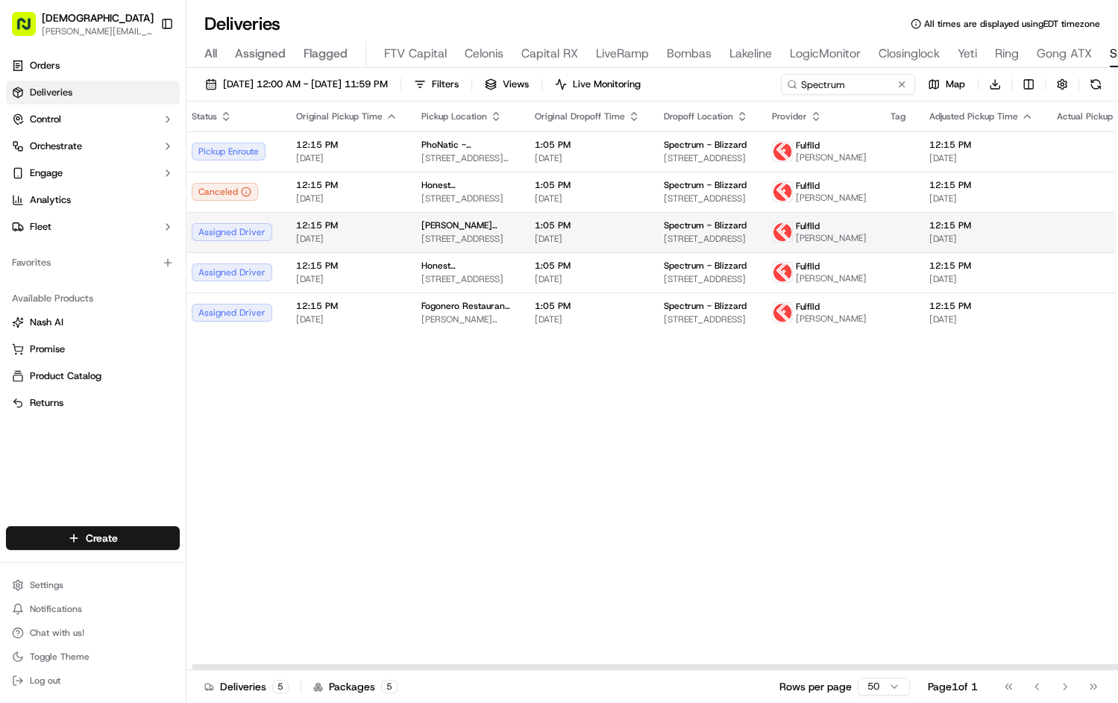
click at [468, 245] on span "1335 E Whitestone Blvd, Cedar Park, TX 78613, USA" at bounding box center [465, 239] width 89 height 12
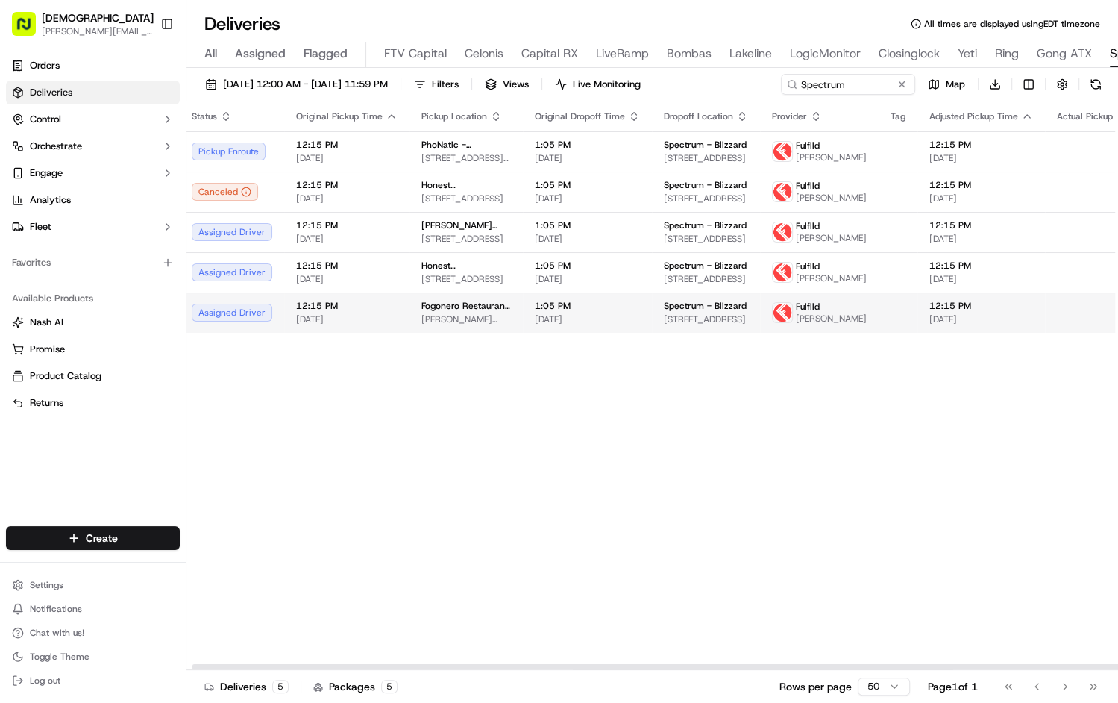
click at [523, 333] on td "1:05 PM 09/18/2025" at bounding box center [587, 312] width 129 height 40
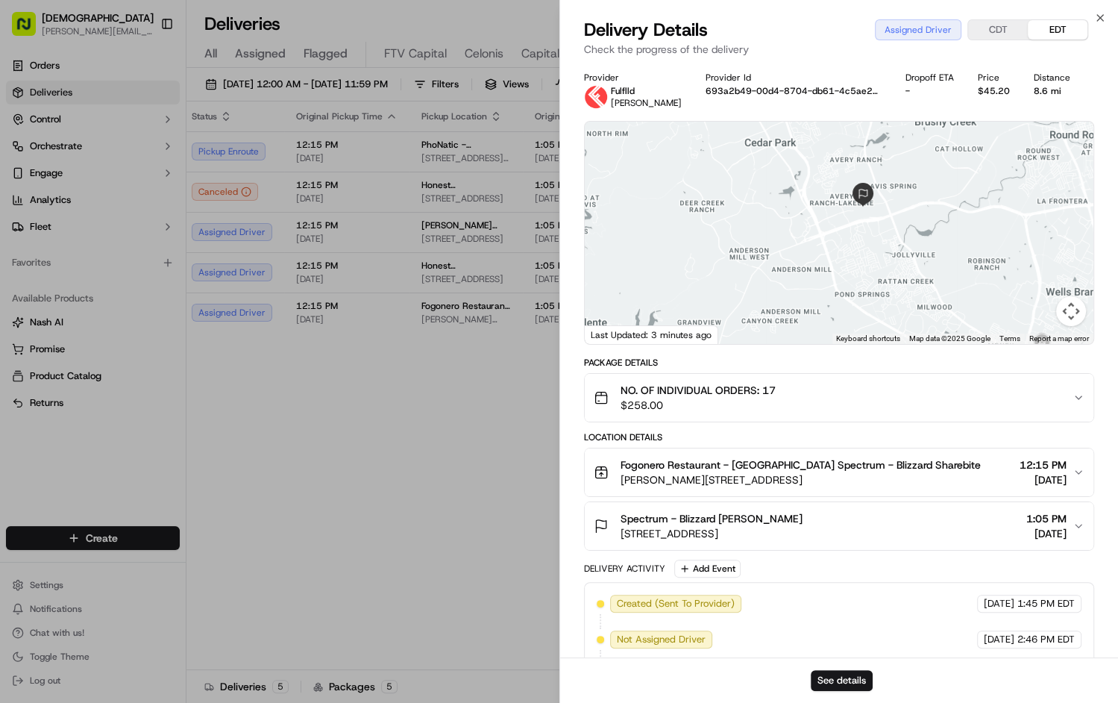
drag, startPoint x: 801, startPoint y: 278, endPoint x: 766, endPoint y: 194, distance: 91.3
click at [766, 195] on div at bounding box center [839, 233] width 509 height 222
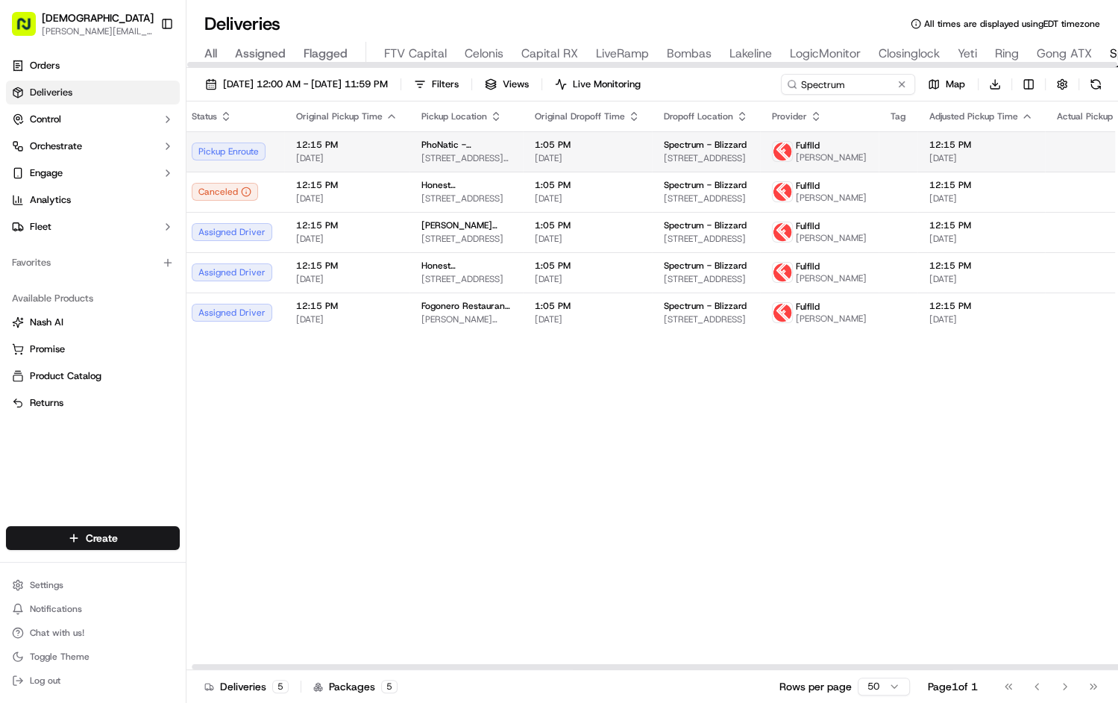
click at [664, 142] on span "Spectrum - Blizzard" at bounding box center [705, 145] width 83 height 12
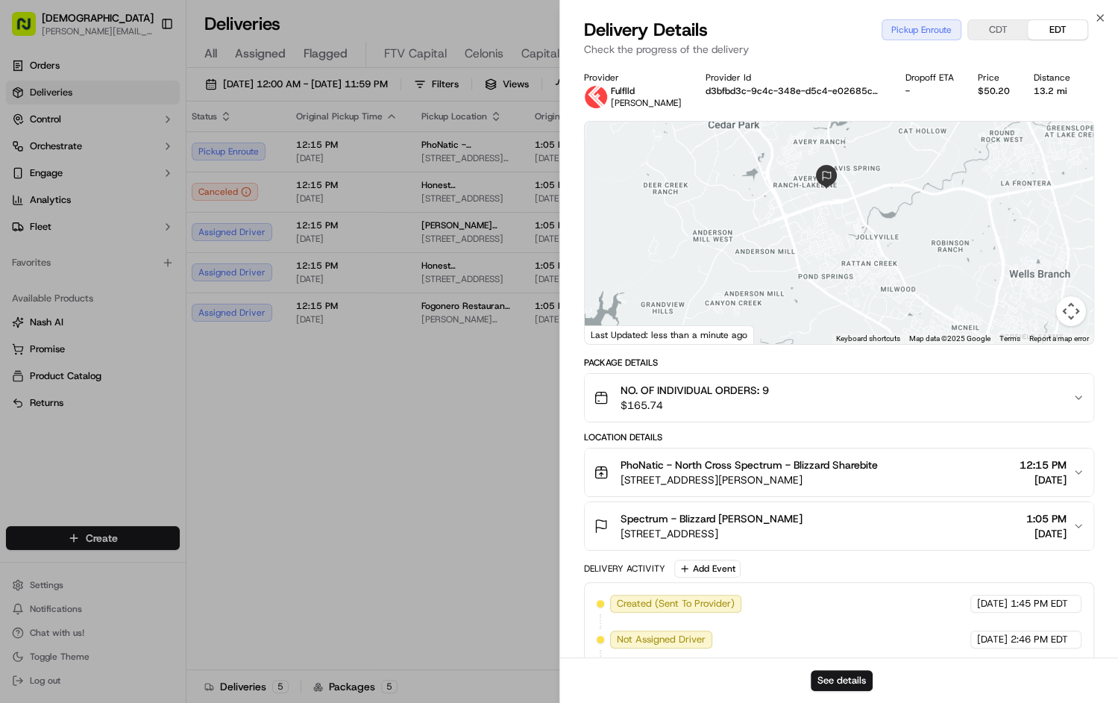
drag, startPoint x: 807, startPoint y: 178, endPoint x: 805, endPoint y: 245, distance: 67.2
click at [805, 245] on div at bounding box center [839, 233] width 509 height 222
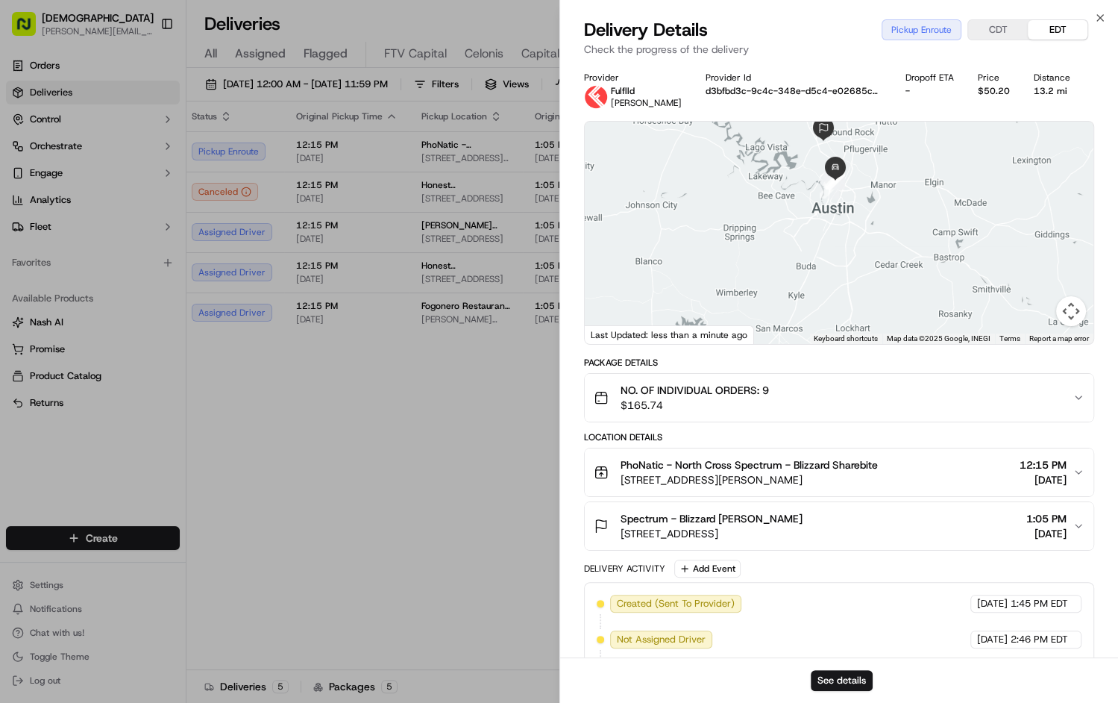
drag, startPoint x: 736, startPoint y: 261, endPoint x: 788, endPoint y: 192, distance: 86.8
click at [788, 192] on div at bounding box center [839, 233] width 509 height 222
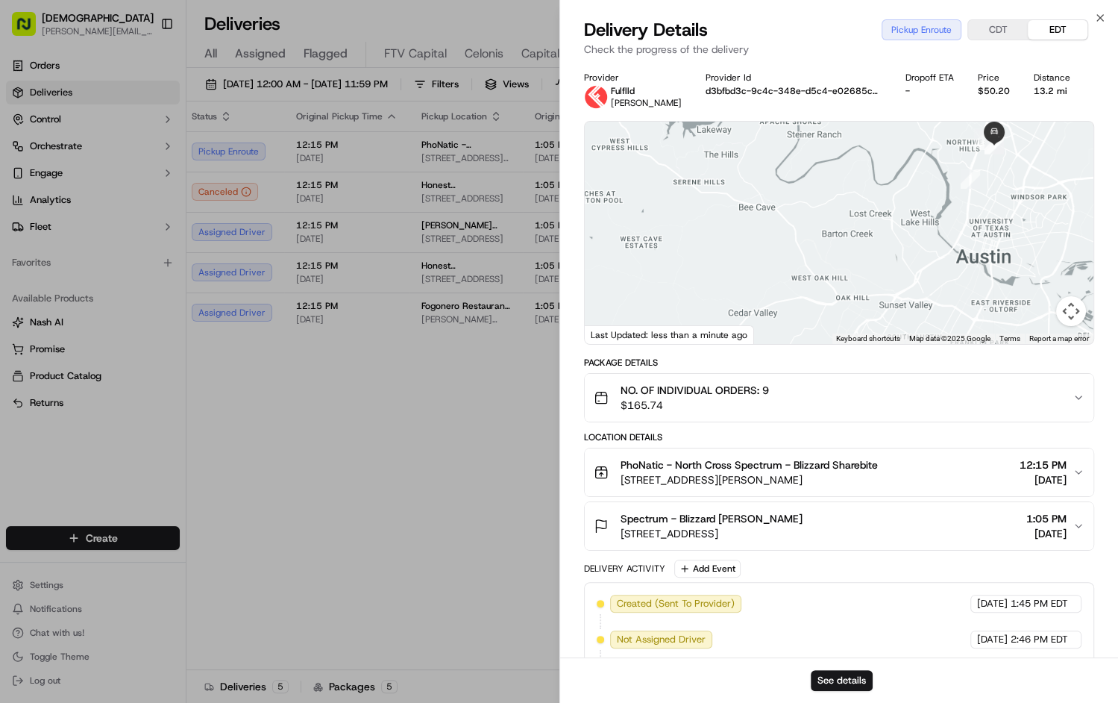
drag, startPoint x: 720, startPoint y: 236, endPoint x: 728, endPoint y: 304, distance: 67.6
click at [728, 304] on div at bounding box center [839, 233] width 509 height 222
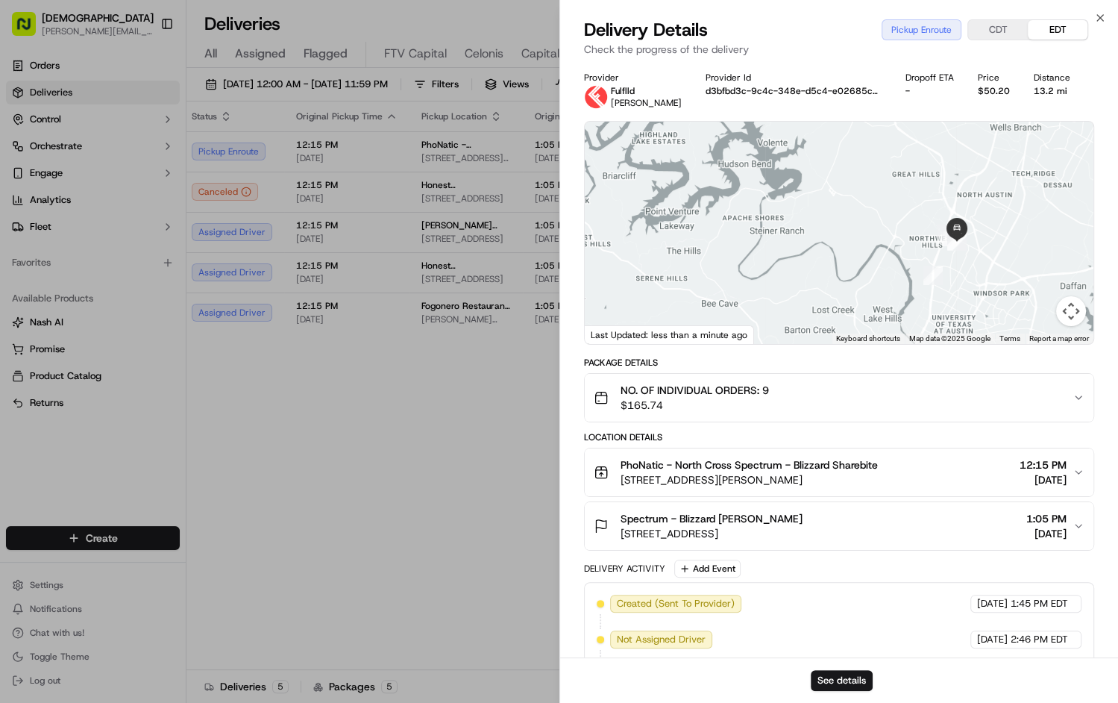
drag, startPoint x: 908, startPoint y: 186, endPoint x: 870, endPoint y: 285, distance: 106.2
click at [870, 284] on div at bounding box center [839, 233] width 509 height 222
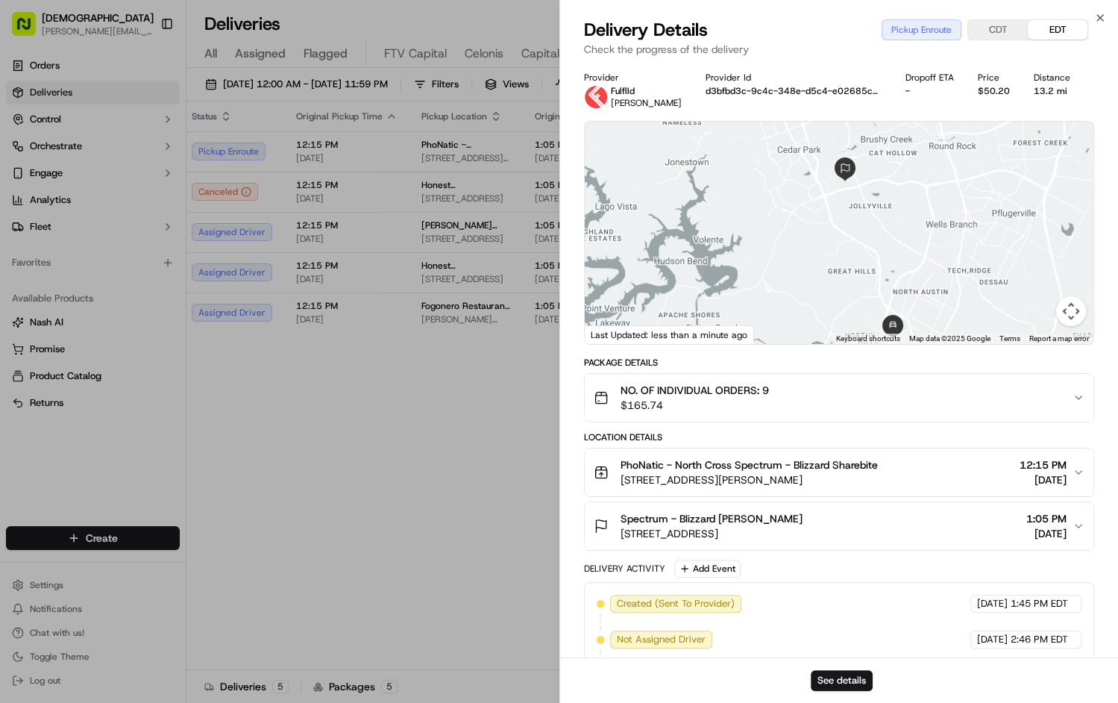
drag, startPoint x: 896, startPoint y: 243, endPoint x: 837, endPoint y: 336, distance: 110.7
click at [837, 336] on div "1 2 3 4 5 Keyboard shortcuts Map Data Map data ©2025 Google Map data ©2025 Goog…" at bounding box center [839, 233] width 509 height 222
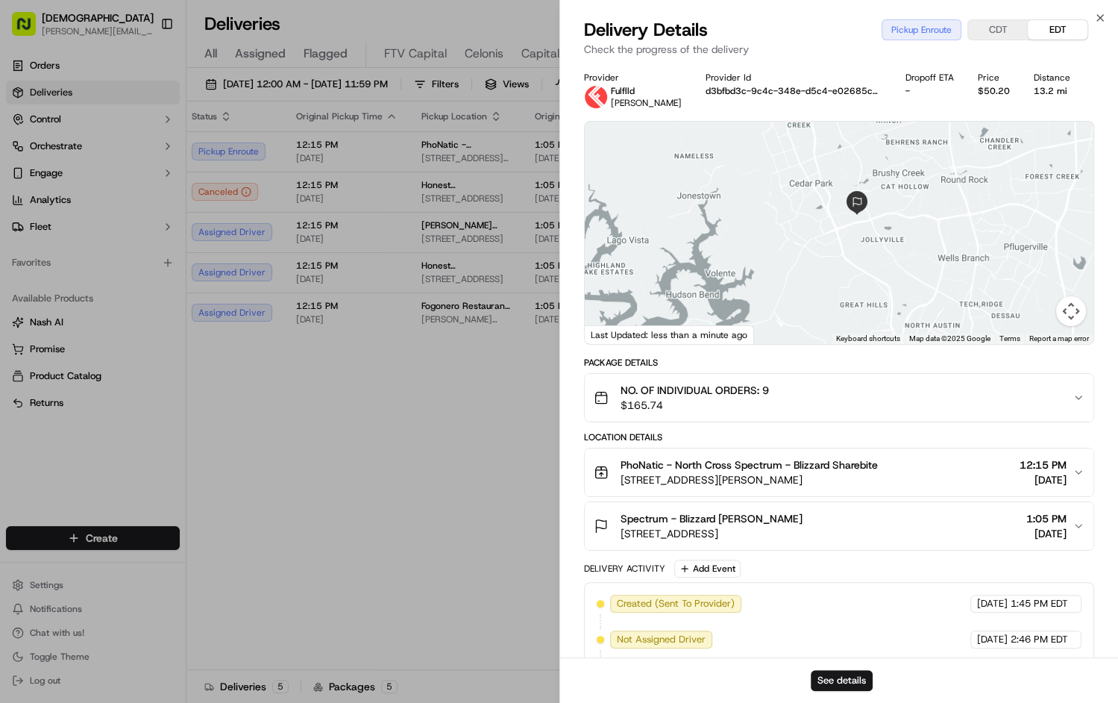
drag, startPoint x: 835, startPoint y: 197, endPoint x: 847, endPoint y: 228, distance: 33.5
click at [847, 228] on div at bounding box center [839, 233] width 509 height 222
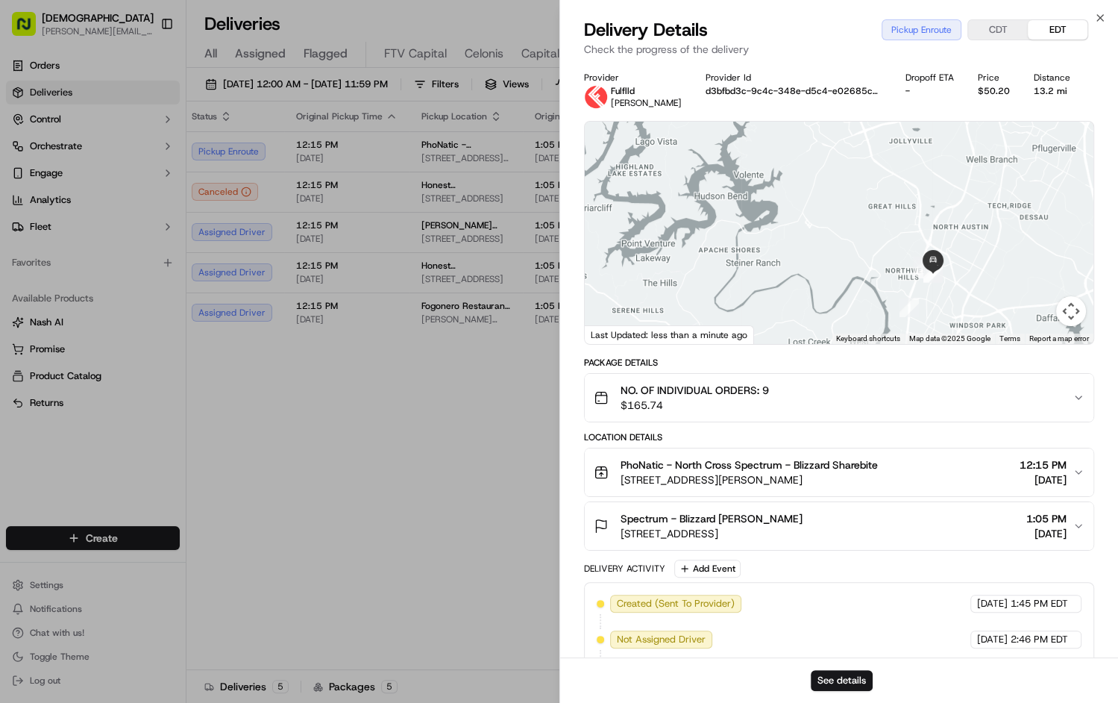
drag, startPoint x: 802, startPoint y: 295, endPoint x: 832, endPoint y: 178, distance: 120.8
click at [832, 180] on div at bounding box center [839, 233] width 509 height 222
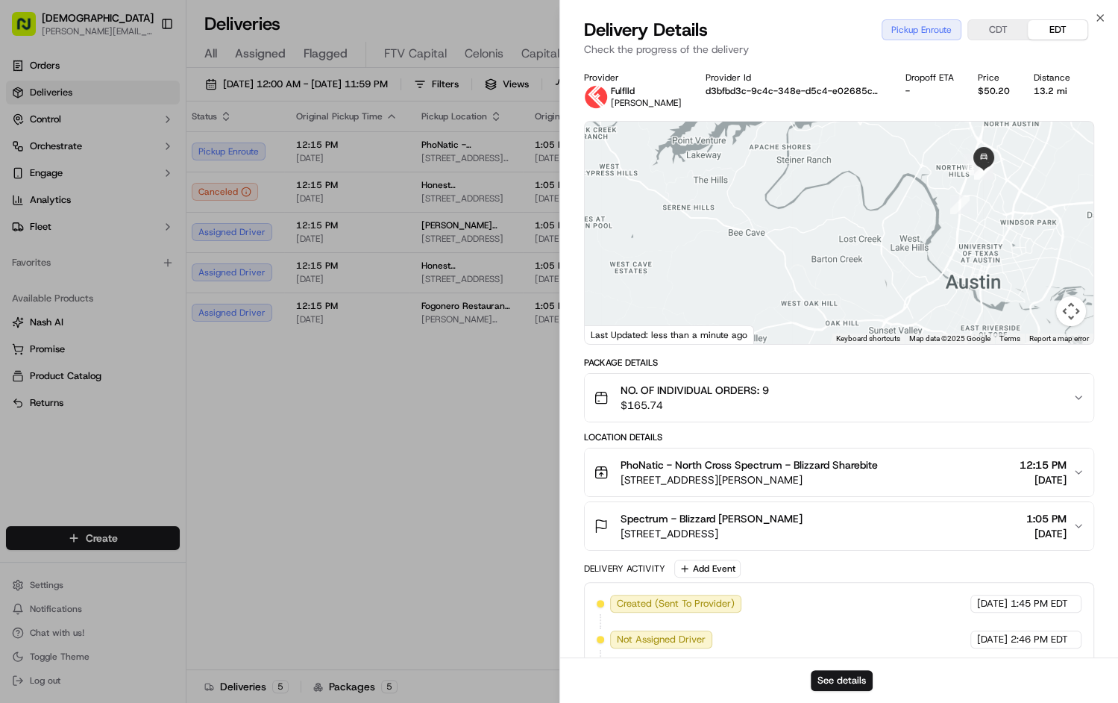
drag, startPoint x: 776, startPoint y: 293, endPoint x: 828, endPoint y: 232, distance: 79.9
click at [828, 232] on div at bounding box center [839, 233] width 509 height 222
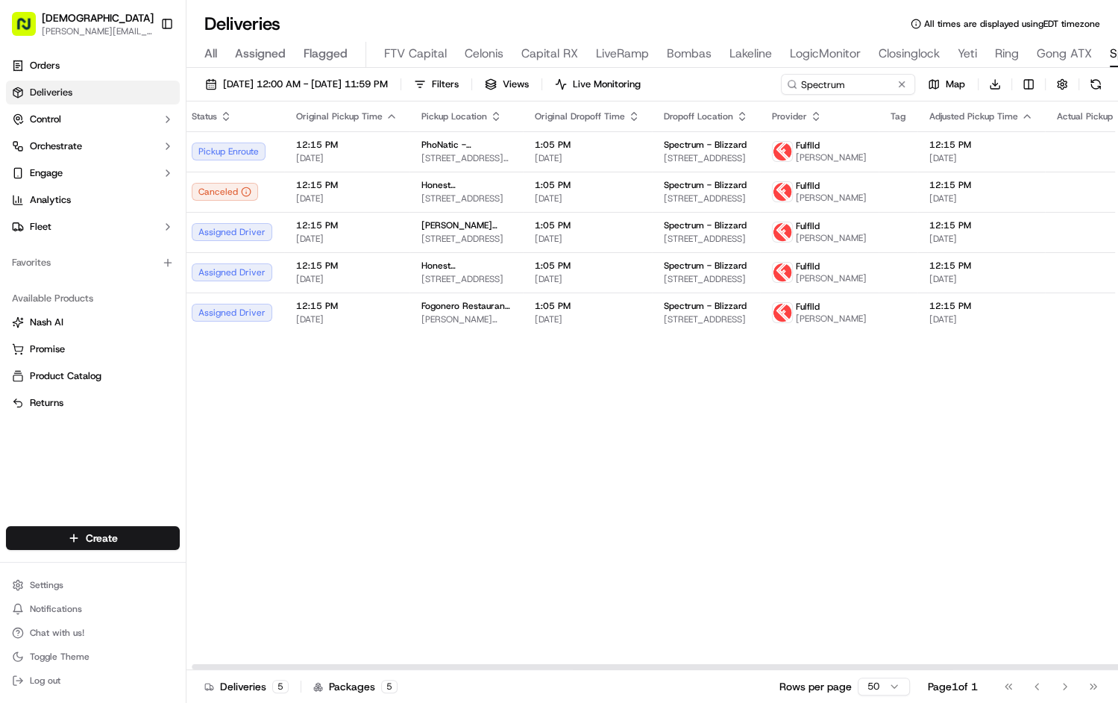
click at [383, 409] on div "Status Original Pickup Time Pickup Location Original Dropoff Time Dropoff Locat…" at bounding box center [904, 385] width 1449 height 568
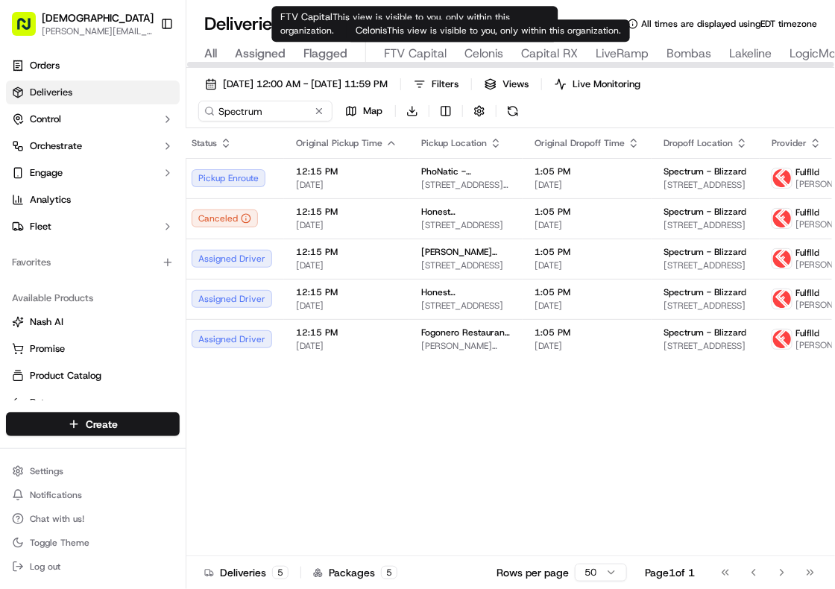
type input "Celonis"
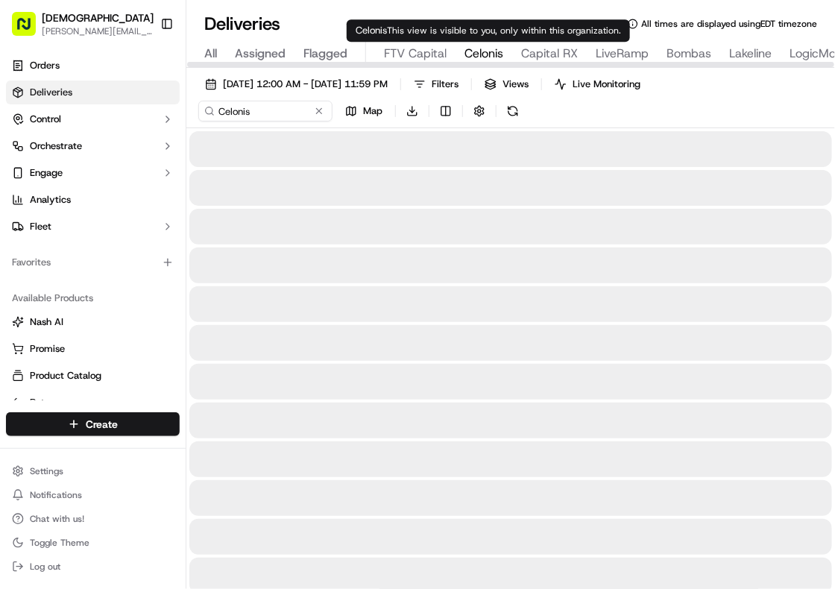
click at [490, 54] on span "Celonis" at bounding box center [484, 54] width 39 height 18
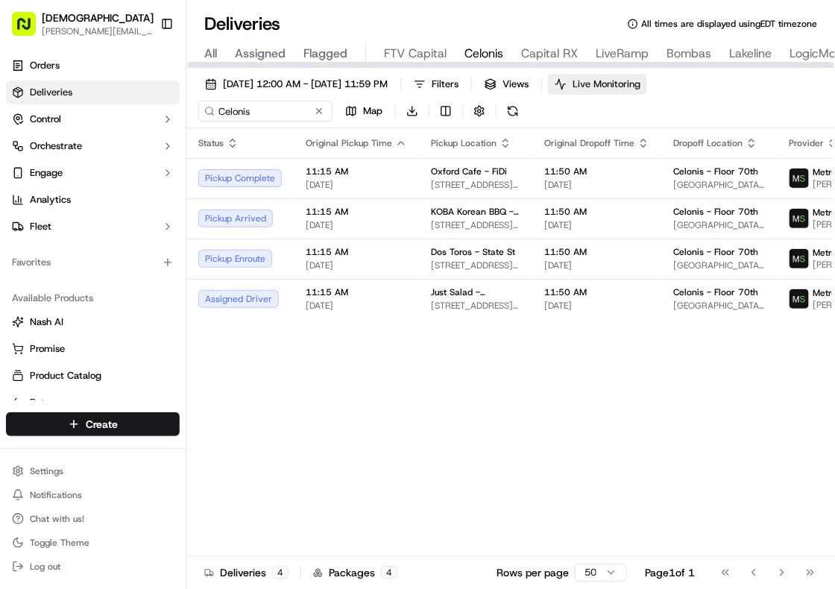
click at [641, 87] on span "Live Monitoring" at bounding box center [607, 84] width 68 height 13
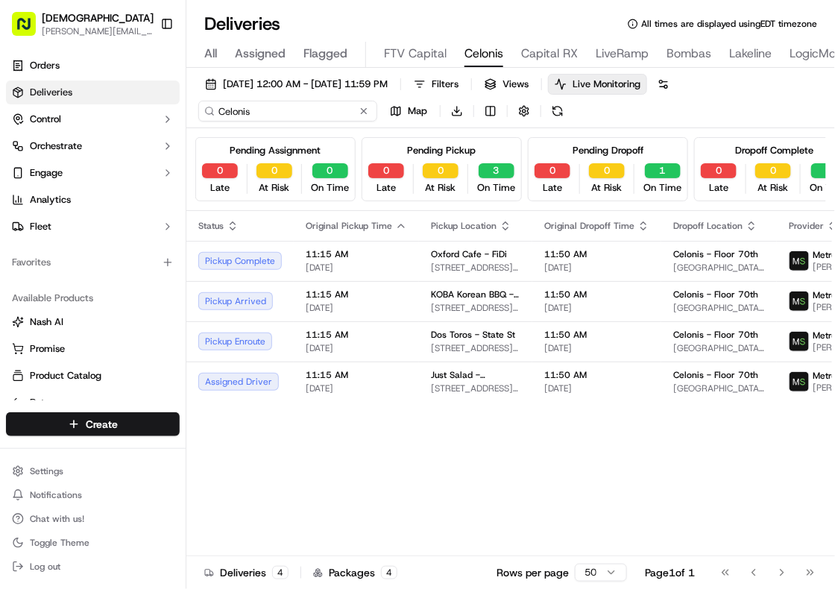
click at [247, 101] on input "Celonis" at bounding box center [287, 111] width 179 height 21
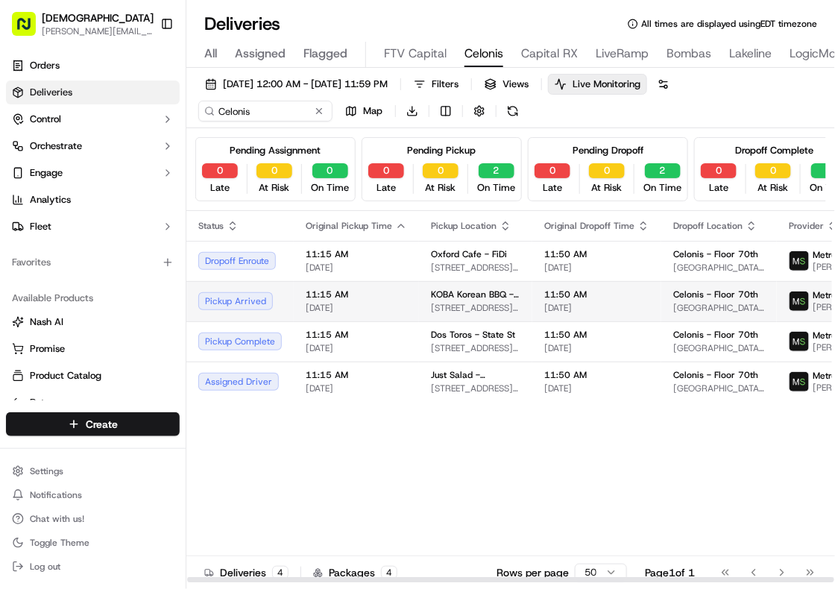
click at [390, 315] on td "11:15 AM 09/18/2025" at bounding box center [356, 301] width 125 height 40
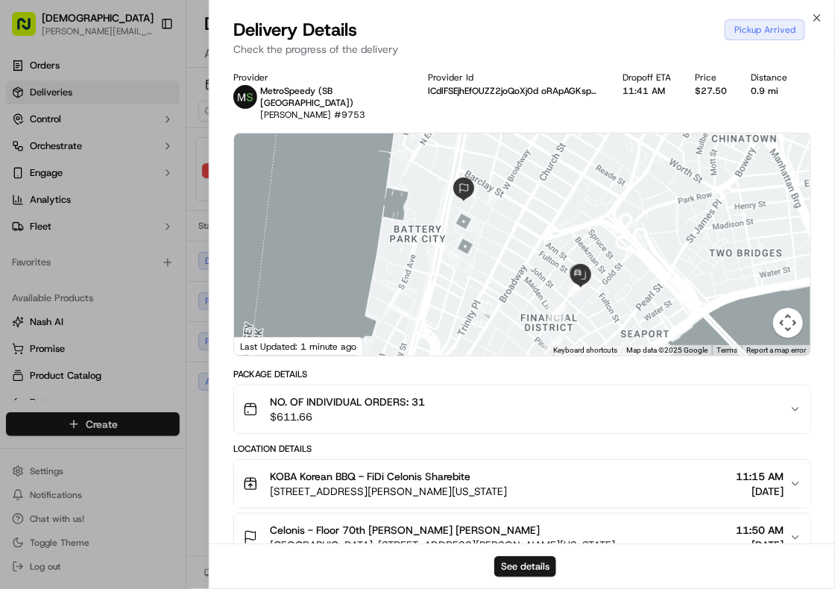
scroll to position [583, 0]
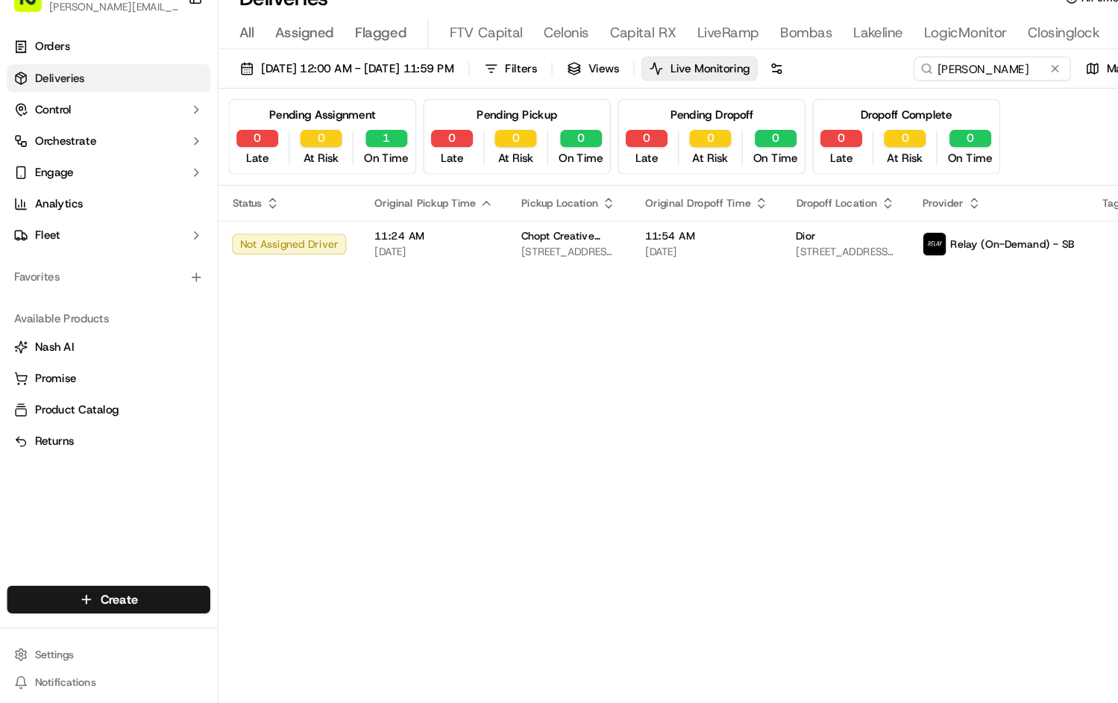
scroll to position [0, 301]
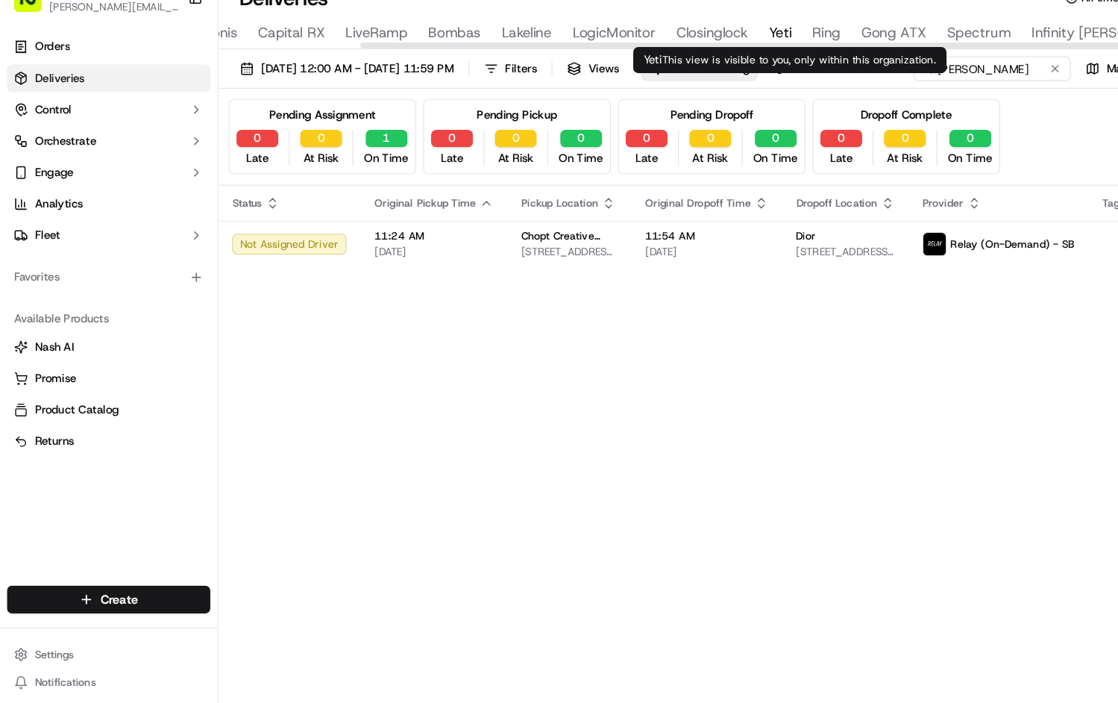
click at [668, 54] on span "Yeti" at bounding box center [666, 54] width 19 height 18
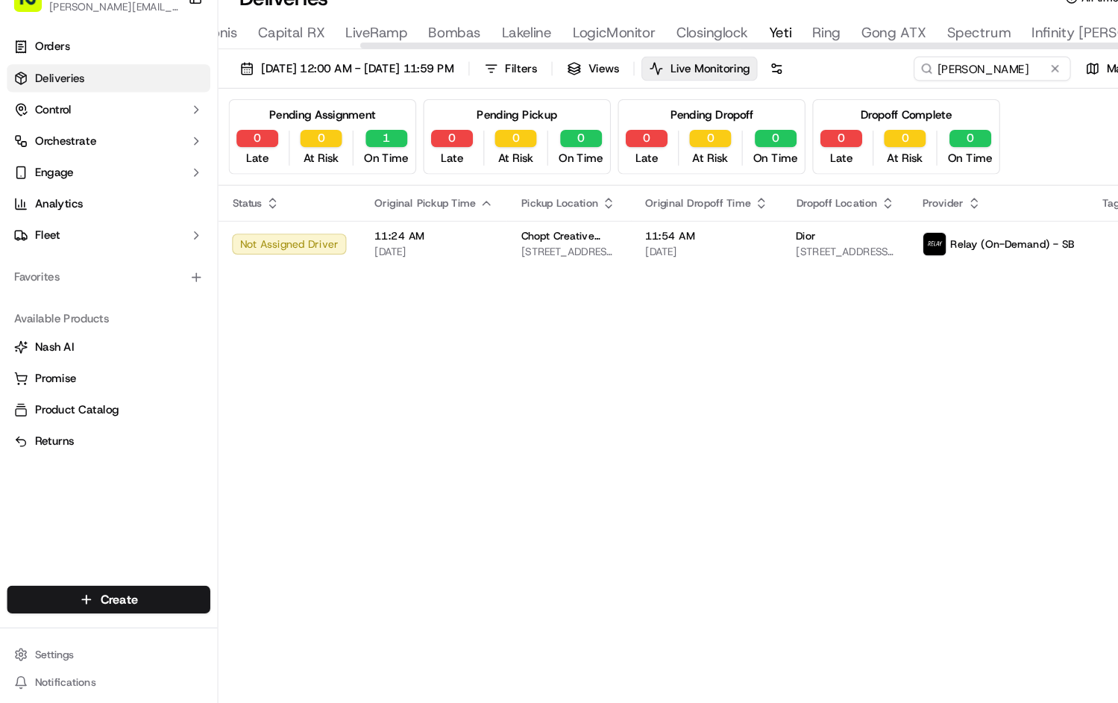
click at [668, 54] on span "Yeti" at bounding box center [666, 54] width 19 height 18
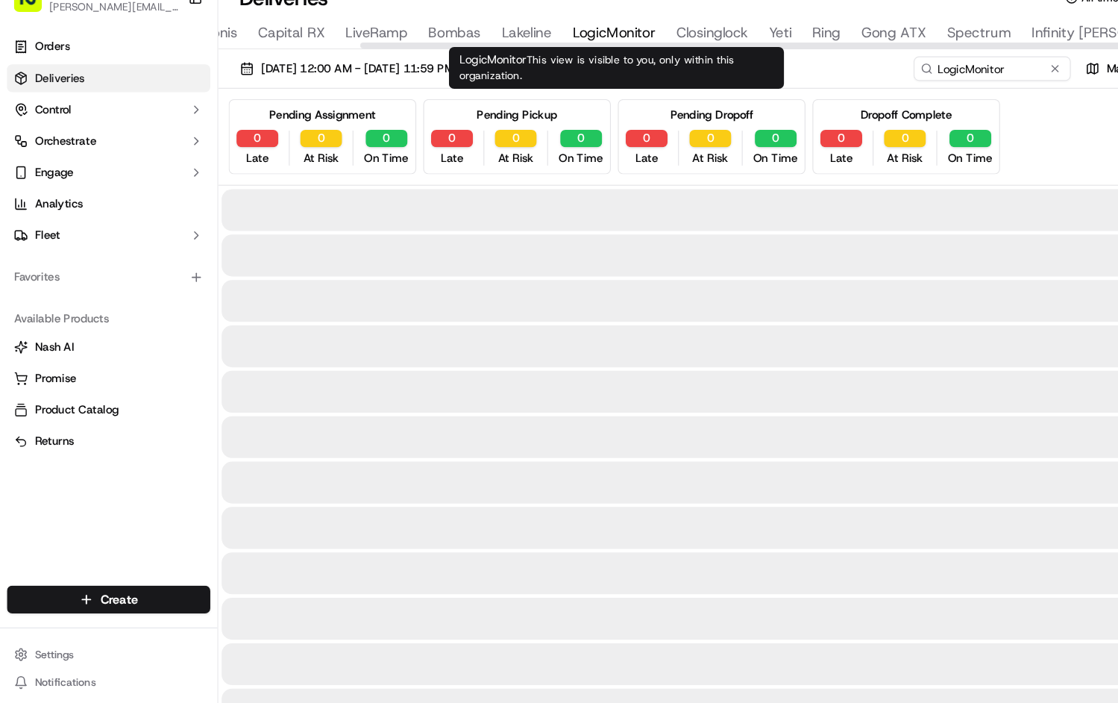
click at [543, 51] on span "LogicMonitor" at bounding box center [524, 54] width 71 height 18
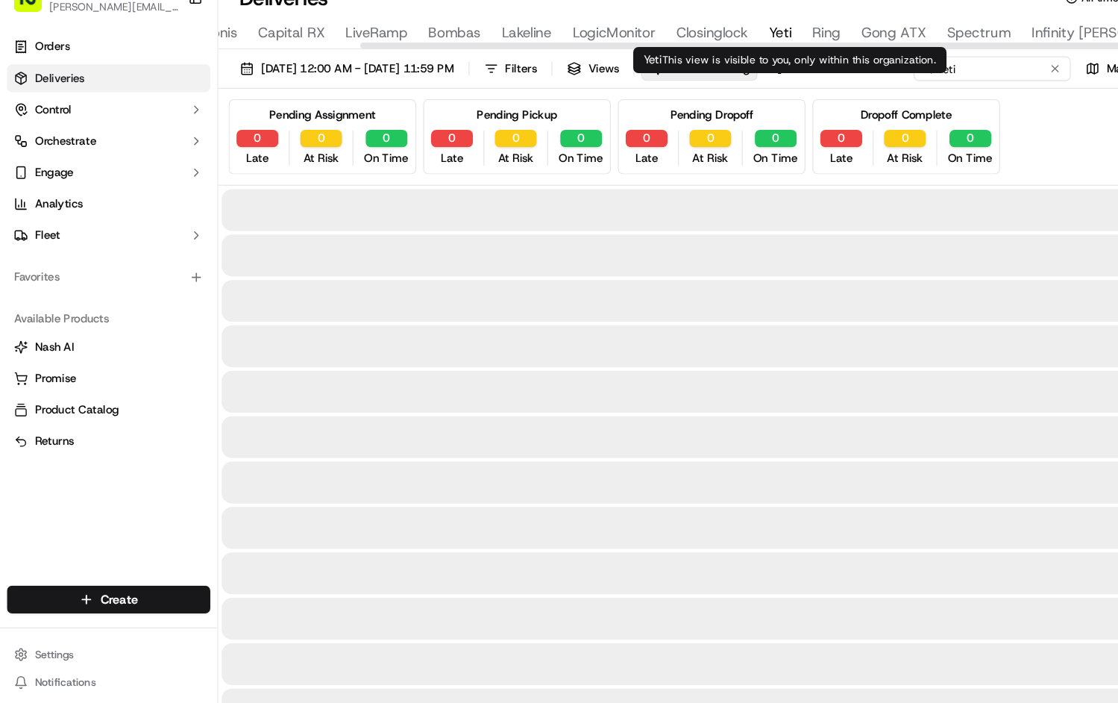
click at [676, 55] on span "Yeti" at bounding box center [666, 54] width 19 height 18
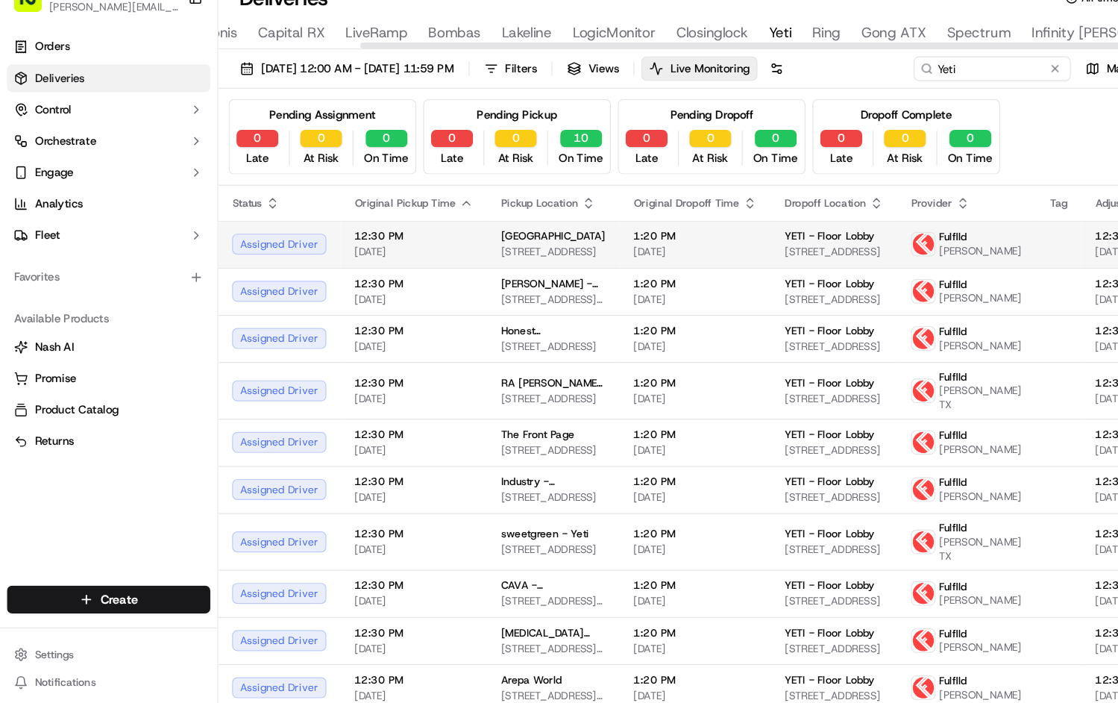
click at [558, 233] on span "1:20 PM" at bounding box center [593, 228] width 105 height 12
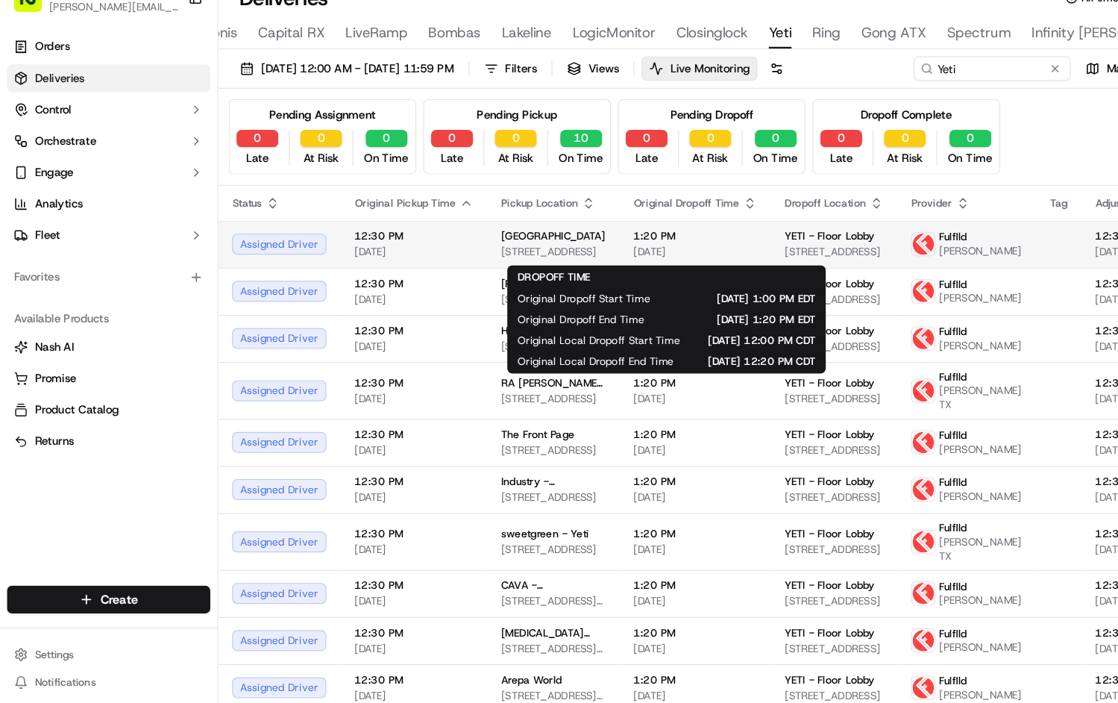
click at [562, 247] on span "[DATE]" at bounding box center [593, 241] width 105 height 12
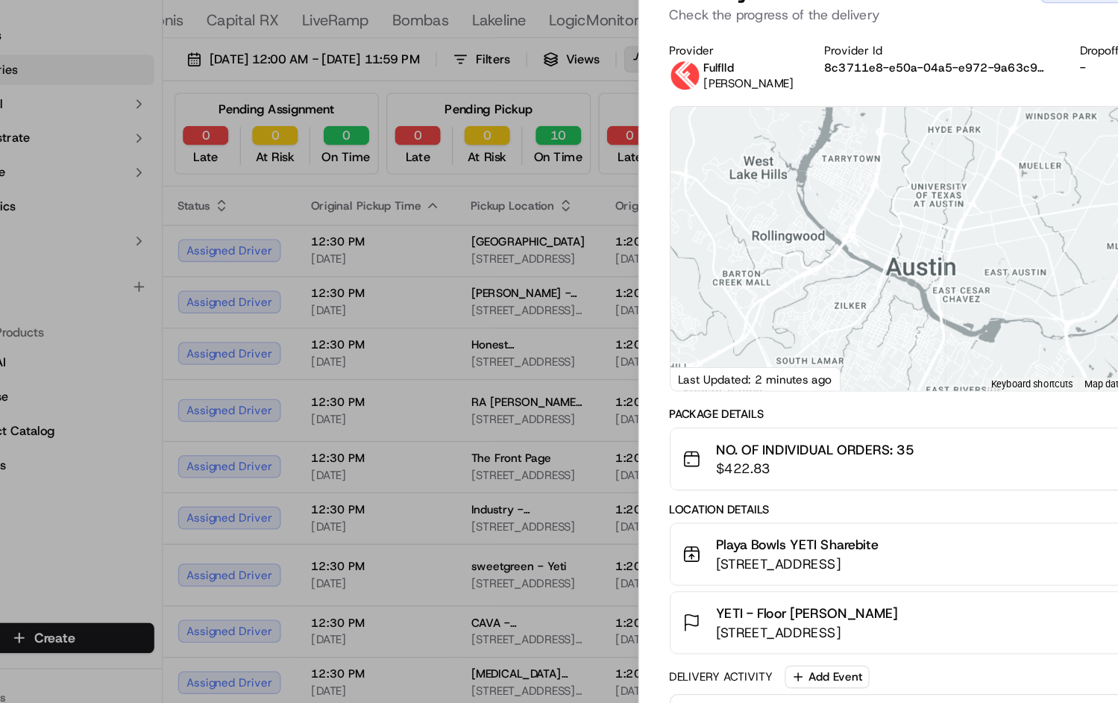
drag, startPoint x: 671, startPoint y: 270, endPoint x: 773, endPoint y: 239, distance: 106.2
click at [773, 239] on div at bounding box center [839, 233] width 509 height 222
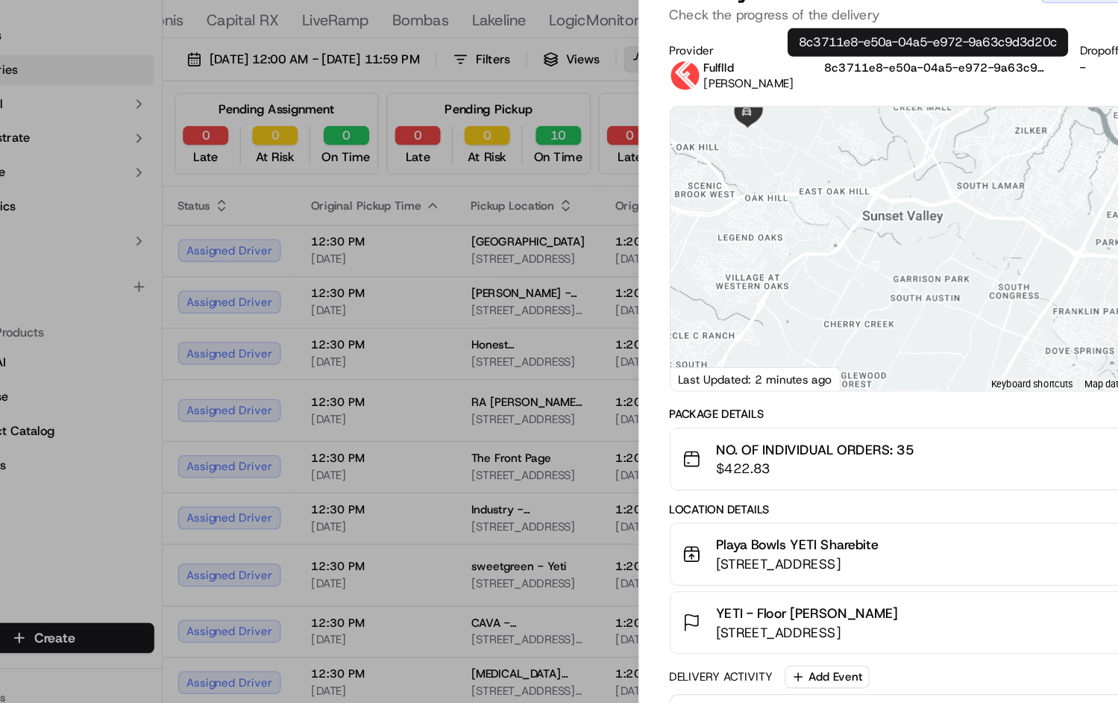
drag, startPoint x: 672, startPoint y: 204, endPoint x: 809, endPoint y: 72, distance: 189.9
click at [809, 72] on body "Sharebite [PERSON_NAME][EMAIL_ADDRESS][DOMAIN_NAME] Toggle Sidebar Orders Deliv…" at bounding box center [559, 351] width 1118 height 703
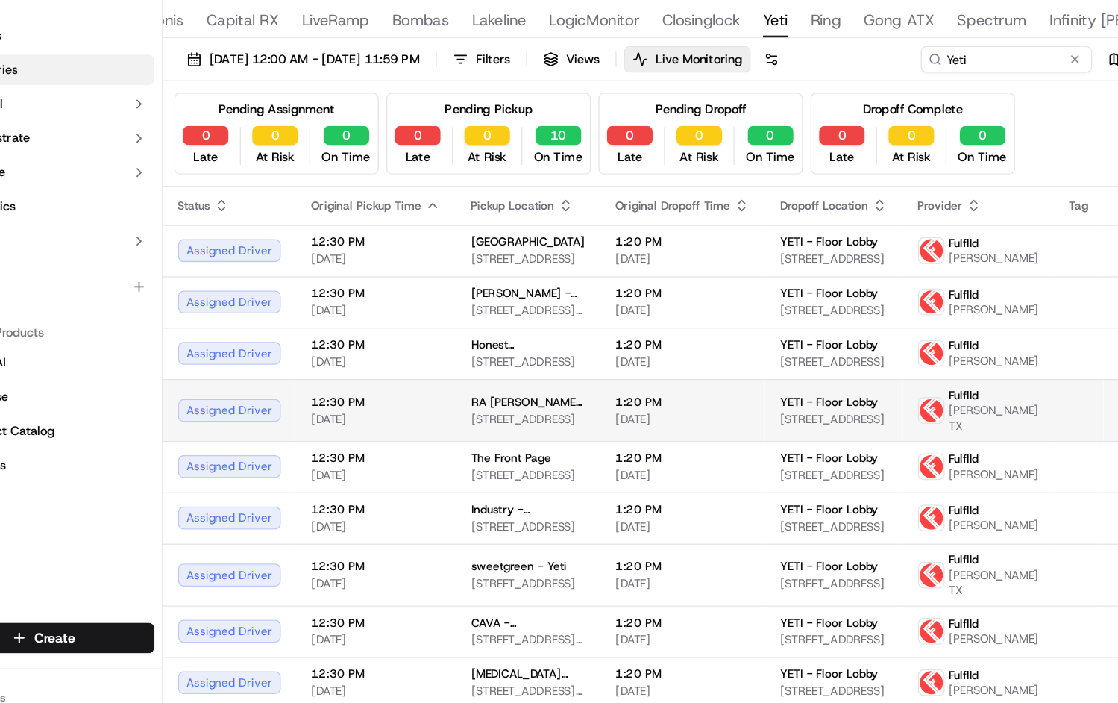
click at [450, 372] on span "[STREET_ADDRESS]" at bounding box center [472, 366] width 89 height 12
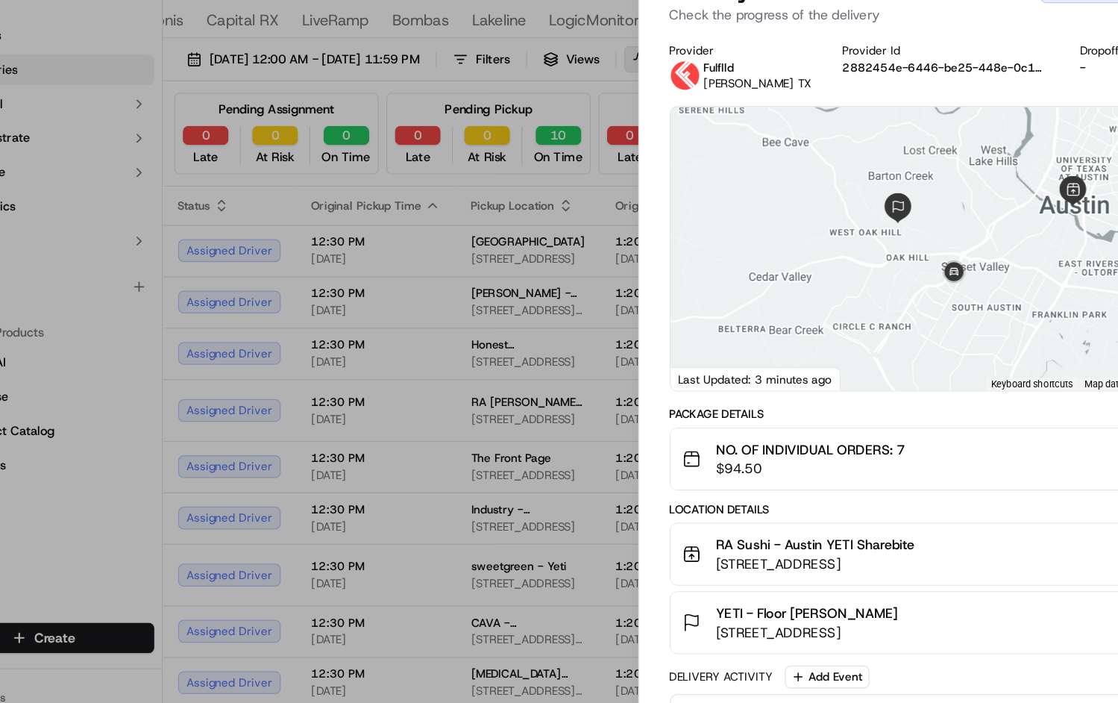
drag, startPoint x: 680, startPoint y: 260, endPoint x: 759, endPoint y: 227, distance: 85.6
click at [759, 227] on div at bounding box center [839, 233] width 509 height 222
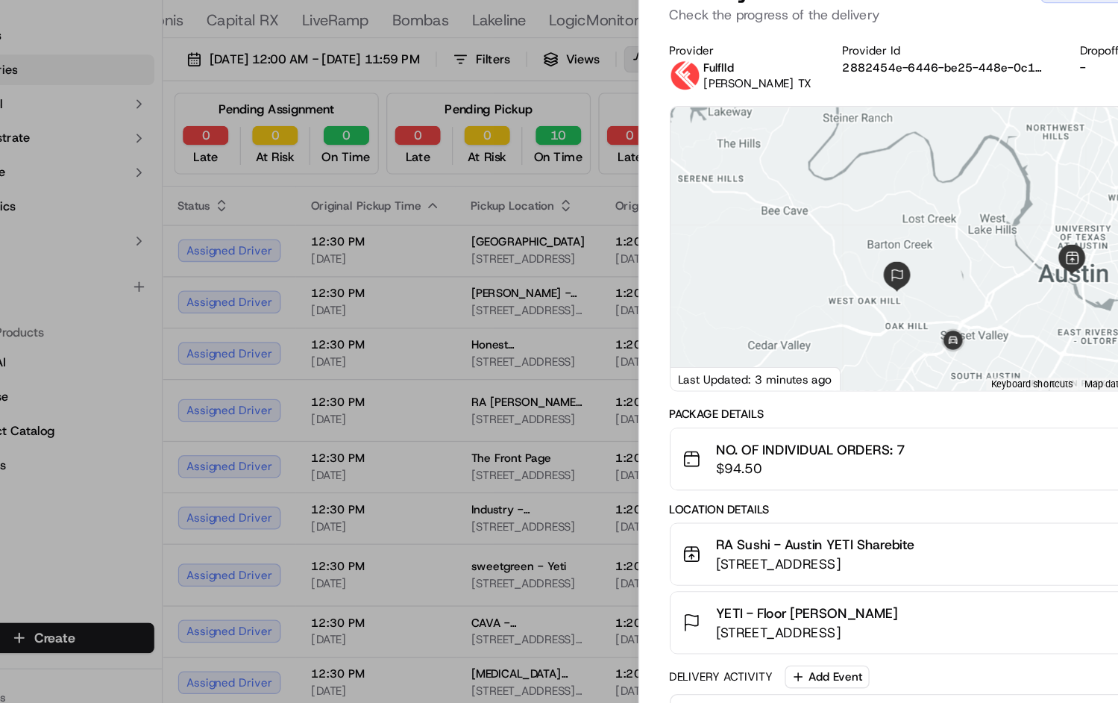
drag, startPoint x: 744, startPoint y: 207, endPoint x: 744, endPoint y: 263, distance: 55.9
click at [744, 263] on div at bounding box center [839, 233] width 509 height 222
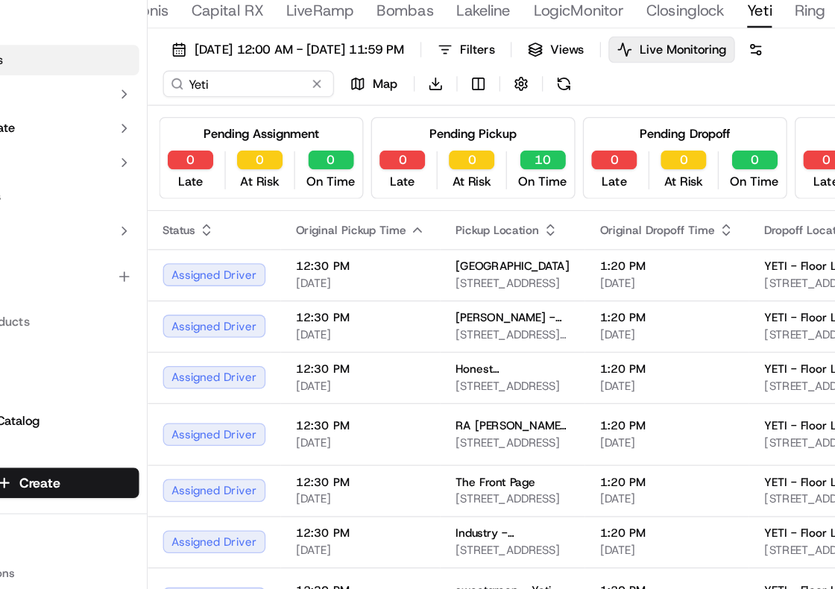
scroll to position [0, 301]
type input "Closinglock"
click at [620, 56] on span "Closinglock" at bounding box center [608, 54] width 61 height 18
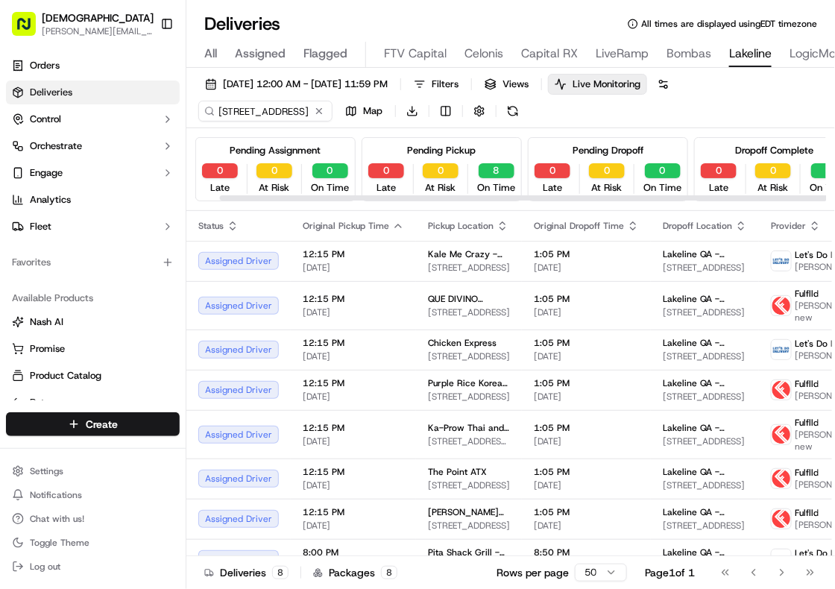
scroll to position [0, 25]
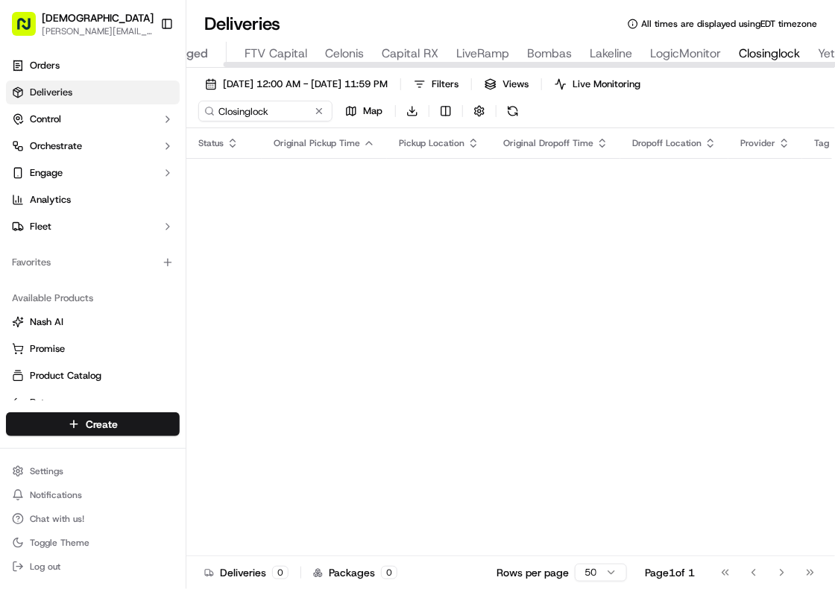
scroll to position [0, 125]
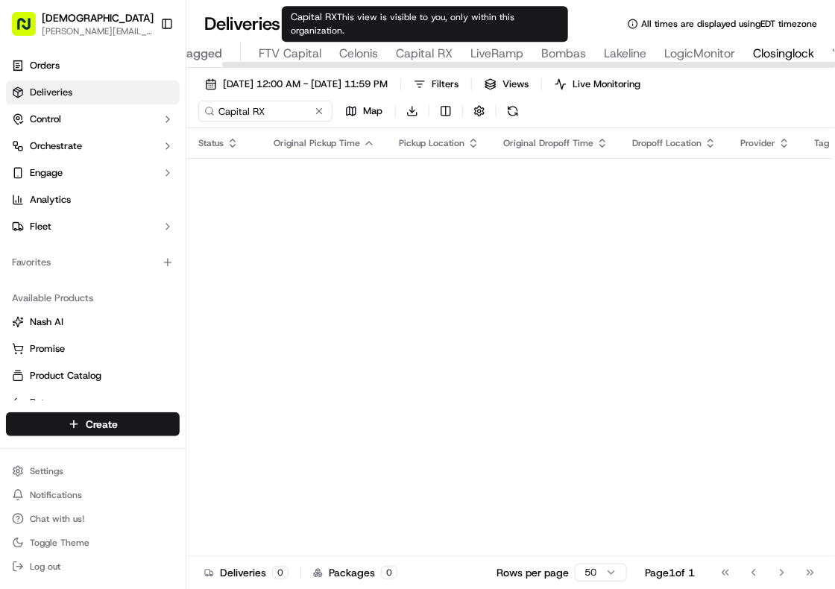
click at [427, 54] on span "Capital RX" at bounding box center [424, 54] width 57 height 18
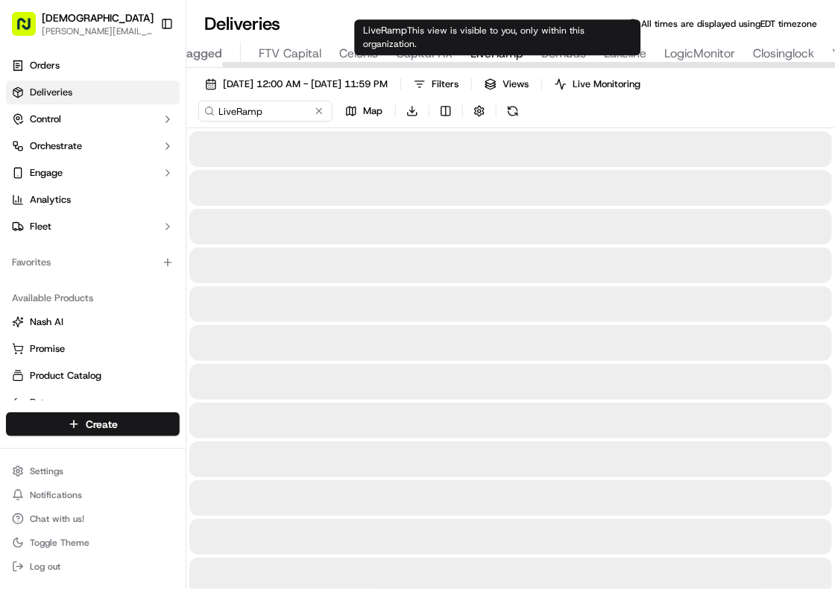
click at [497, 52] on span "LiveRamp" at bounding box center [497, 54] width 53 height 18
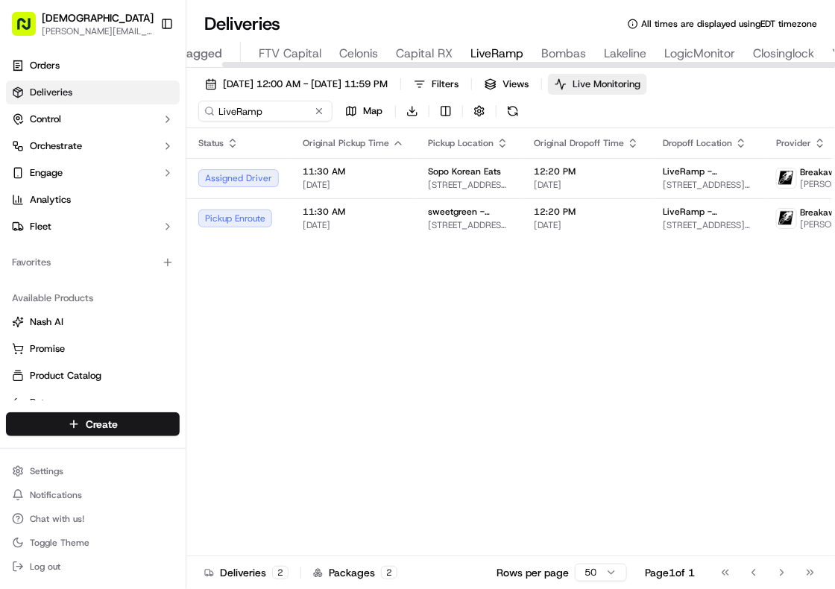
click at [641, 84] on span "Live Monitoring" at bounding box center [607, 84] width 68 height 13
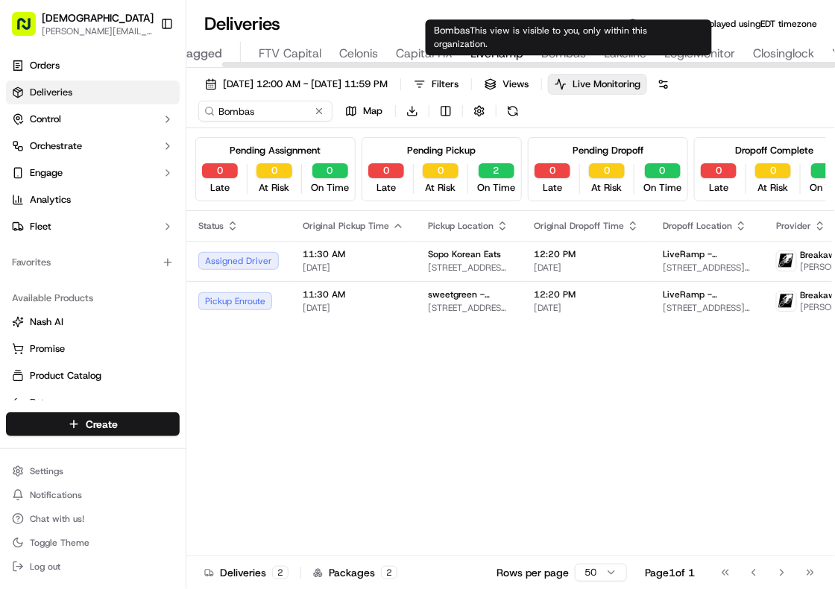
click at [574, 51] on span "Bombas" at bounding box center [563, 54] width 45 height 18
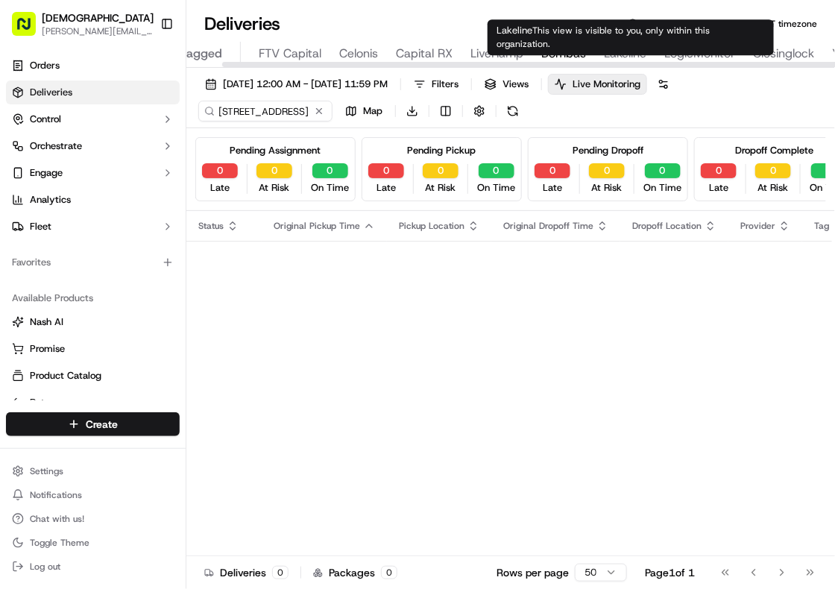
click at [628, 54] on span "Lakeline" at bounding box center [625, 54] width 43 height 18
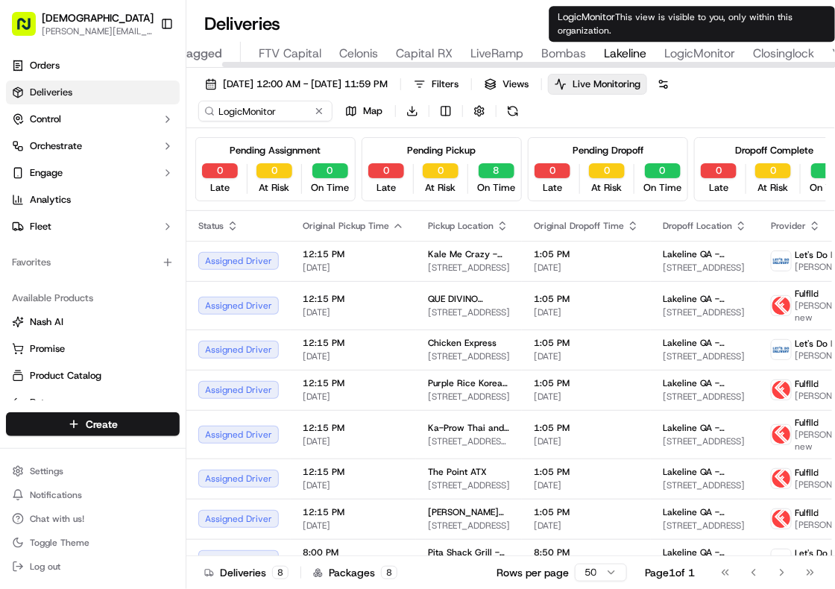
click at [690, 54] on span "LogicMonitor" at bounding box center [700, 54] width 71 height 18
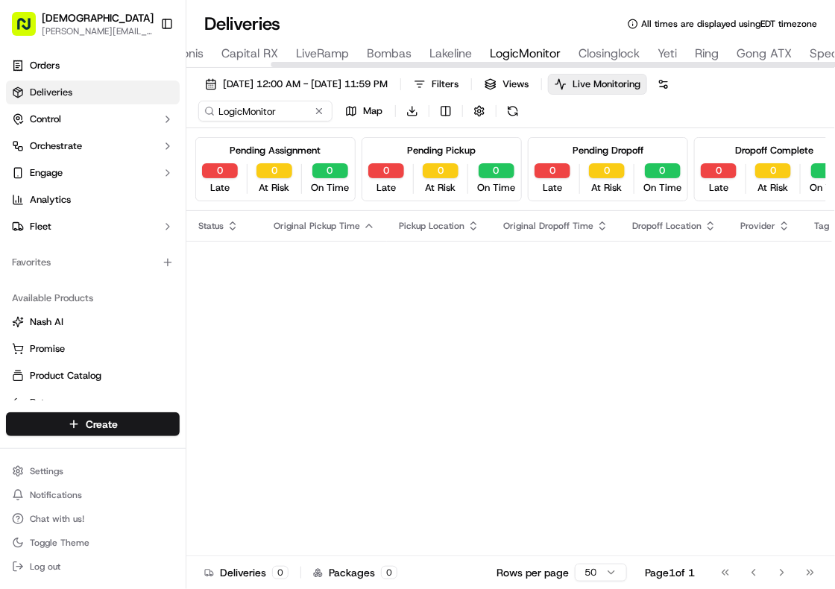
scroll to position [0, 304]
type input "Yeti"
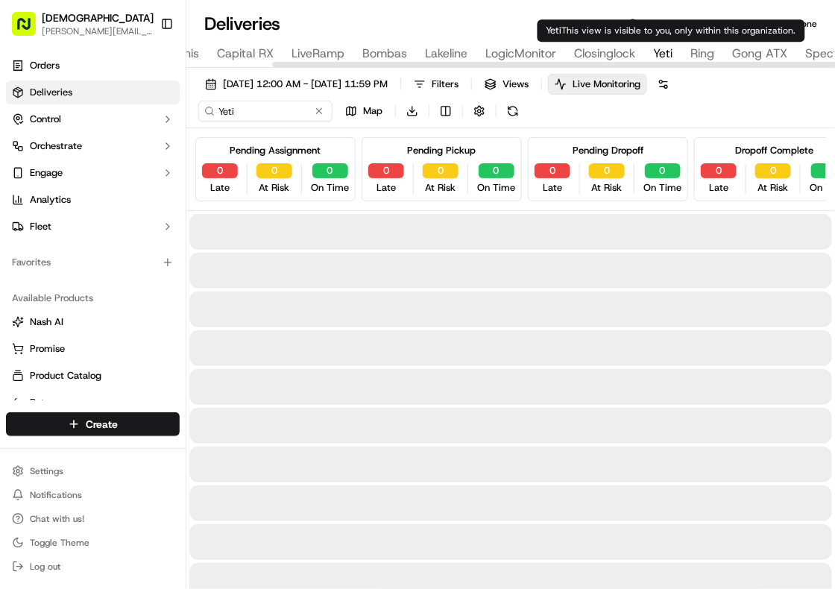
click at [666, 53] on span "Yeti" at bounding box center [662, 54] width 19 height 18
